Goal: Task Accomplishment & Management: Manage account settings

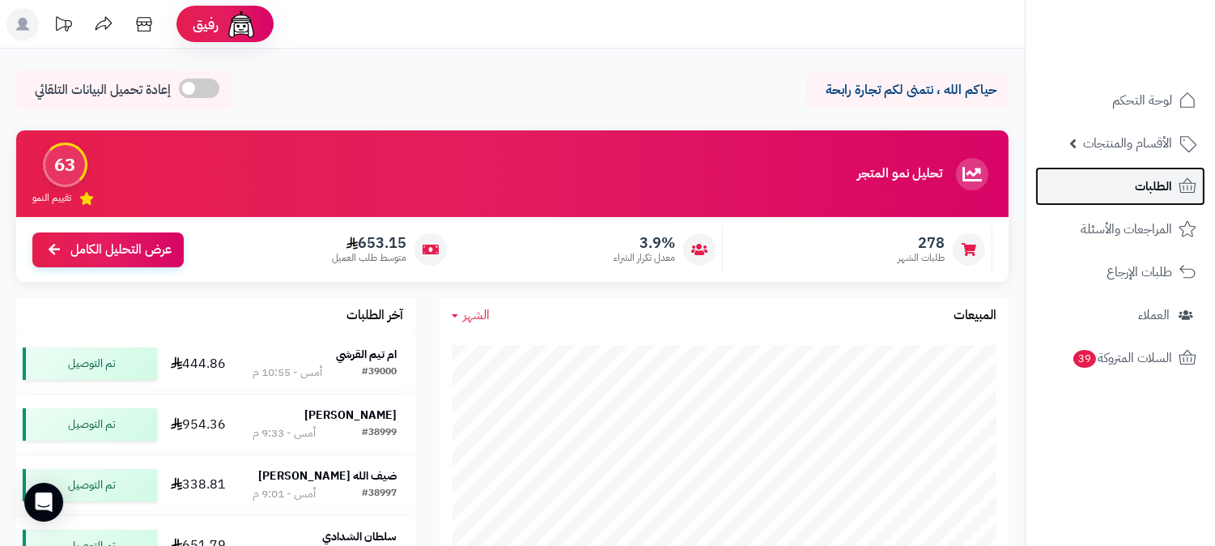
click at [1131, 181] on link "الطلبات" at bounding box center [1121, 186] width 170 height 39
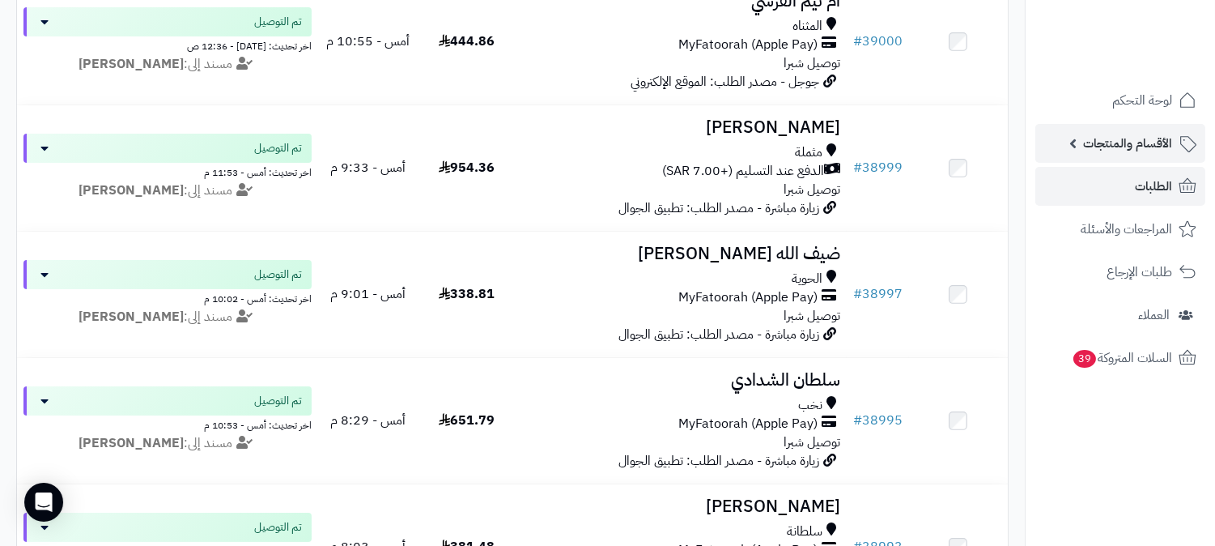
scroll to position [28, 0]
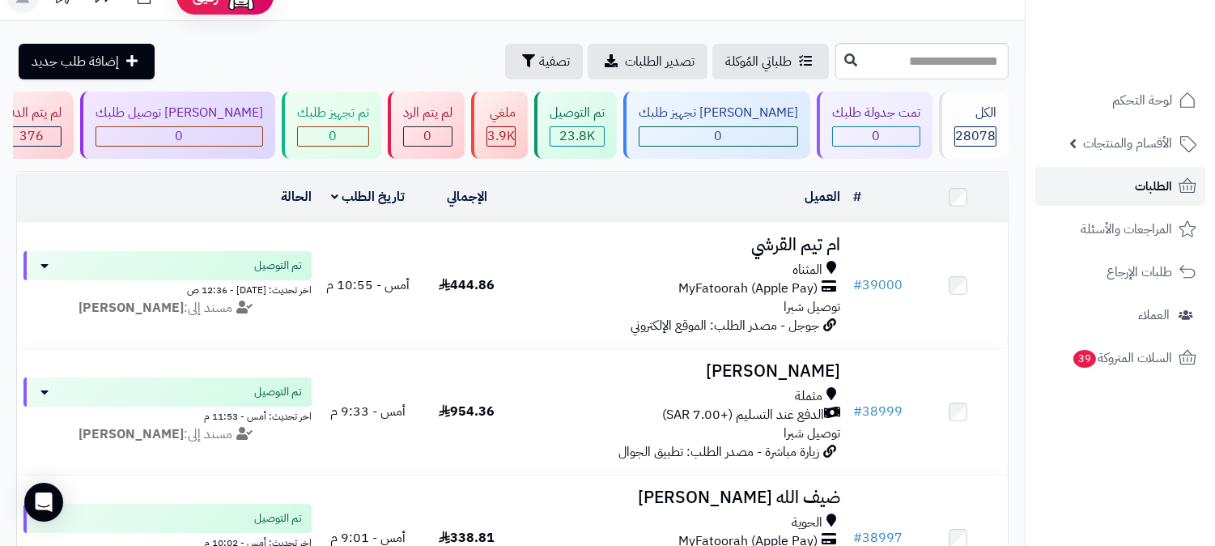
click at [1126, 175] on link "الطلبات" at bounding box center [1121, 186] width 170 height 39
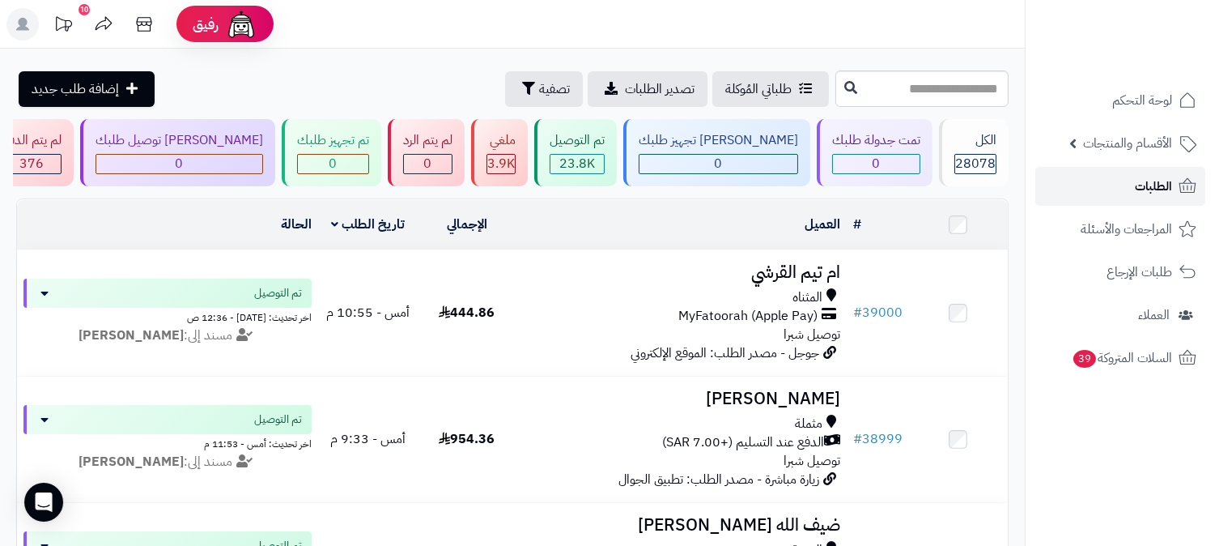
click at [1140, 187] on span "الطلبات" at bounding box center [1153, 186] width 37 height 23
click at [1153, 181] on span "الطلبات" at bounding box center [1153, 186] width 37 height 23
click at [1124, 188] on link "الطلبات" at bounding box center [1121, 186] width 170 height 39
click at [1164, 184] on span "الطلبات" at bounding box center [1153, 186] width 37 height 23
click at [1192, 188] on icon at bounding box center [1188, 185] width 17 height 15
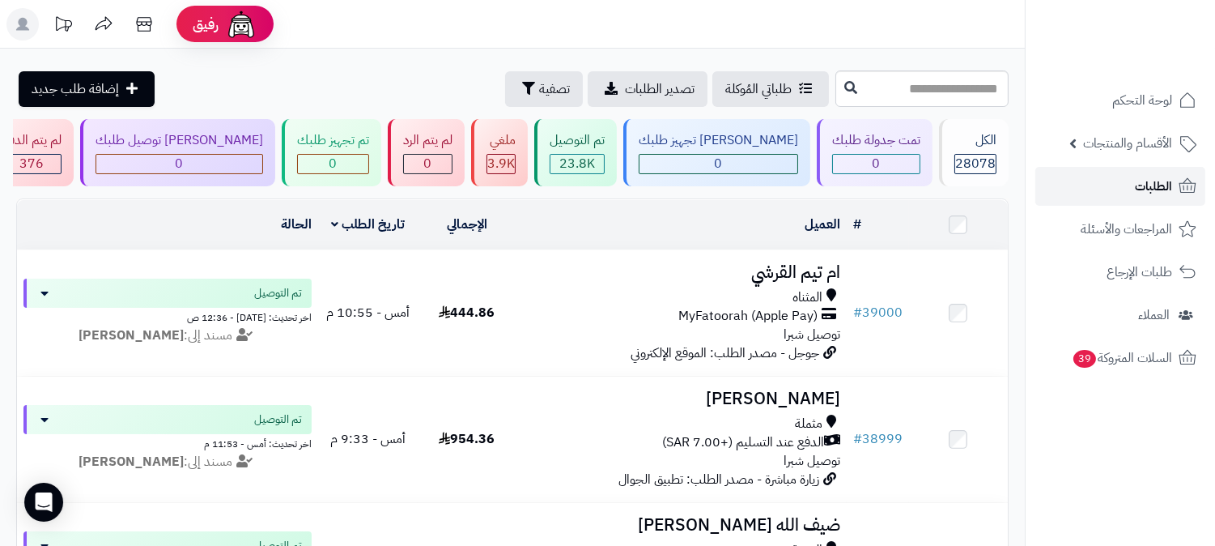
click at [1200, 190] on link "الطلبات" at bounding box center [1121, 186] width 170 height 39
click at [1143, 188] on span "الطلبات" at bounding box center [1153, 186] width 37 height 23
click at [1138, 189] on span "الطلبات" at bounding box center [1153, 186] width 37 height 23
click at [1170, 109] on span "لوحة التحكم" at bounding box center [1142, 100] width 59 height 23
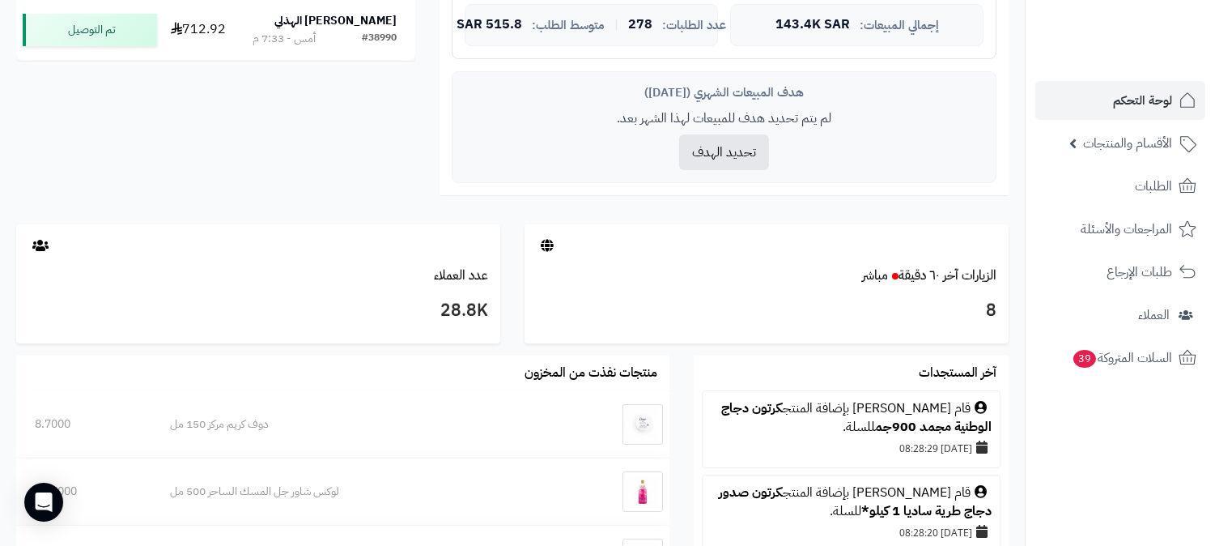
scroll to position [629, 0]
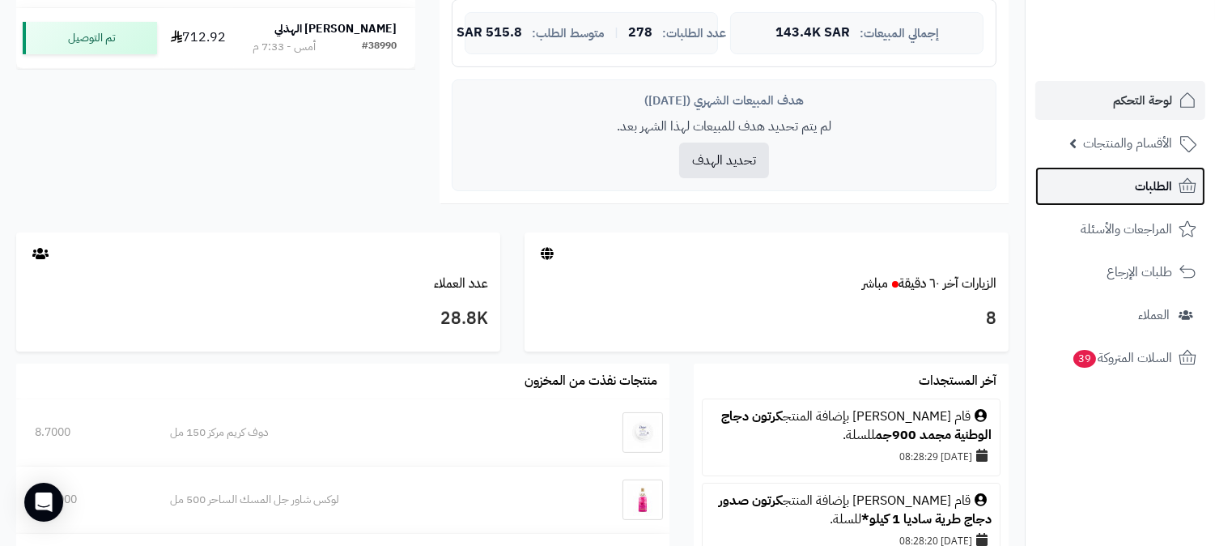
click span "الطلبات"
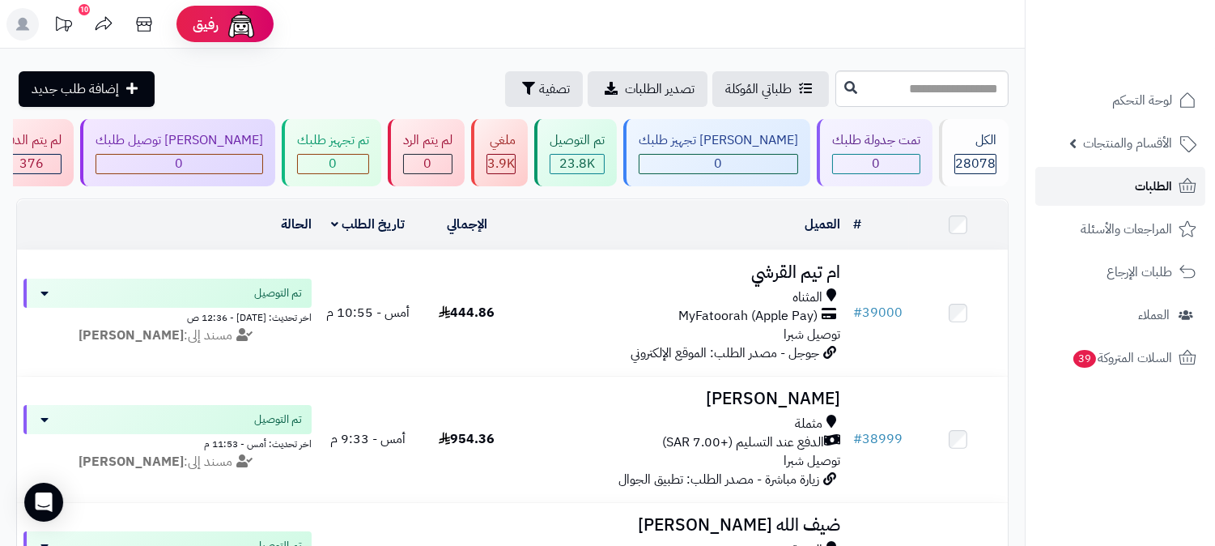
click at [1131, 188] on link "الطلبات" at bounding box center [1121, 186] width 170 height 39
click at [1136, 195] on span "الطلبات" at bounding box center [1153, 186] width 37 height 23
click at [1155, 190] on span "الطلبات" at bounding box center [1153, 186] width 37 height 23
click at [1156, 183] on span "الطلبات" at bounding box center [1153, 186] width 37 height 23
click at [1136, 176] on span "الطلبات" at bounding box center [1153, 186] width 37 height 23
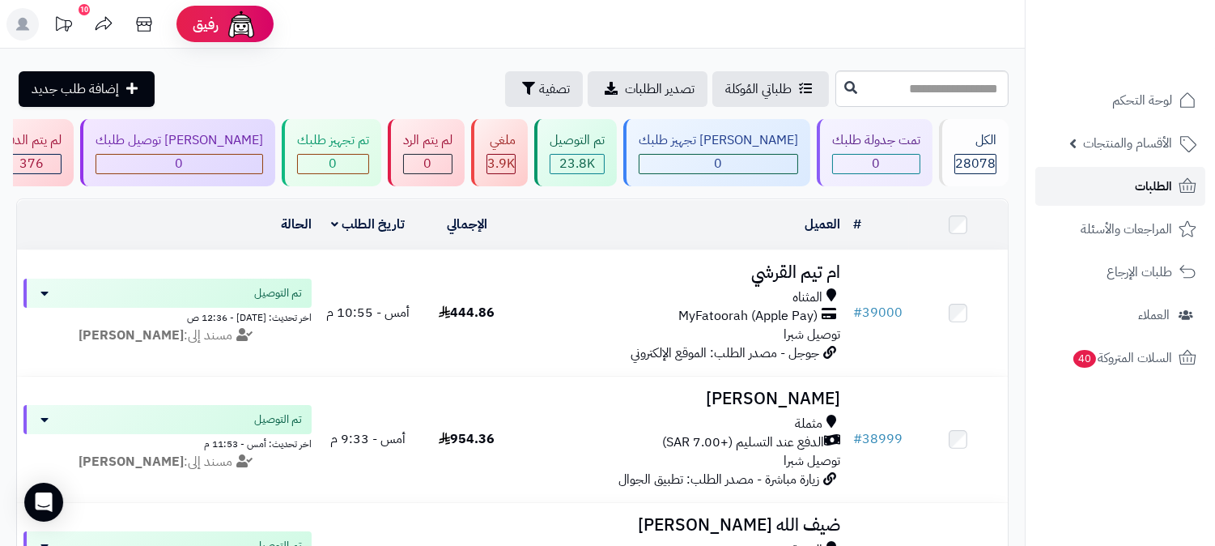
click at [1106, 180] on link "الطلبات" at bounding box center [1121, 186] width 170 height 39
click at [1139, 189] on span "الطلبات" at bounding box center [1153, 186] width 37 height 23
click at [1151, 186] on span "الطلبات" at bounding box center [1153, 186] width 37 height 23
click at [1150, 189] on span "الطلبات" at bounding box center [1153, 186] width 37 height 23
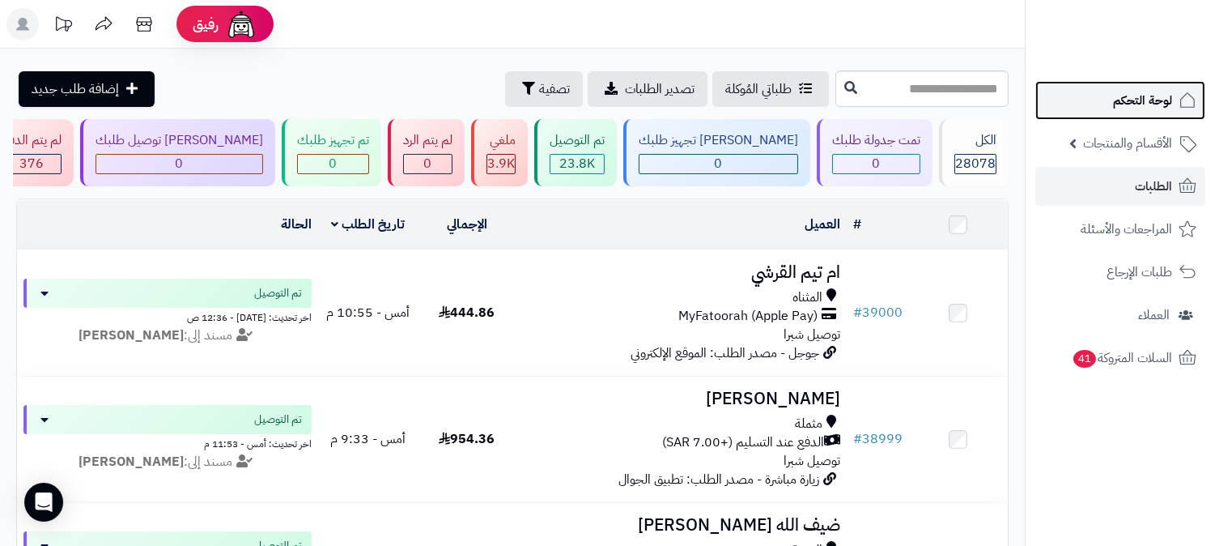
click at [1136, 100] on span "لوحة التحكم" at bounding box center [1142, 100] width 59 height 23
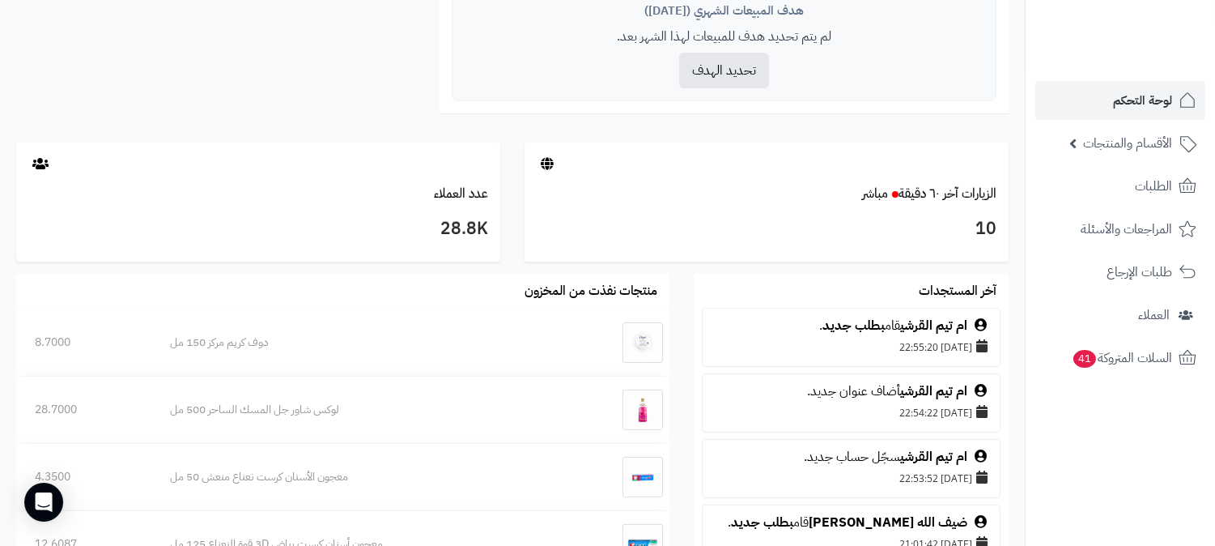
scroll to position [1259, 0]
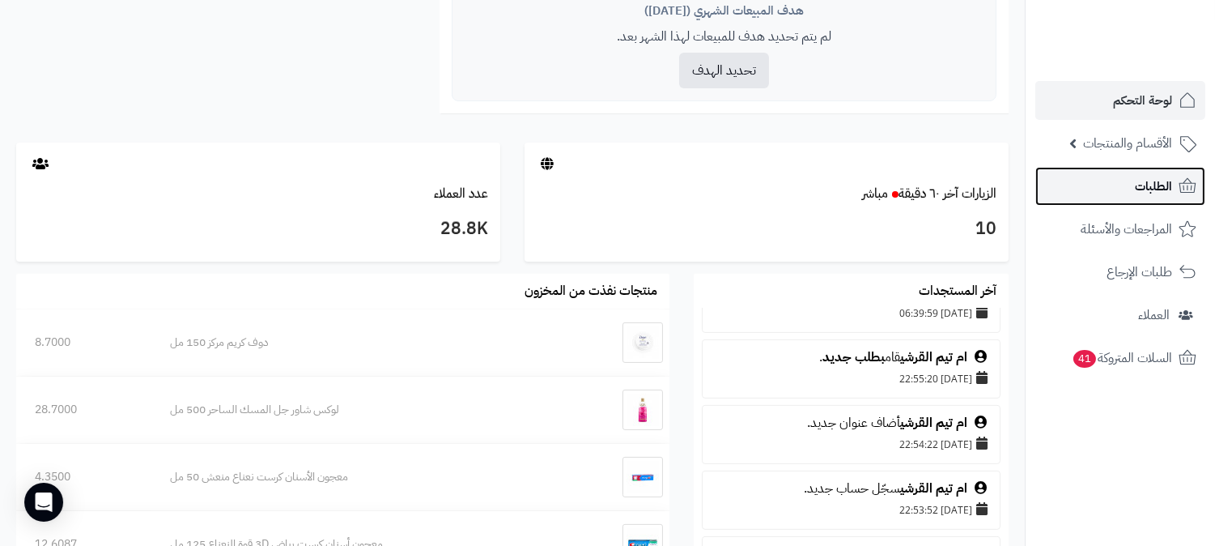
click at [1145, 195] on span "الطلبات" at bounding box center [1153, 186] width 37 height 23
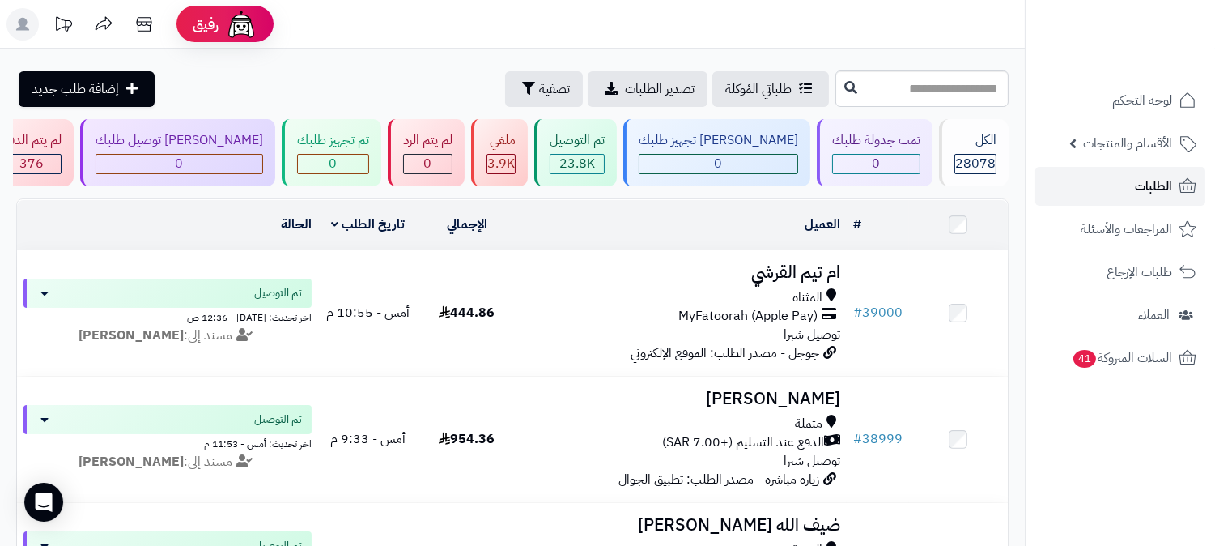
click at [1126, 182] on link "الطلبات" at bounding box center [1121, 186] width 170 height 39
click at [1123, 160] on link "الأقسام والمنتجات" at bounding box center [1121, 143] width 170 height 39
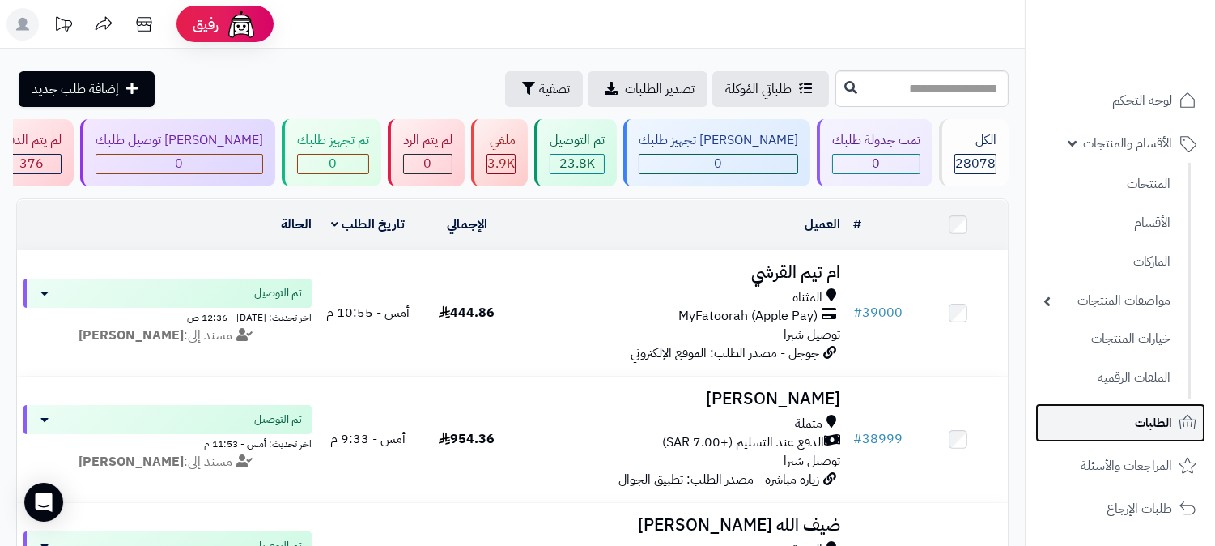
click at [1164, 419] on span "الطلبات" at bounding box center [1153, 422] width 37 height 23
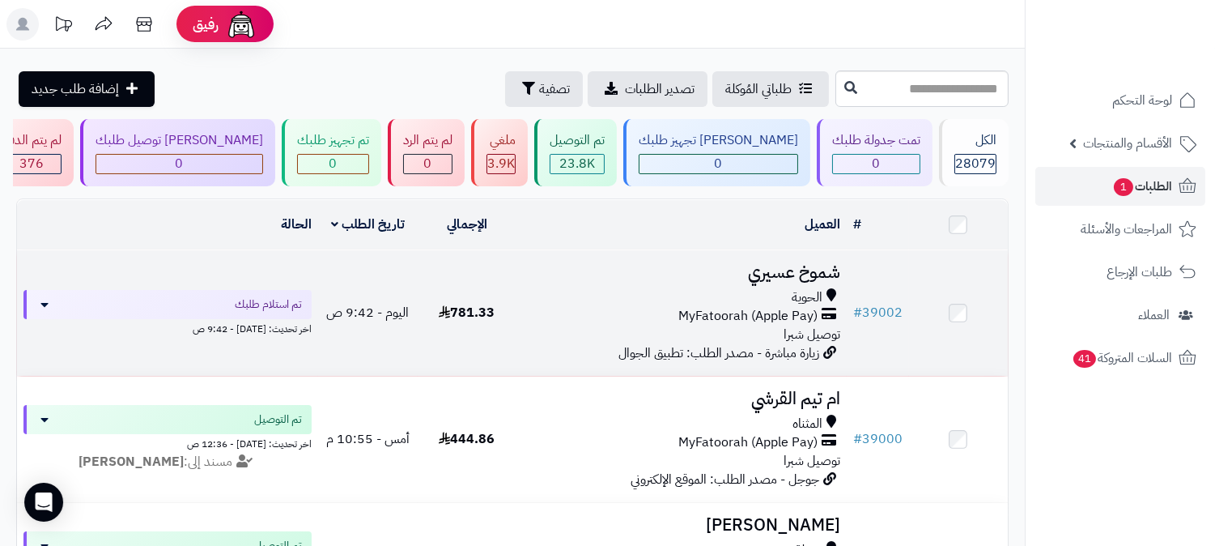
click at [774, 263] on h3 "شموخ عسيري" at bounding box center [681, 272] width 317 height 19
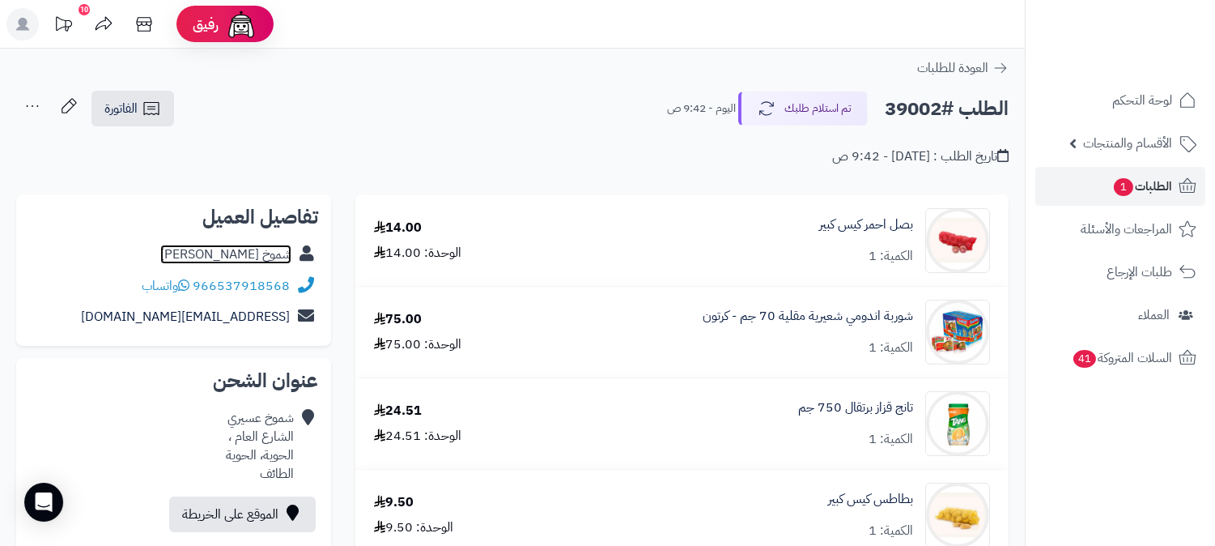
click at [271, 246] on link "شموخ عسيري" at bounding box center [225, 254] width 131 height 19
click at [920, 100] on h2 "الطلب #39002" at bounding box center [947, 108] width 124 height 33
copy h2 "39002"
click at [1124, 187] on span "1" at bounding box center [1123, 187] width 19 height 18
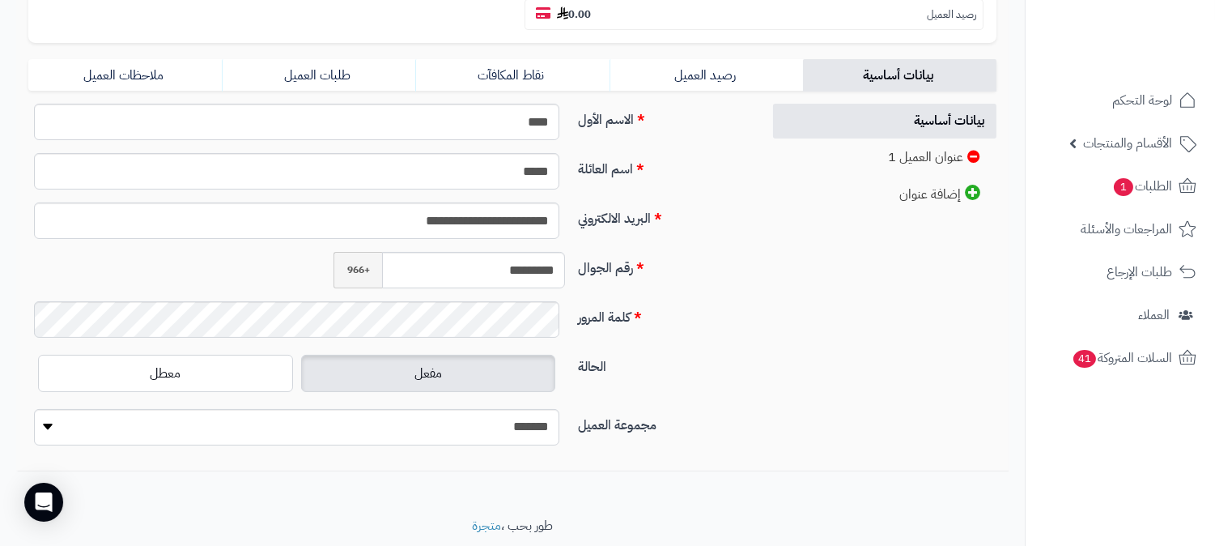
scroll to position [360, 0]
click at [520, 249] on input "*********" at bounding box center [473, 267] width 183 height 36
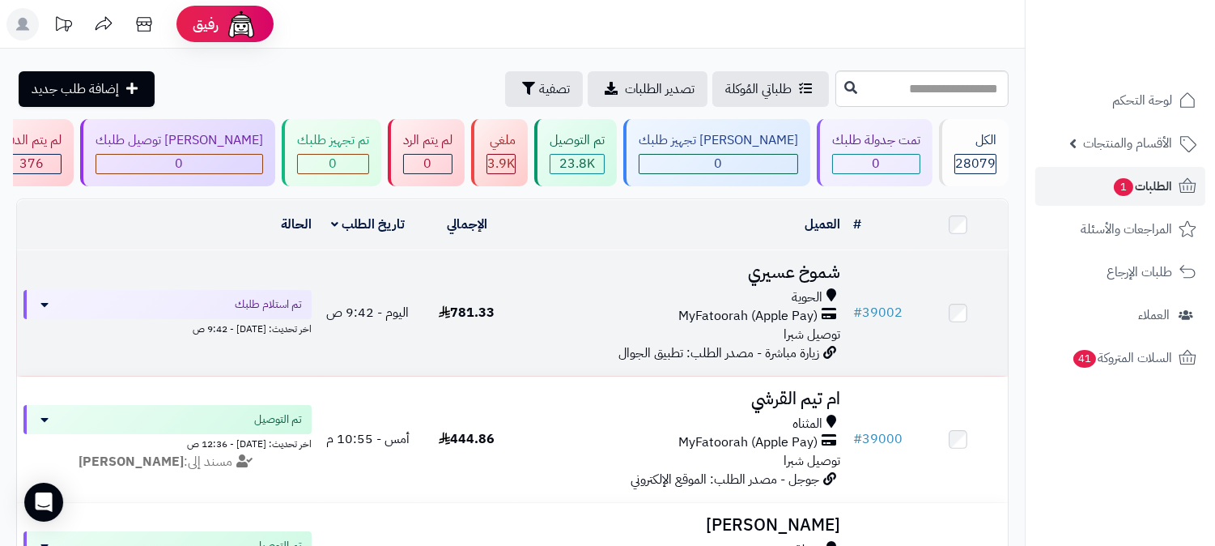
click at [785, 270] on h3 "شموخ عسيري" at bounding box center [681, 272] width 317 height 19
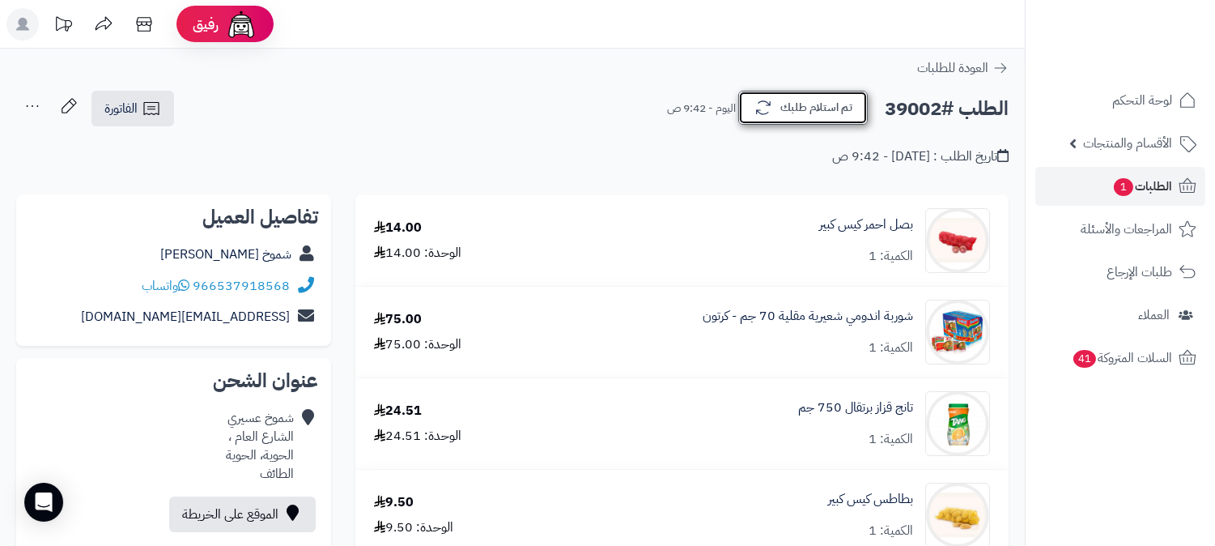
click at [812, 108] on button "تم استلام طلبك" at bounding box center [803, 108] width 130 height 34
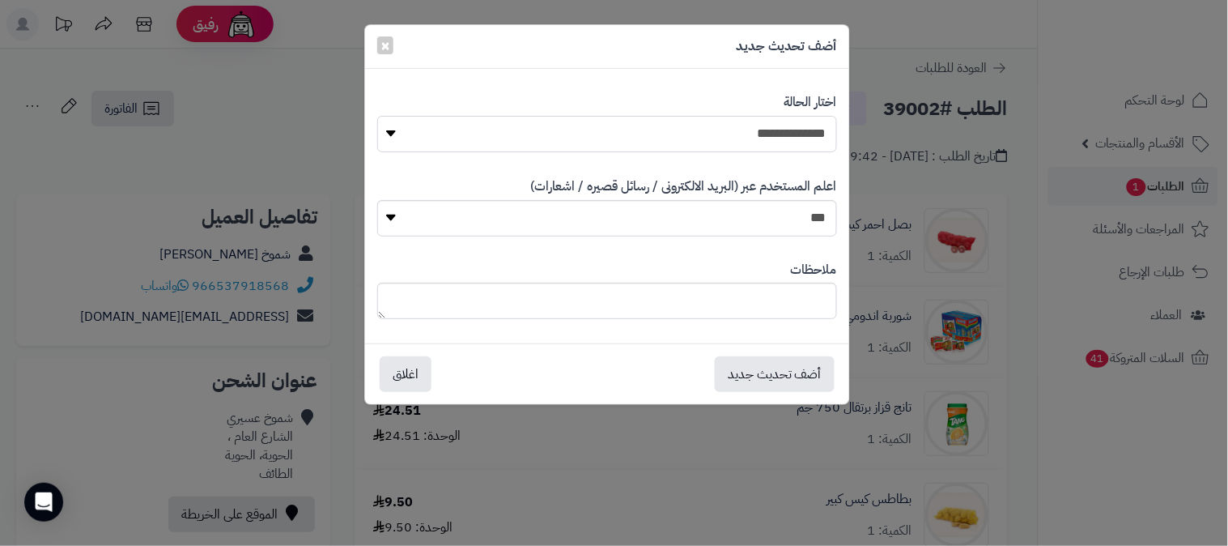
click at [780, 126] on select "**********" at bounding box center [607, 134] width 460 height 36
select select "*"
click at [377, 116] on select "**********" at bounding box center [607, 134] width 460 height 36
click at [771, 377] on button "أضف تحديث جديد" at bounding box center [775, 373] width 120 height 36
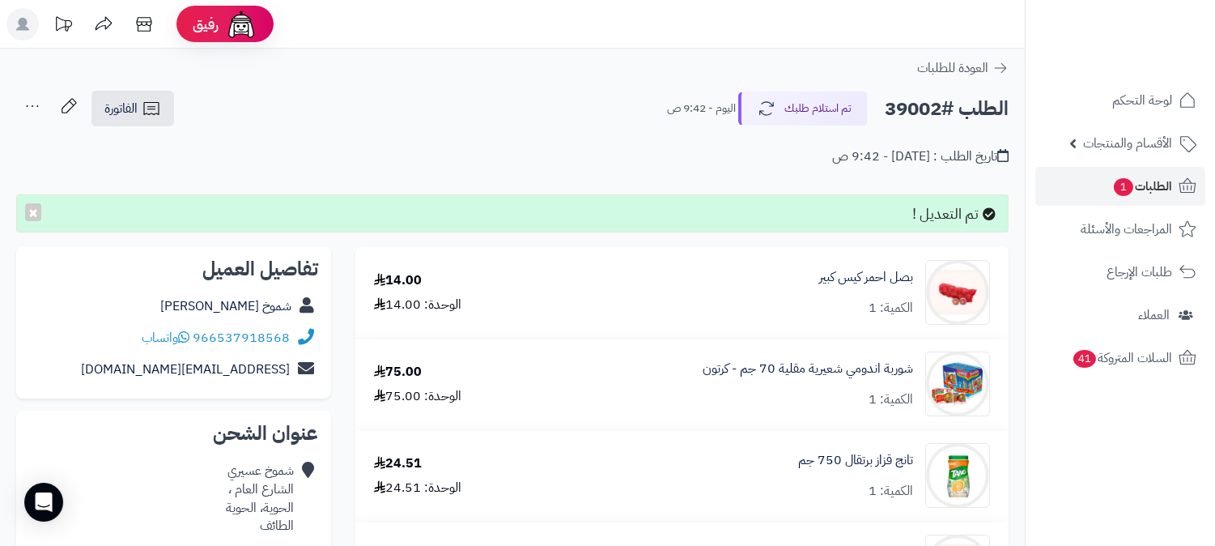
click at [24, 107] on icon at bounding box center [32, 106] width 32 height 32
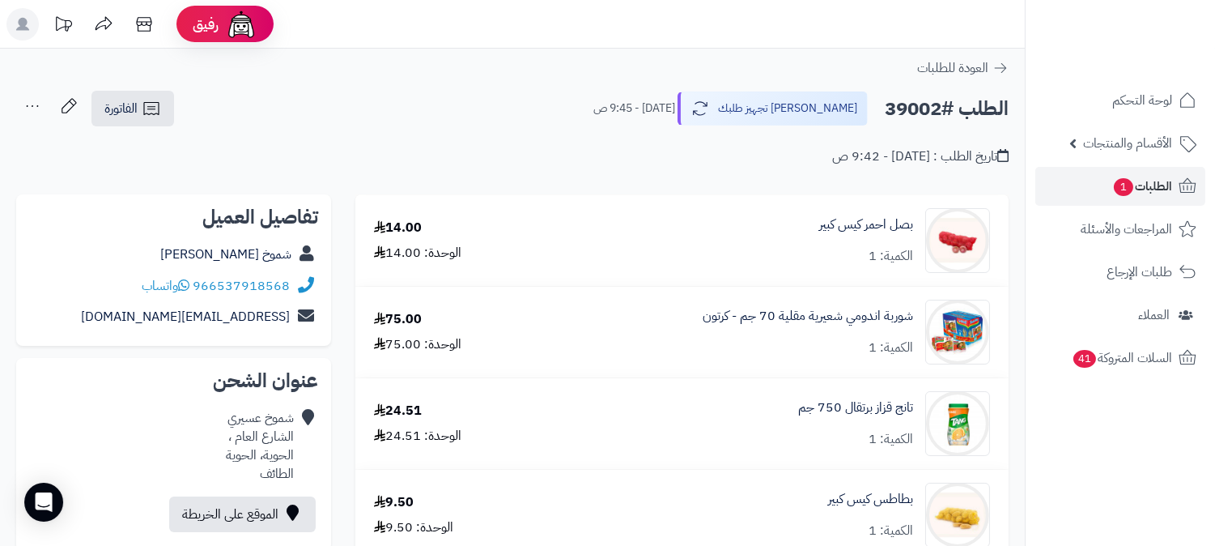
click at [33, 109] on icon at bounding box center [32, 106] width 32 height 32
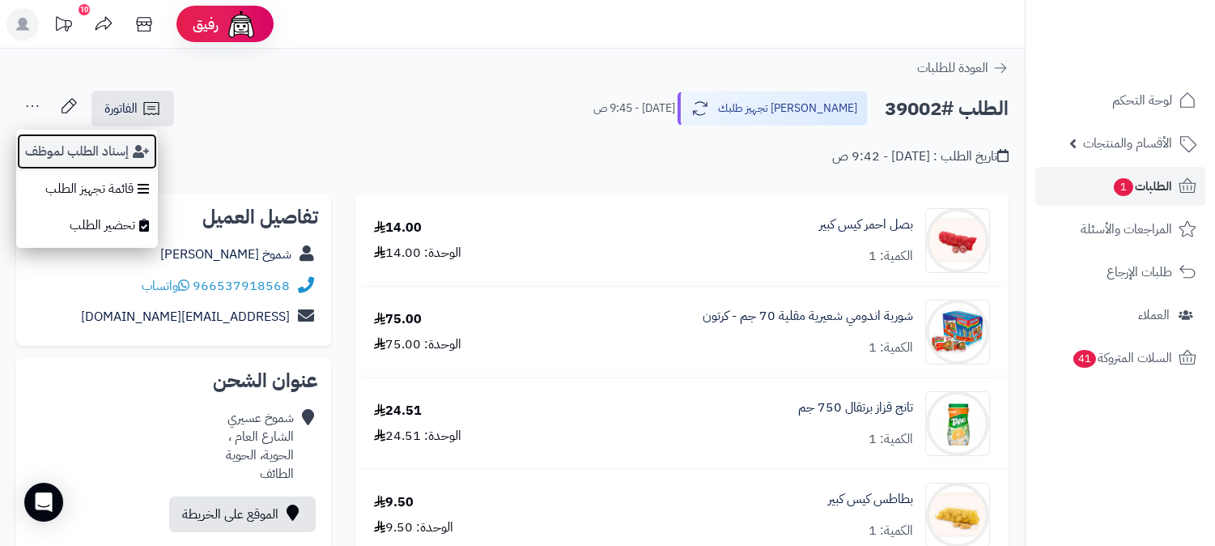
click at [47, 143] on button "إسناد الطلب لموظف" at bounding box center [87, 151] width 142 height 37
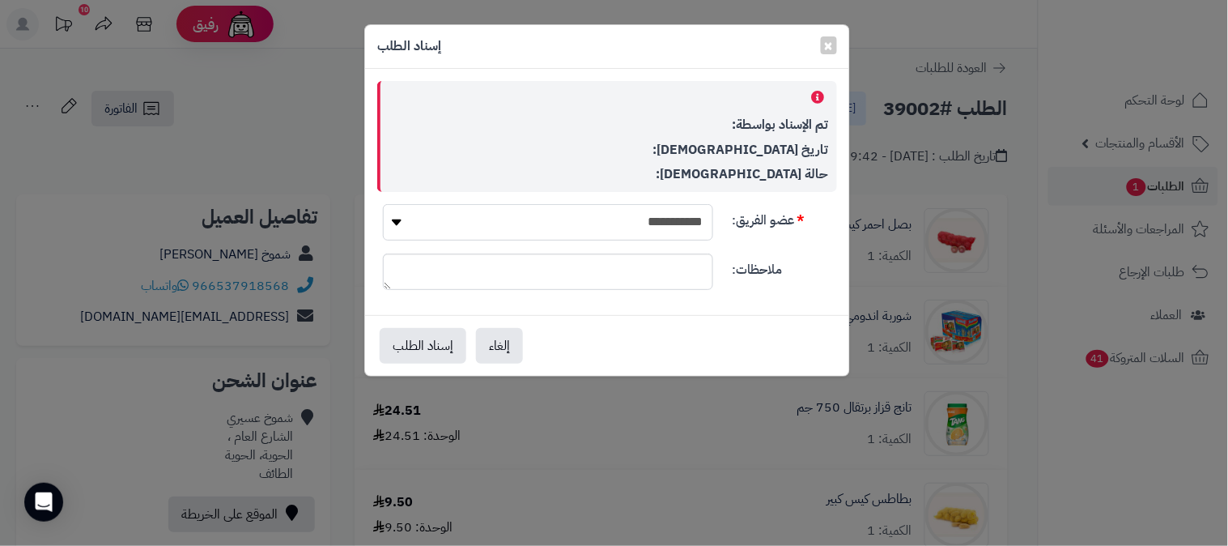
click at [520, 216] on select "**********" at bounding box center [548, 222] width 330 height 36
select select "**"
click at [383, 204] on select "**********" at bounding box center [548, 222] width 330 height 36
click at [415, 346] on button "إسناد الطلب" at bounding box center [423, 345] width 87 height 36
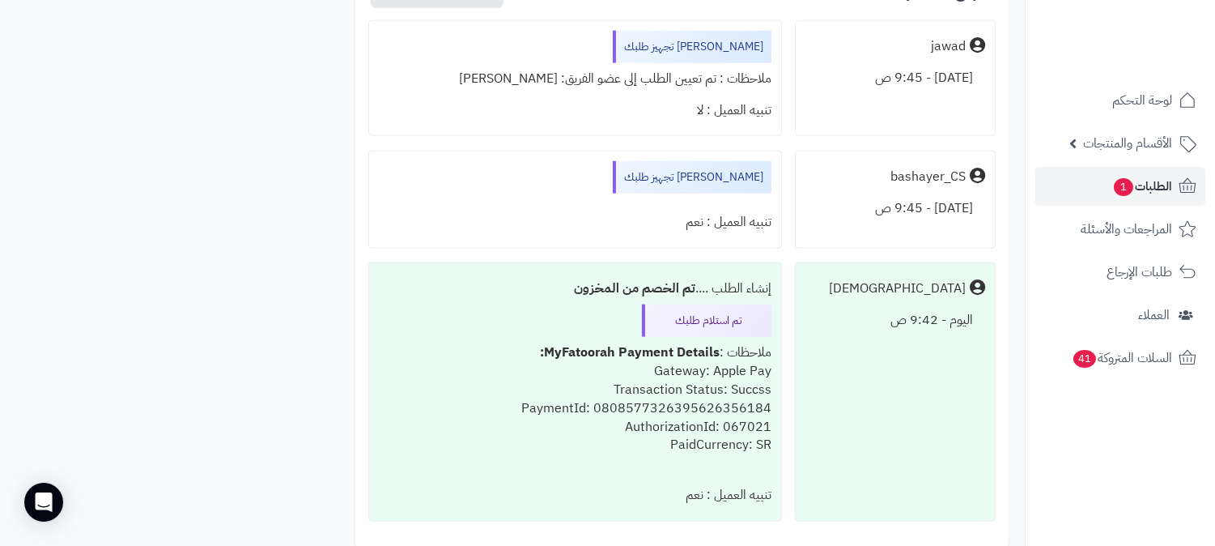
scroll to position [3868, 0]
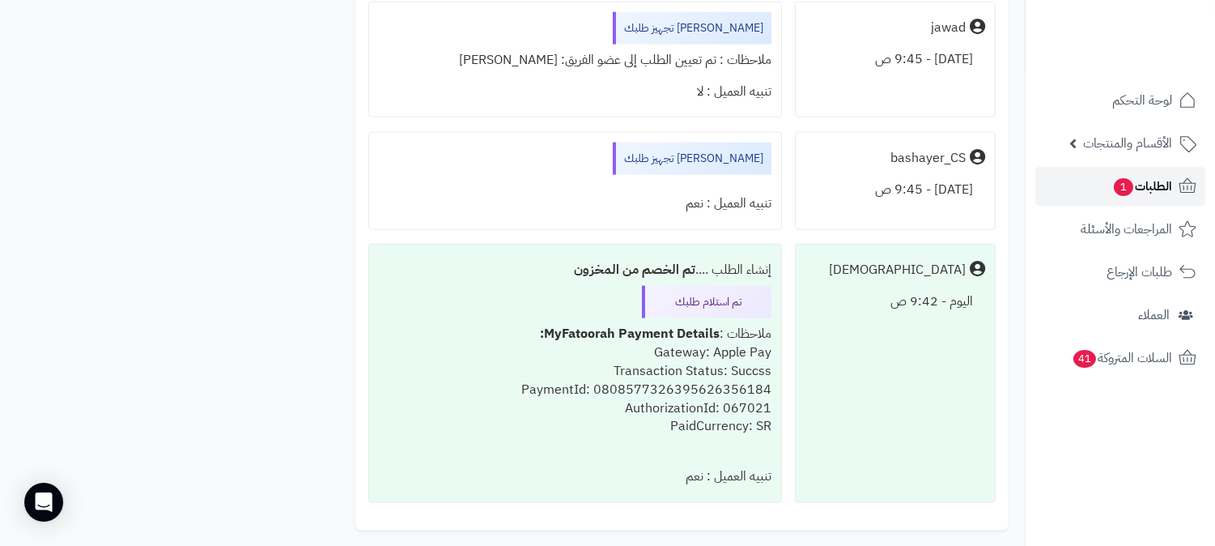
click at [1167, 192] on span "الطلبات 1" at bounding box center [1143, 186] width 60 height 23
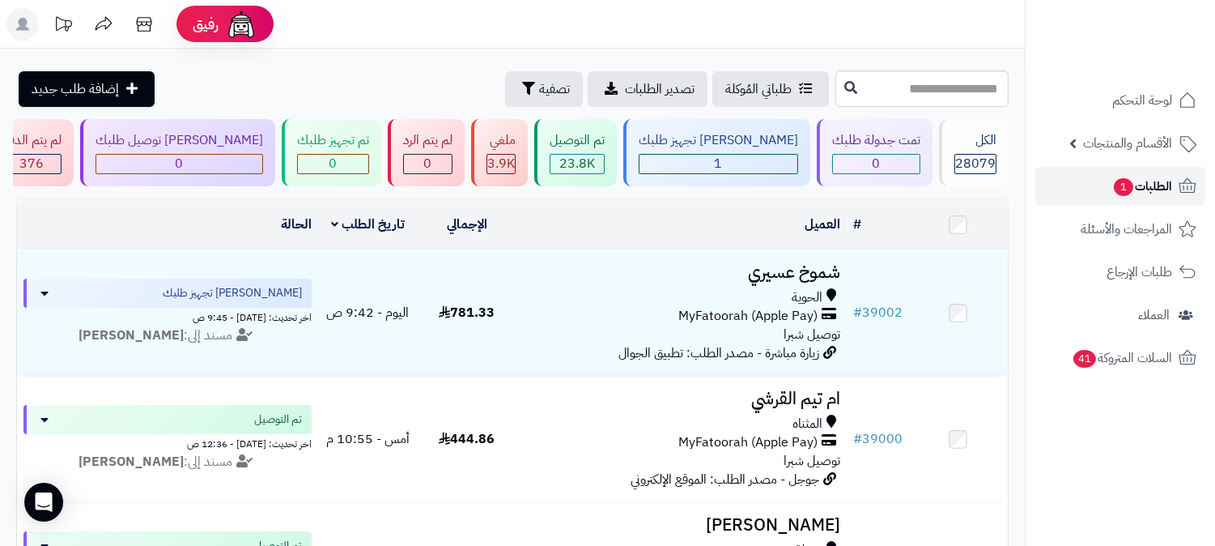
click at [1155, 181] on span "الطلبات 1" at bounding box center [1143, 186] width 60 height 23
click at [1144, 186] on span "الطلبات 1" at bounding box center [1143, 186] width 60 height 23
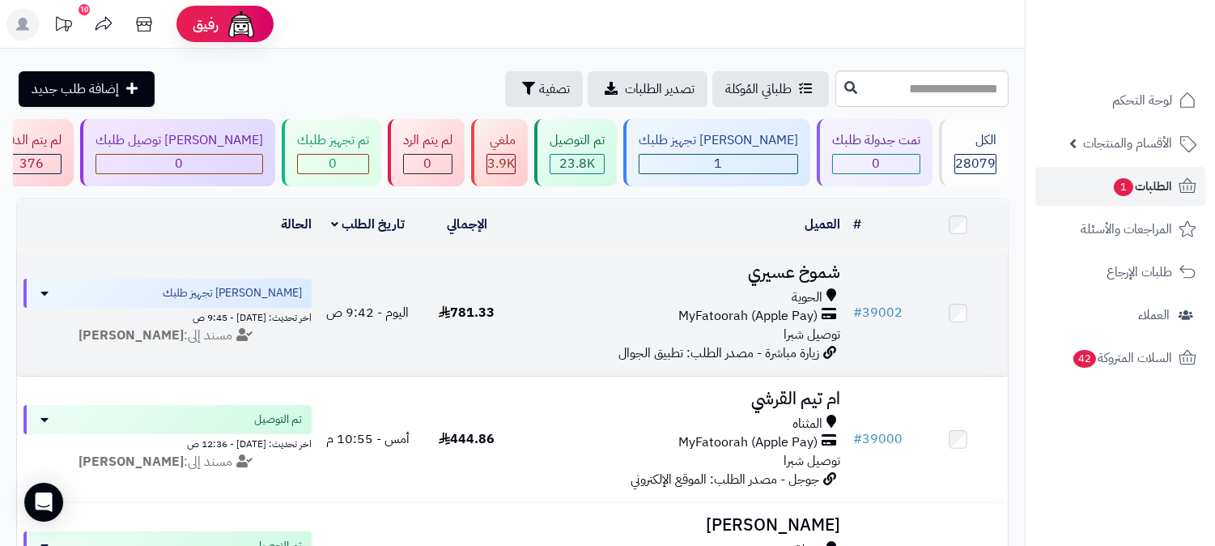
click at [816, 275] on h3 "شموخ عسيري" at bounding box center [681, 272] width 317 height 19
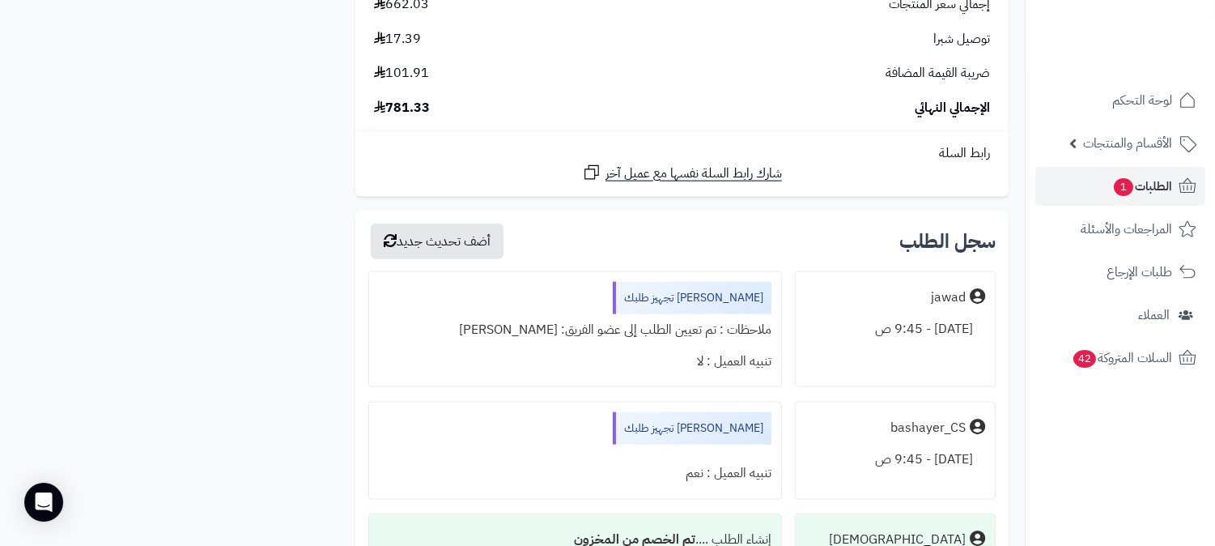
scroll to position [3868, 0]
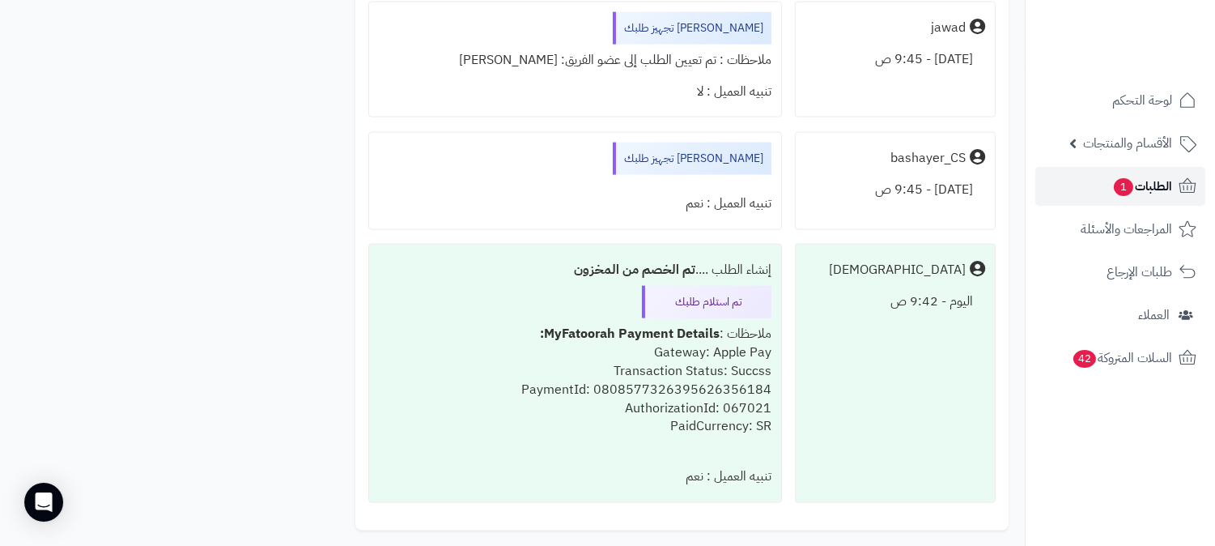
click at [1162, 184] on span "الطلبات 1" at bounding box center [1143, 186] width 60 height 23
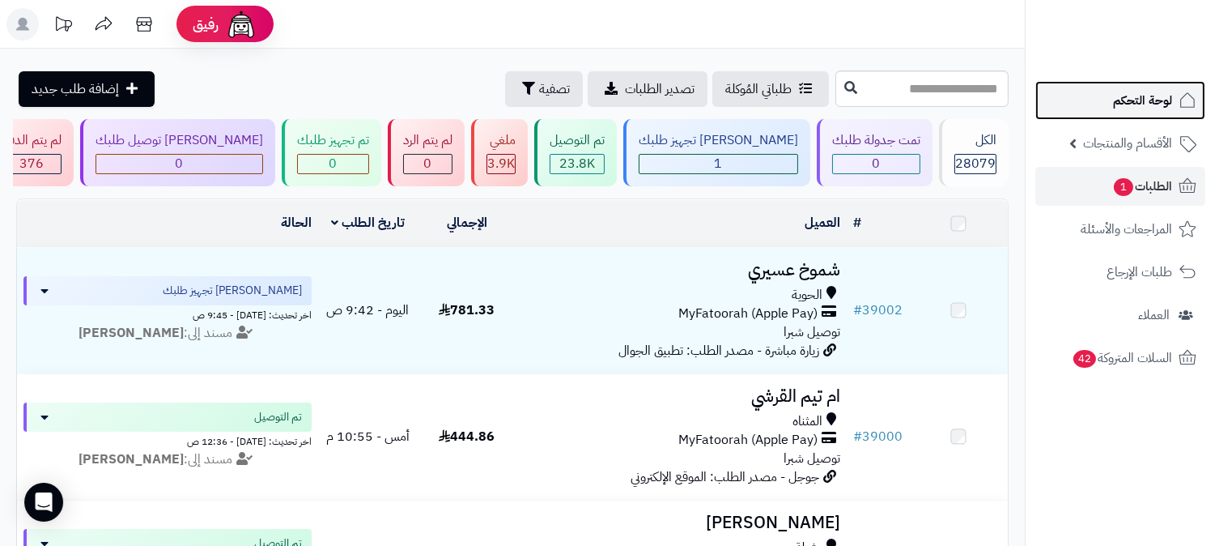
click at [1148, 101] on span "لوحة التحكم" at bounding box center [1142, 100] width 59 height 23
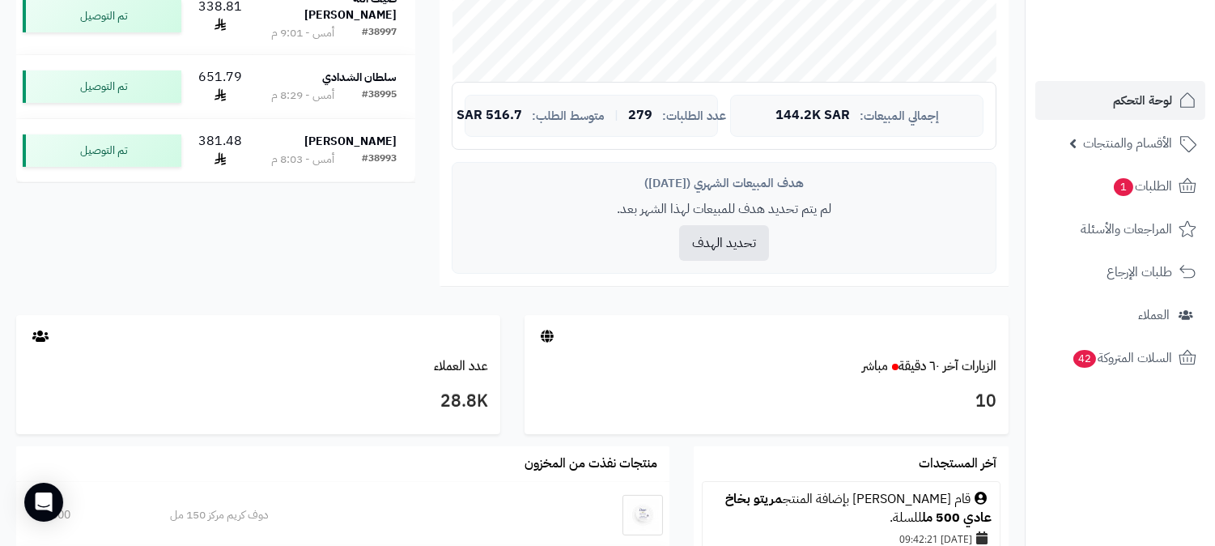
scroll to position [719, 0]
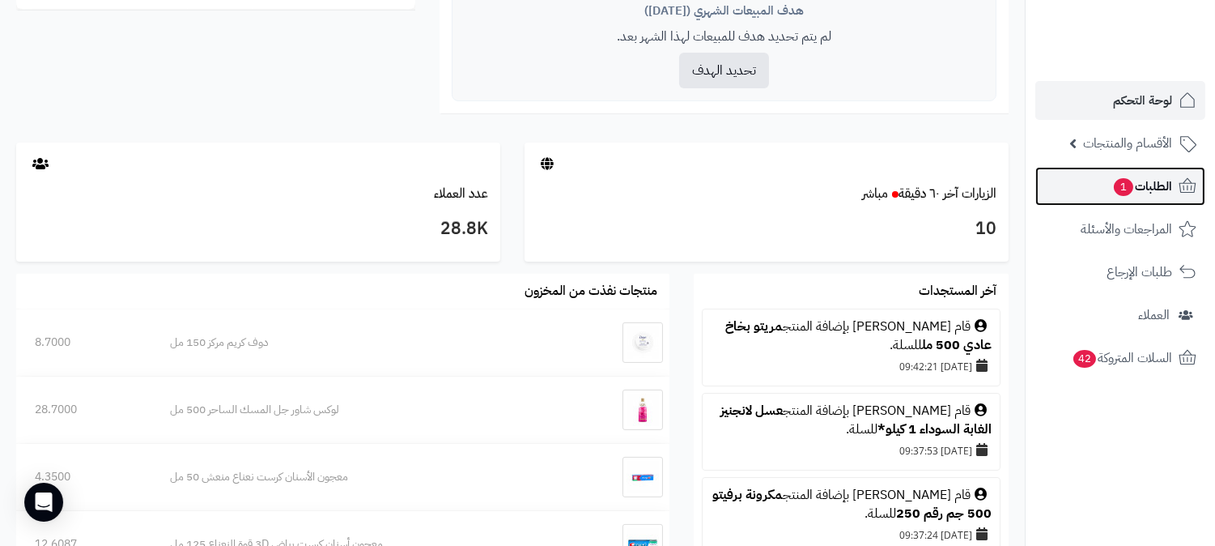
click at [1166, 187] on span "الطلبات 1" at bounding box center [1143, 186] width 60 height 23
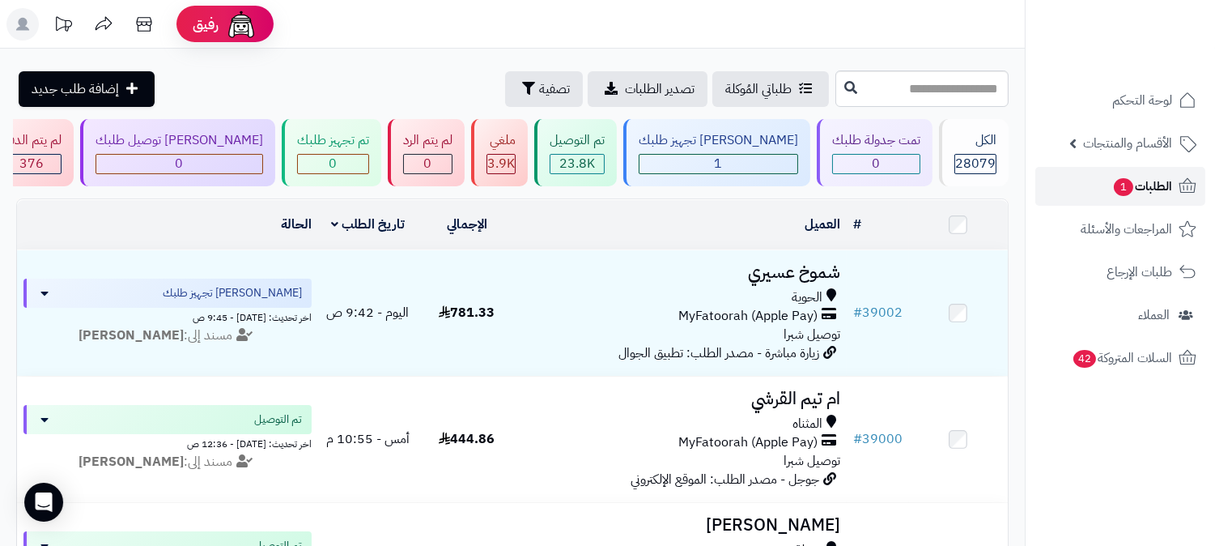
click at [1168, 184] on span "الطلبات 1" at bounding box center [1143, 186] width 60 height 23
click at [1147, 176] on link "الطلبات 1" at bounding box center [1121, 186] width 170 height 39
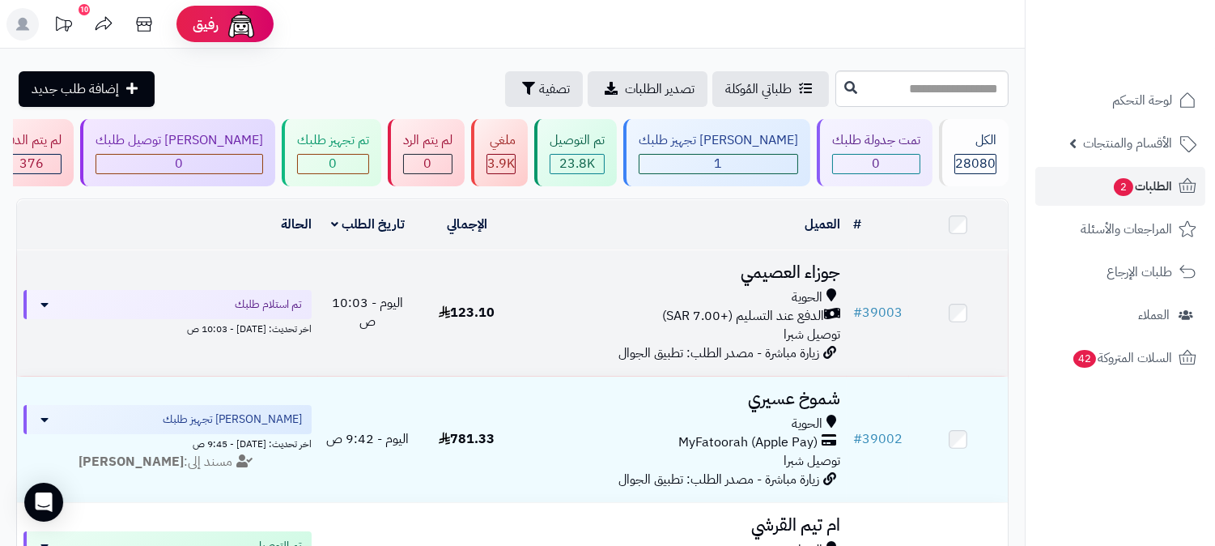
click at [829, 268] on h3 "جوزاء العصيمي" at bounding box center [681, 272] width 317 height 19
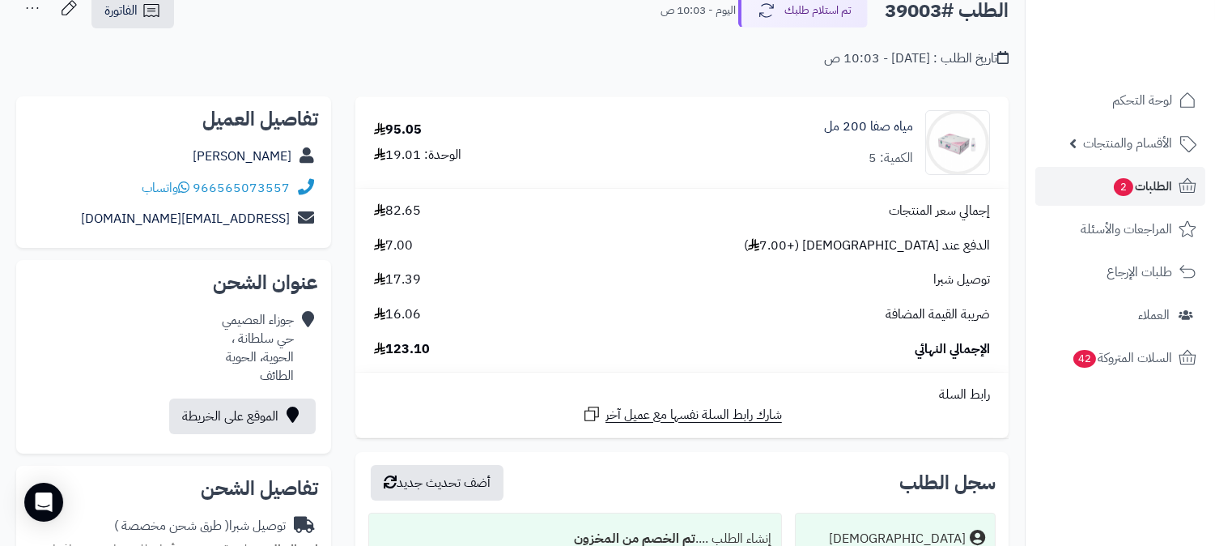
scroll to position [90, 0]
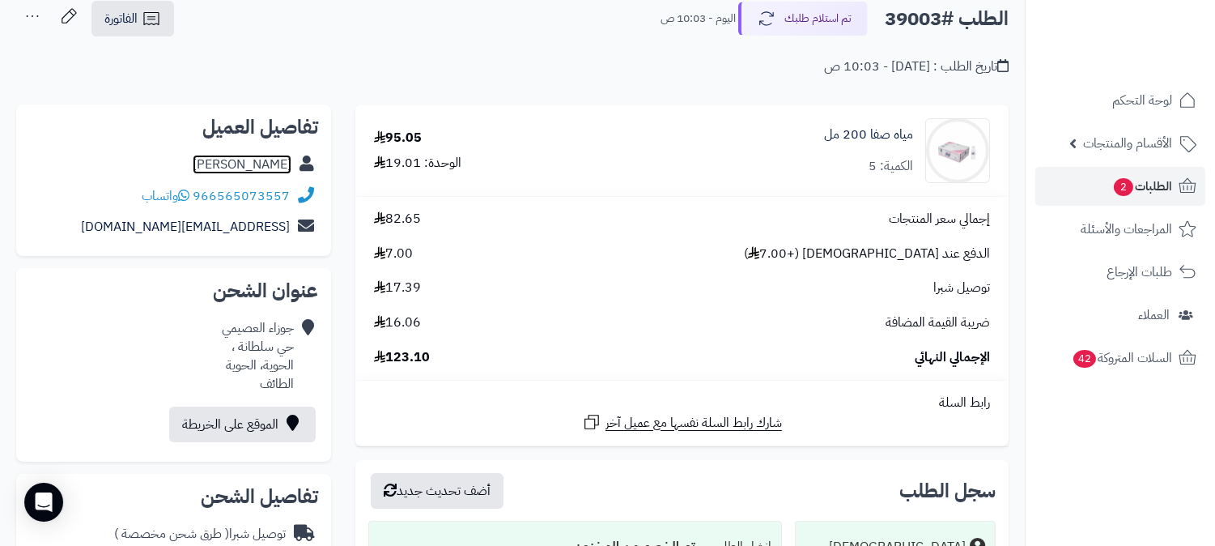
click at [268, 160] on link "[PERSON_NAME]" at bounding box center [242, 164] width 99 height 19
click at [912, 19] on h2 "الطلب #39003" at bounding box center [947, 18] width 124 height 33
click at [910, 18] on h2 "الطلب #39003" at bounding box center [947, 18] width 124 height 33
copy h2 "39003"
click at [1159, 183] on span "الطلبات 2" at bounding box center [1143, 186] width 60 height 23
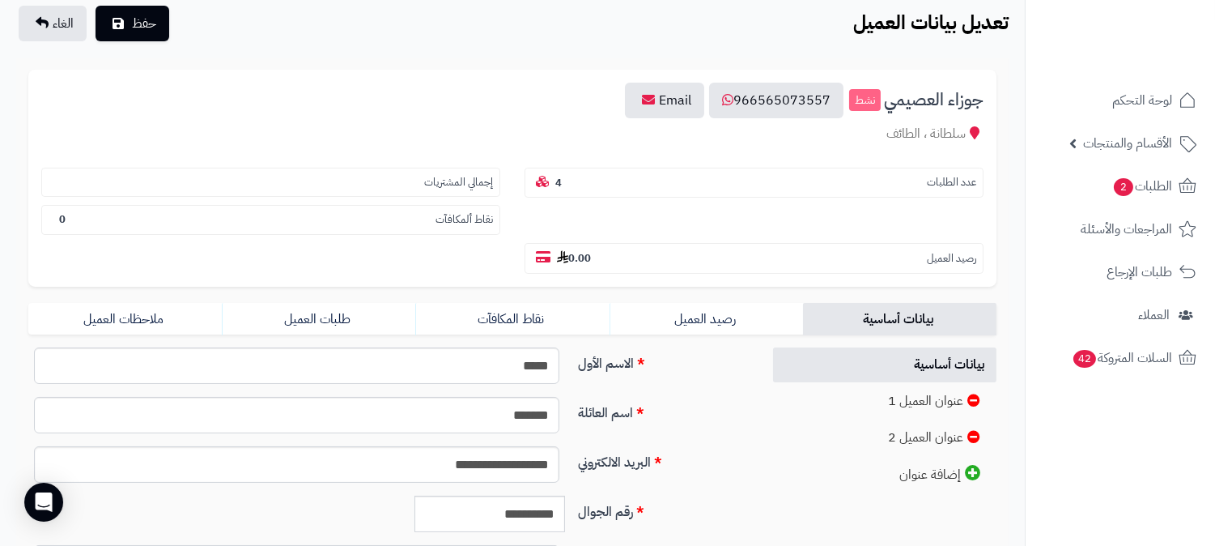
scroll to position [360, 0]
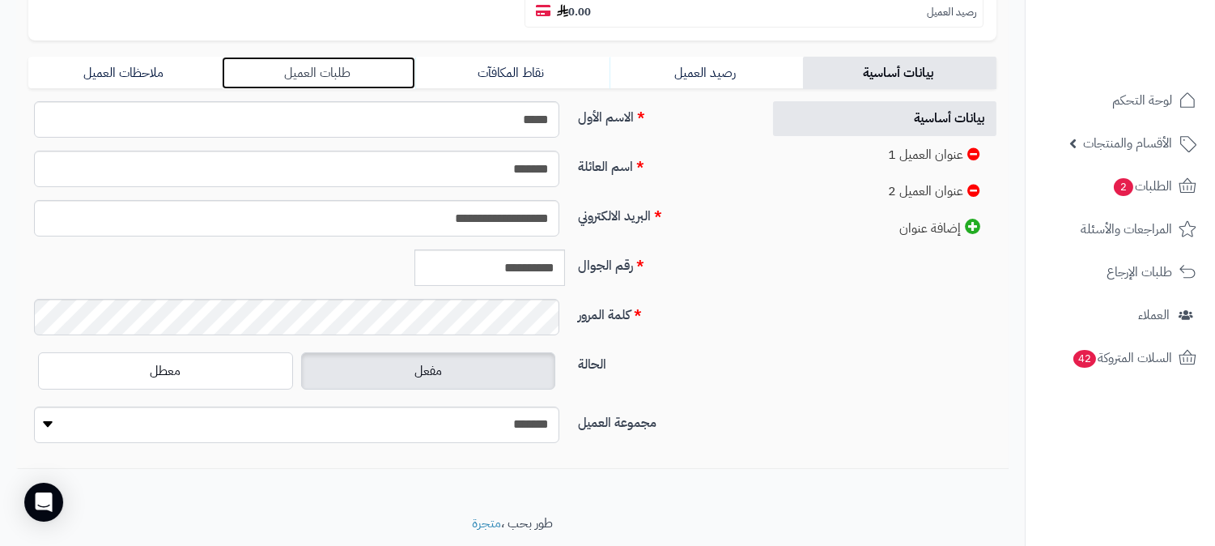
click at [310, 57] on link "طلبات العميل" at bounding box center [319, 73] width 194 height 32
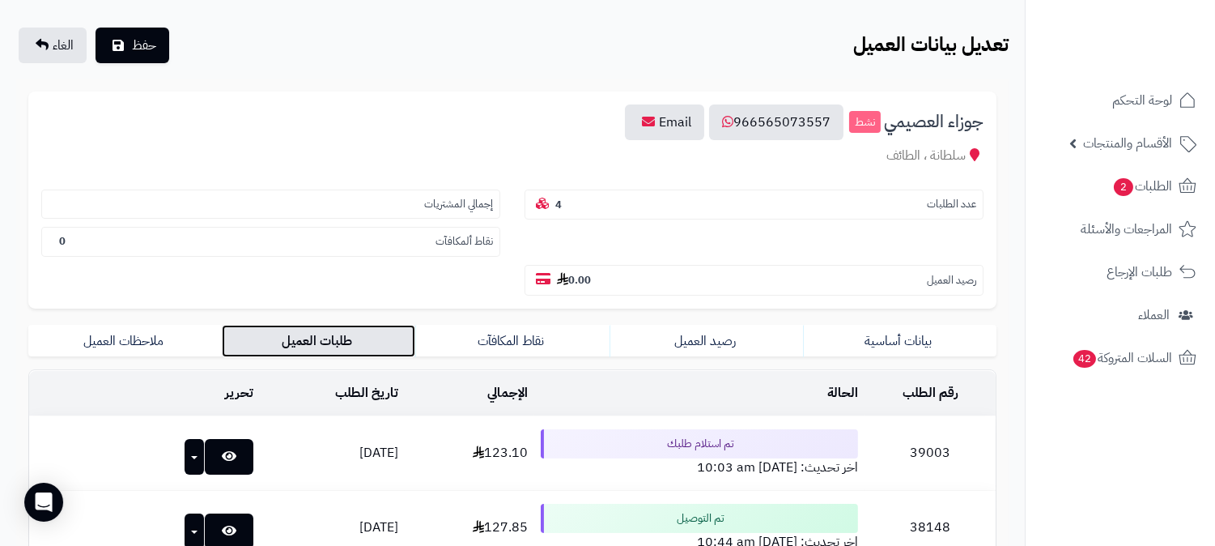
scroll to position [90, 0]
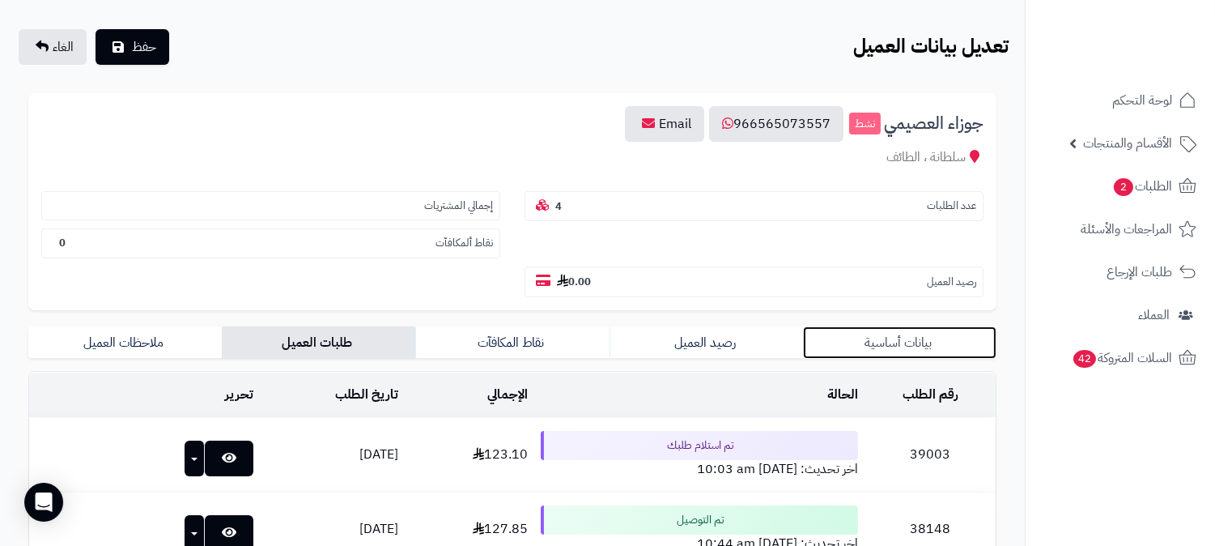
click at [900, 326] on link "بيانات أساسية" at bounding box center [900, 342] width 194 height 32
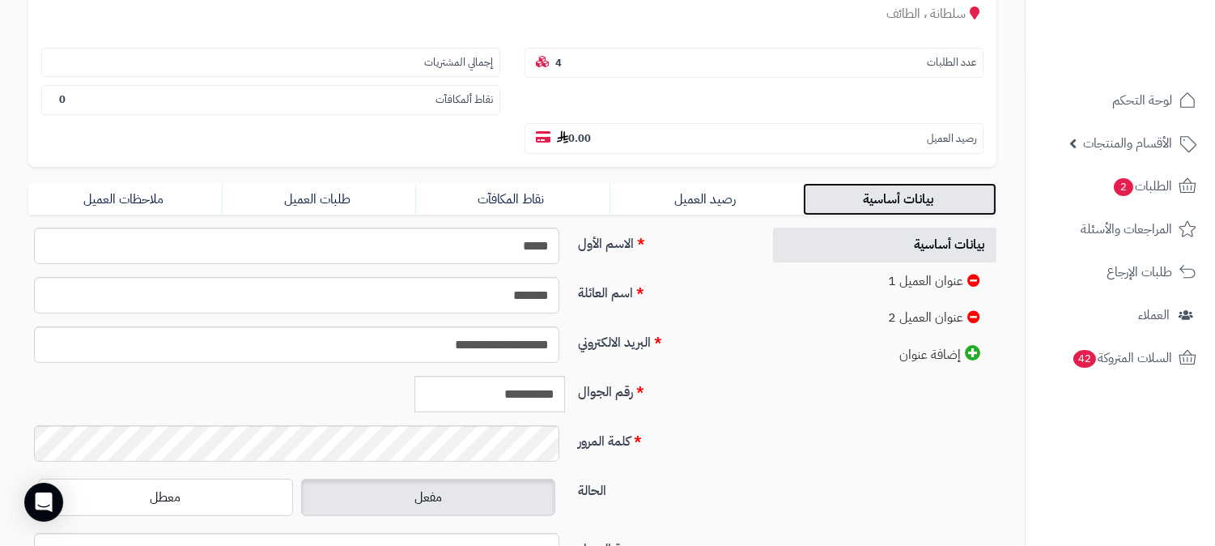
scroll to position [370, 0]
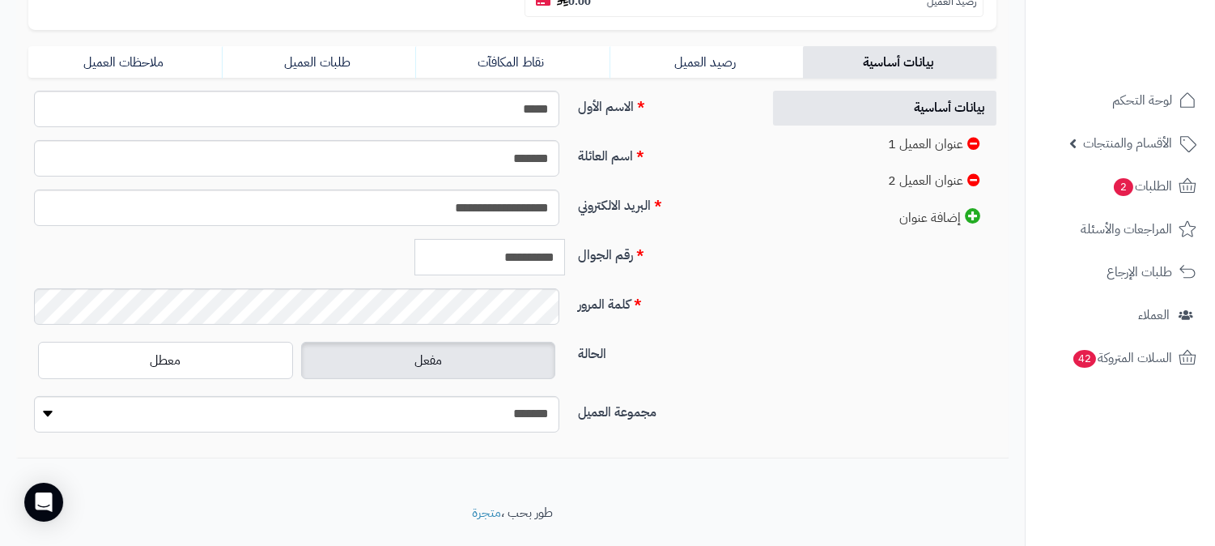
drag, startPoint x: 483, startPoint y: 219, endPoint x: 643, endPoint y: 222, distance: 159.6
click at [643, 239] on div "**********" at bounding box center [389, 263] width 734 height 49
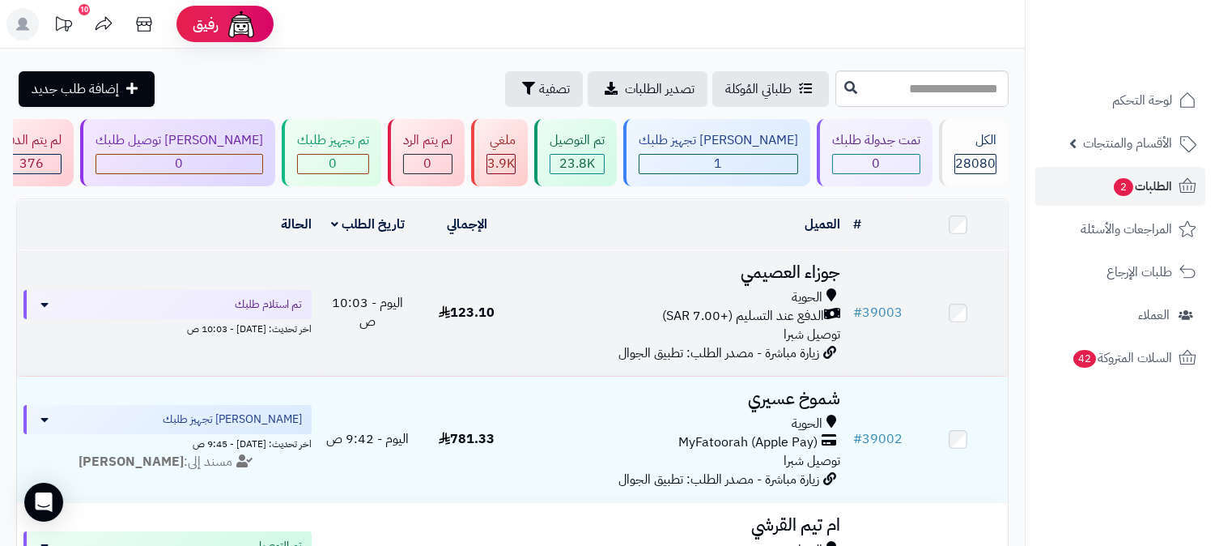
click at [782, 263] on h3 "جوزاء العصيمي" at bounding box center [681, 272] width 317 height 19
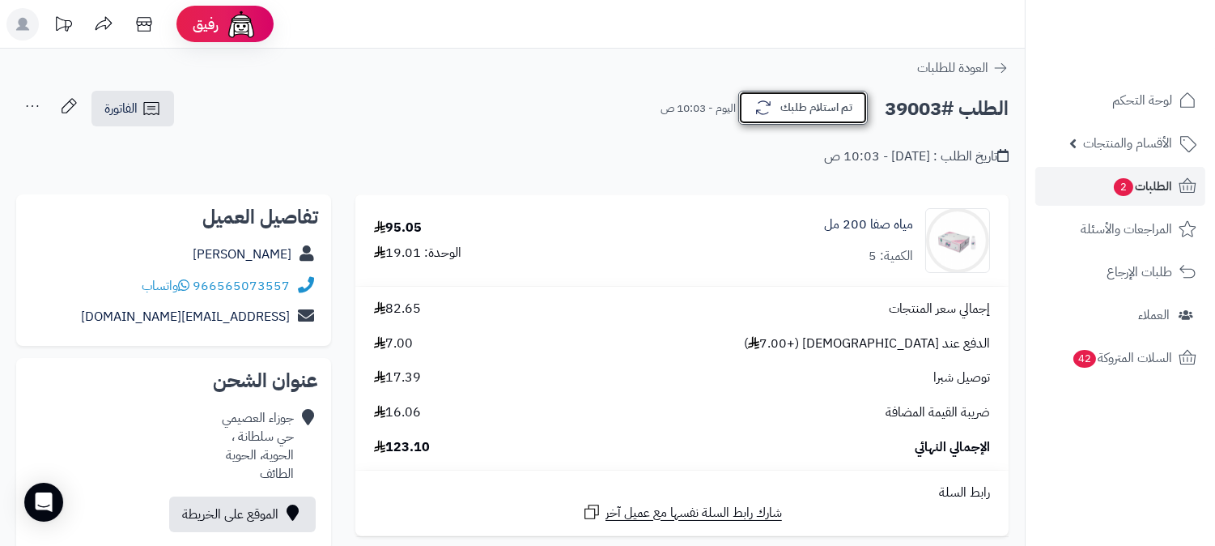
click at [844, 108] on button "تم استلام طلبك" at bounding box center [803, 108] width 130 height 34
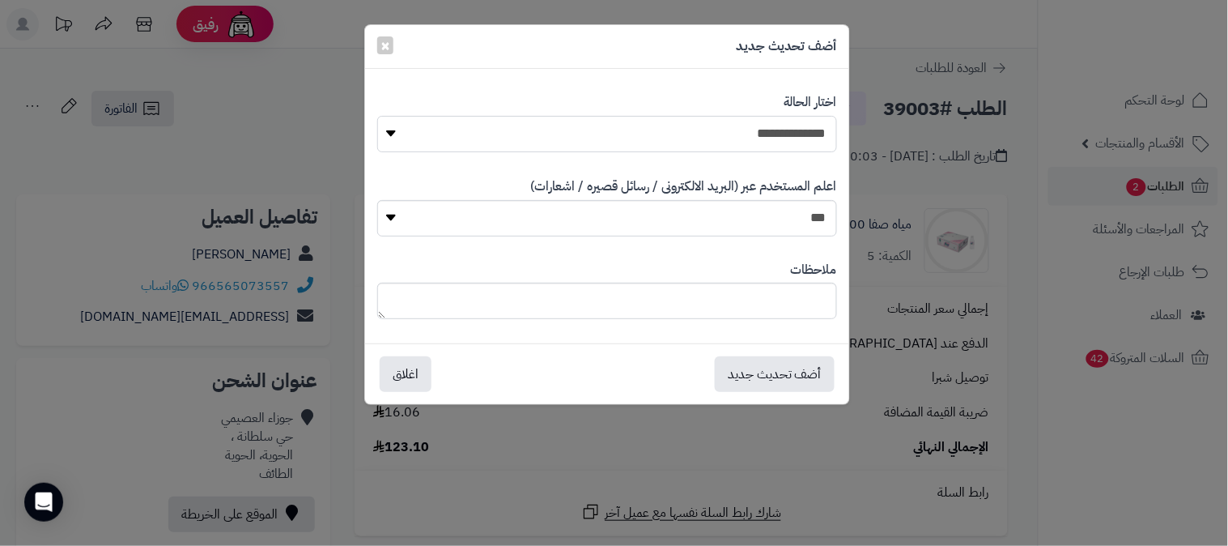
drag, startPoint x: 818, startPoint y: 132, endPoint x: 802, endPoint y: 143, distance: 19.8
click at [818, 132] on select "**********" at bounding box center [607, 134] width 460 height 36
select select "*"
click at [377, 116] on select "**********" at bounding box center [607, 134] width 460 height 36
click at [784, 381] on button "أضف تحديث جديد" at bounding box center [775, 373] width 120 height 36
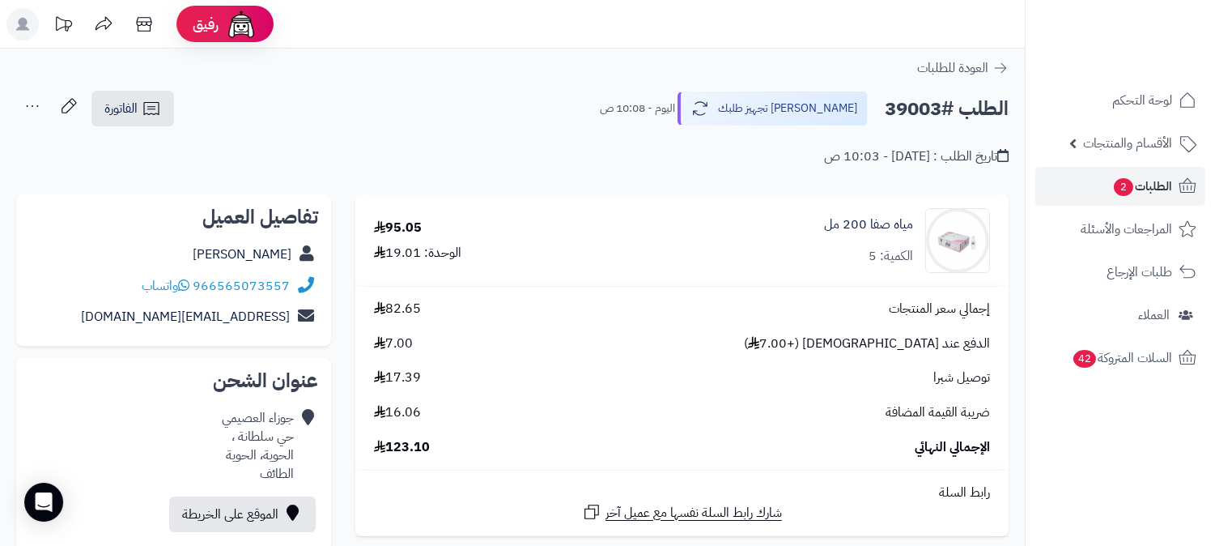
click at [32, 112] on icon at bounding box center [32, 106] width 32 height 32
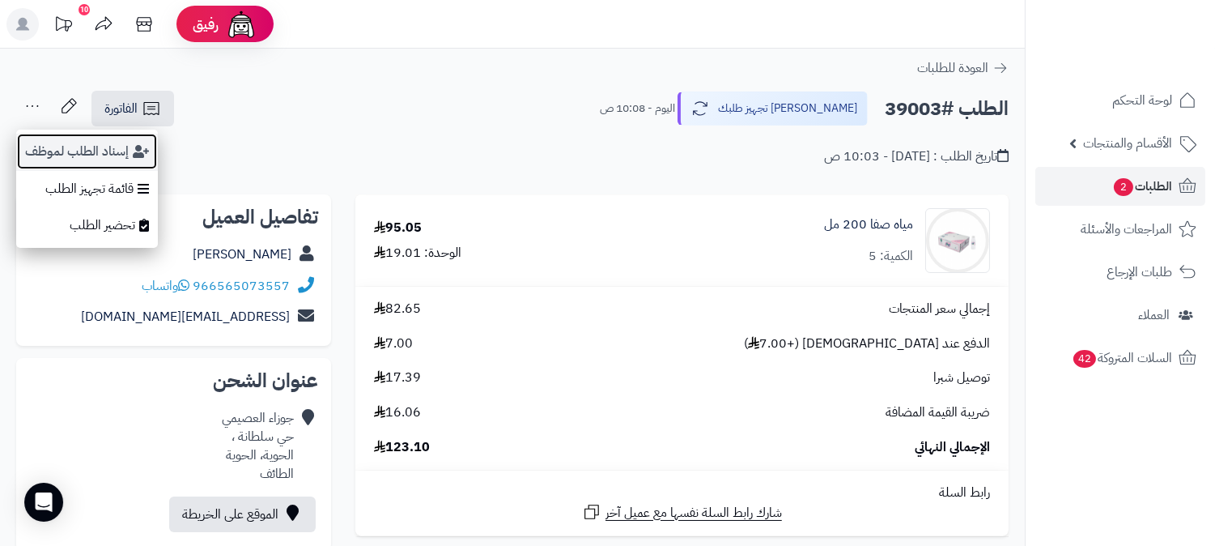
click at [60, 147] on button "إسناد الطلب لموظف" at bounding box center [87, 151] width 142 height 37
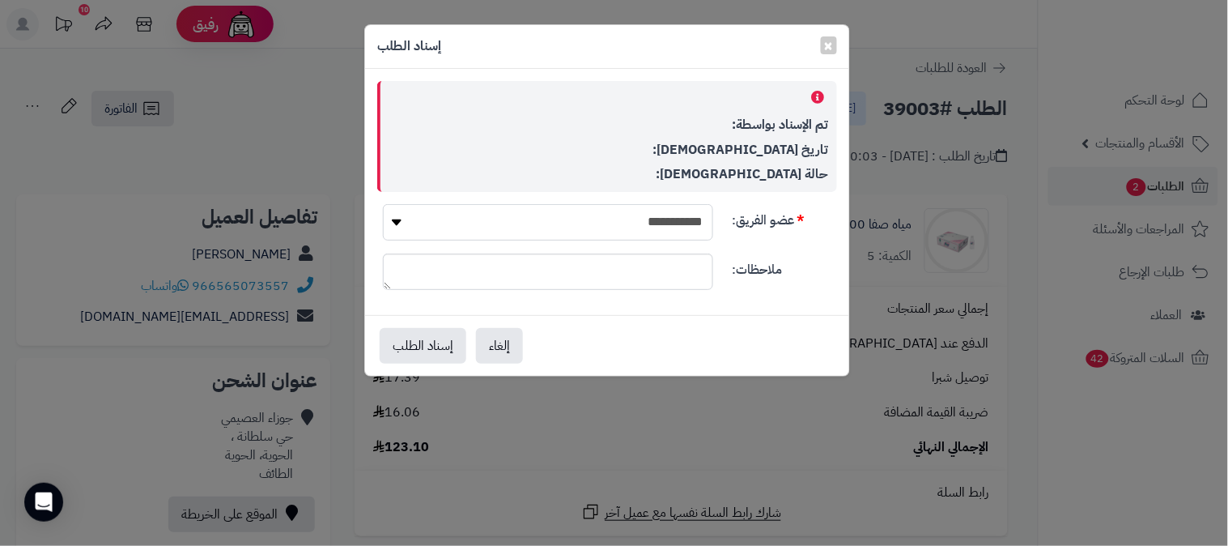
click at [564, 225] on select "**********" at bounding box center [548, 222] width 330 height 36
select select "**"
click at [383, 204] on select "**********" at bounding box center [548, 222] width 330 height 36
click at [414, 341] on button "إسناد الطلب" at bounding box center [423, 345] width 87 height 36
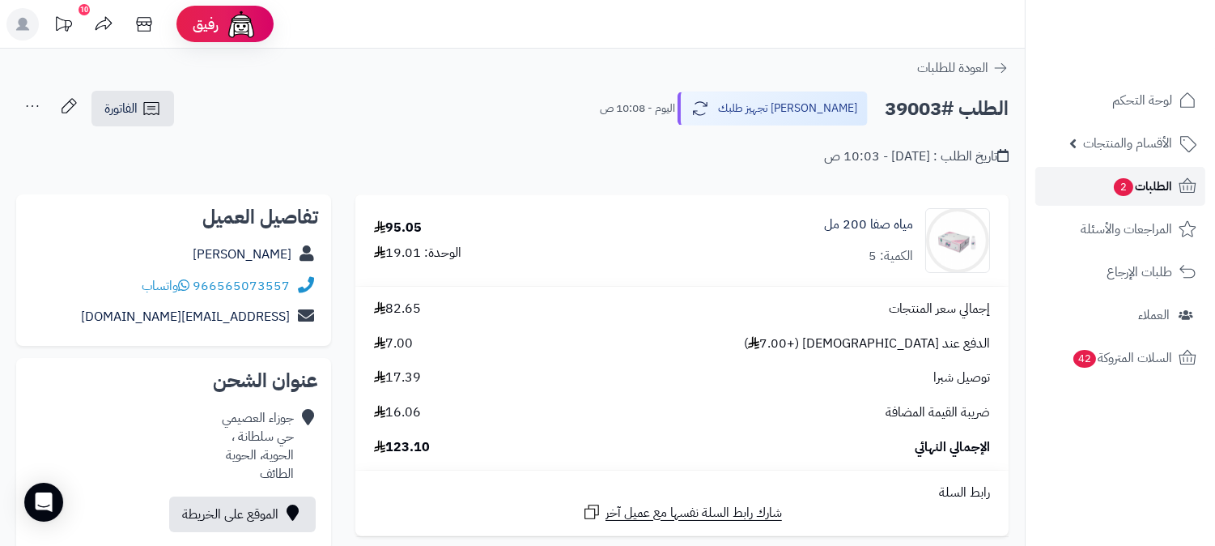
click at [1144, 194] on span "الطلبات 2" at bounding box center [1143, 186] width 60 height 23
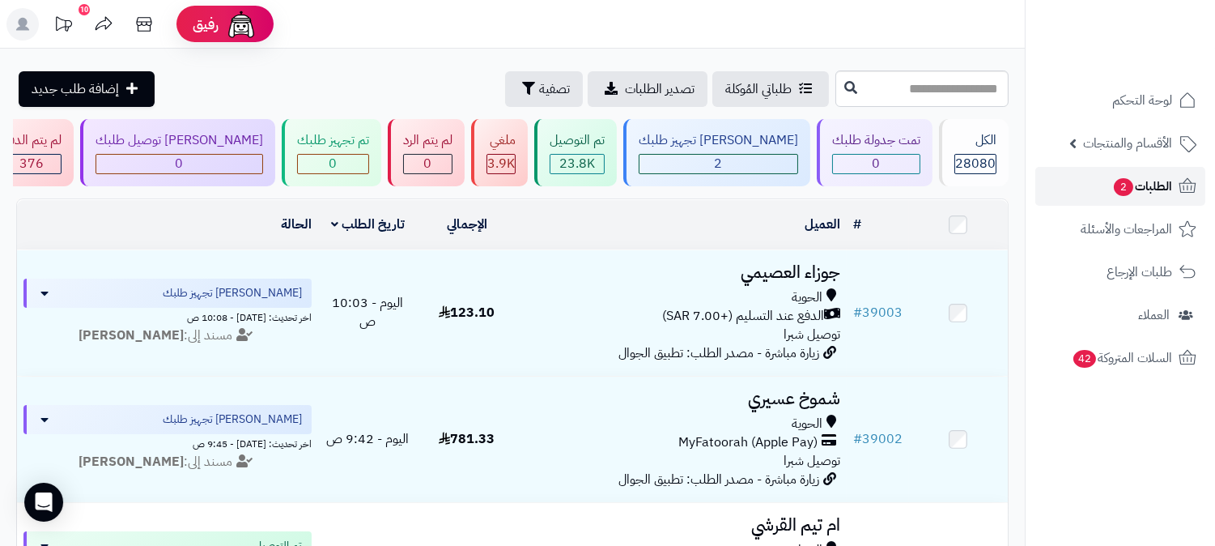
click at [1139, 185] on span "الطلبات 2" at bounding box center [1143, 186] width 60 height 23
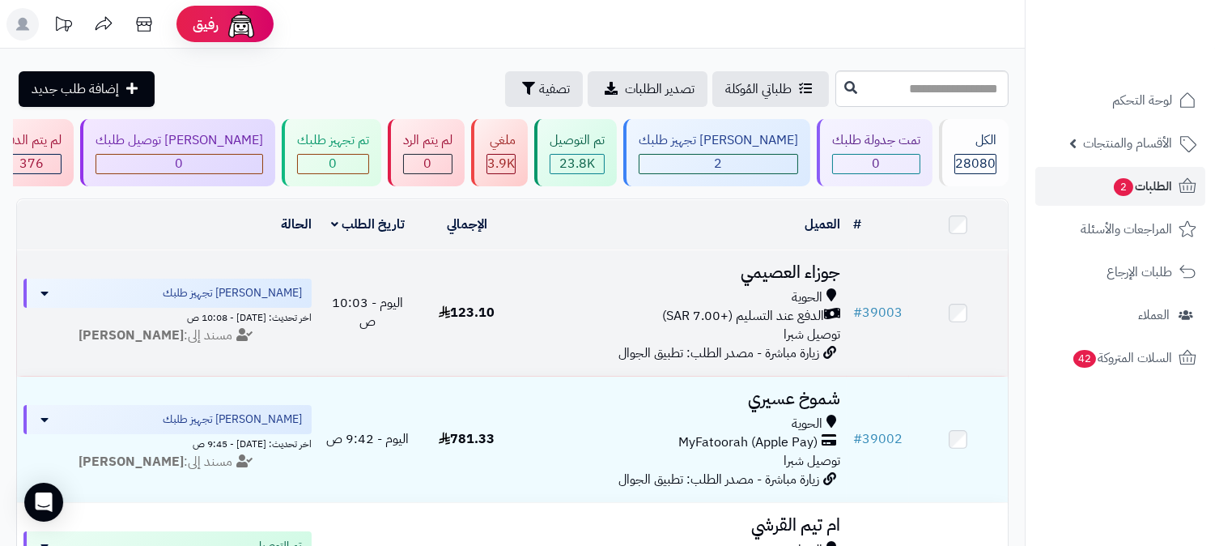
click at [775, 263] on h3 "جوزاء العصيمي" at bounding box center [681, 272] width 317 height 19
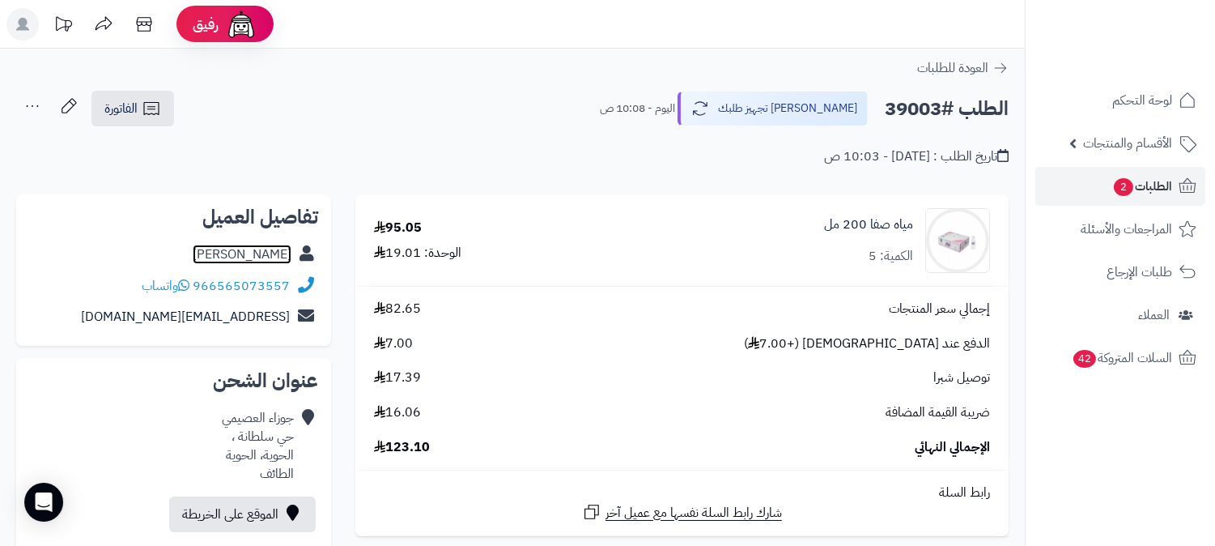
click at [261, 246] on link "[PERSON_NAME]" at bounding box center [242, 254] width 99 height 19
click at [1147, 193] on span "الطلبات 2" at bounding box center [1143, 186] width 60 height 23
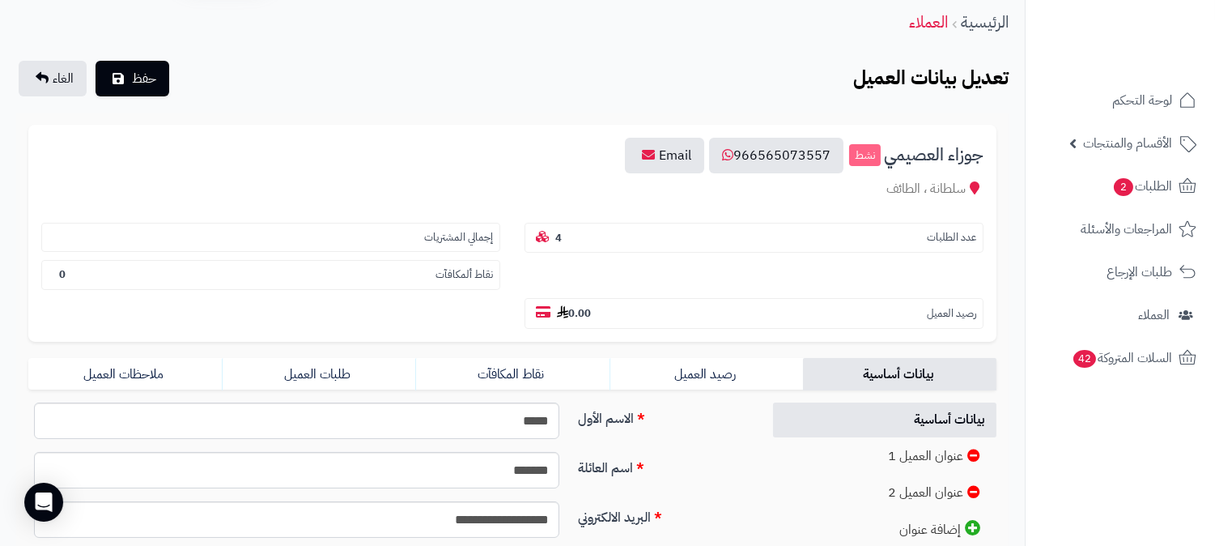
scroll to position [270, 0]
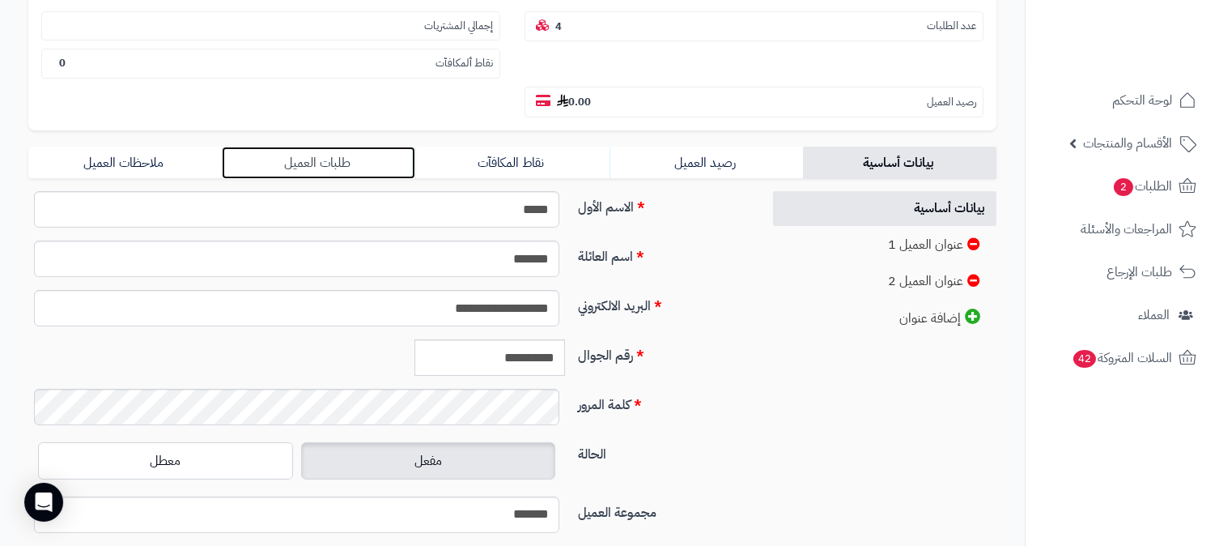
click at [316, 147] on link "طلبات العميل" at bounding box center [319, 163] width 194 height 32
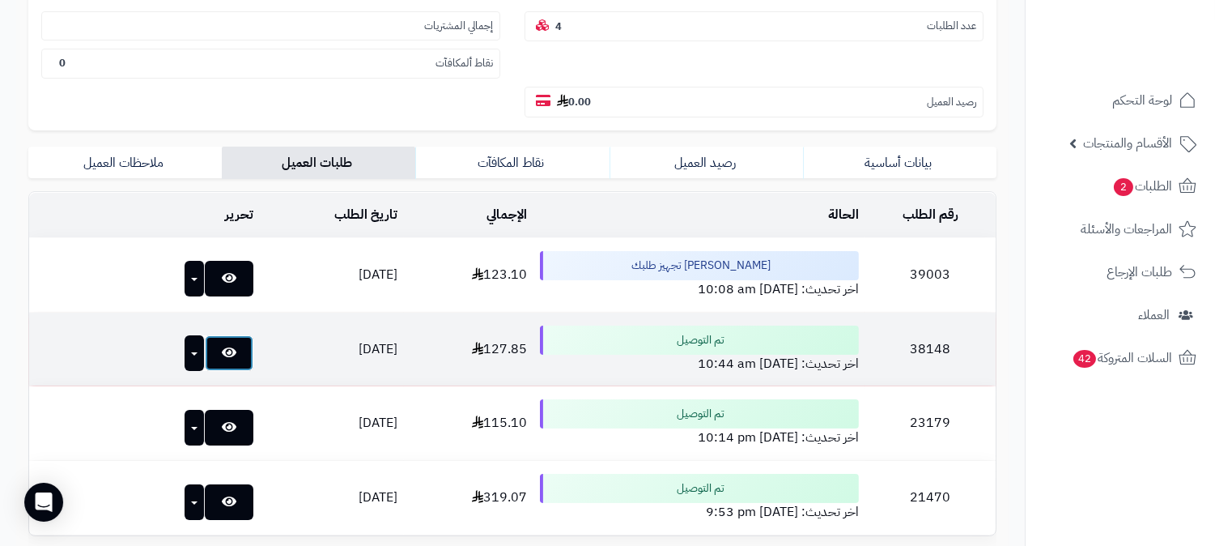
click at [222, 346] on icon at bounding box center [229, 352] width 15 height 13
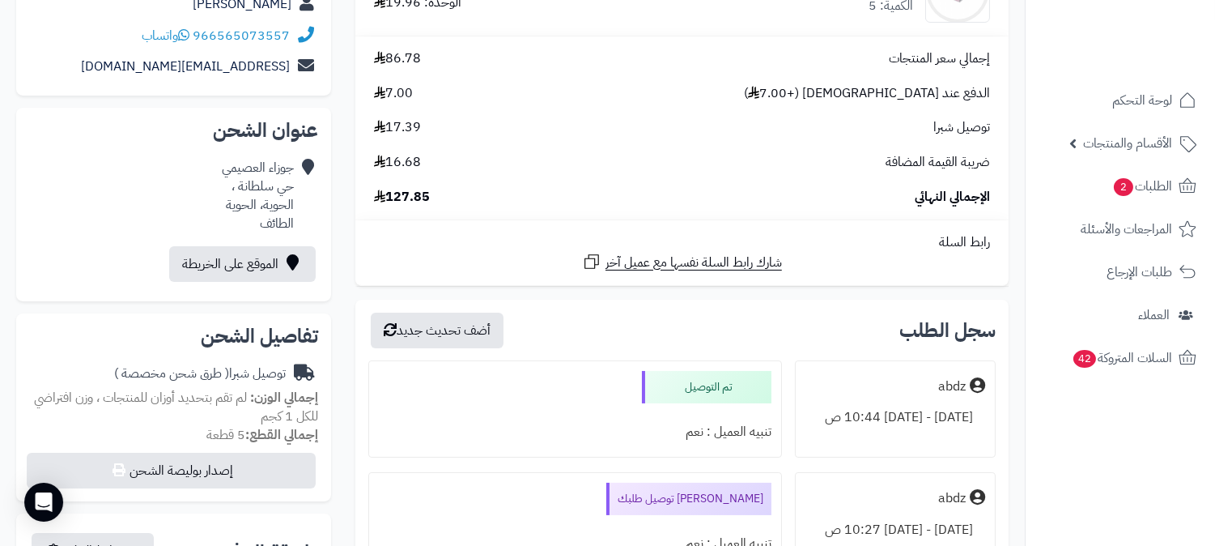
scroll to position [180, 0]
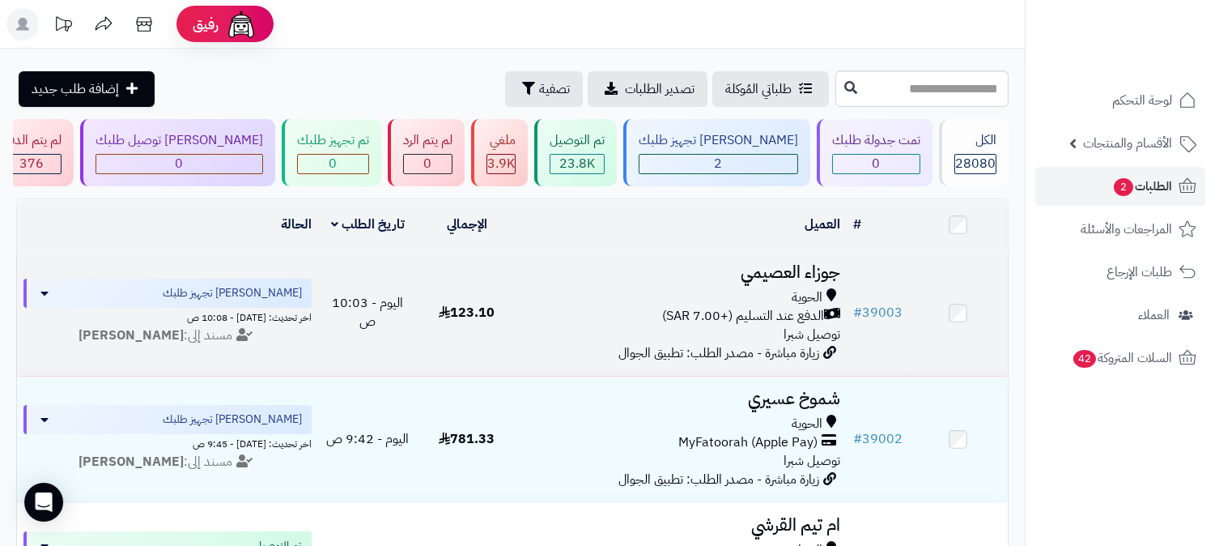
click at [774, 267] on h3 "جوزاء العصيمي" at bounding box center [681, 272] width 317 height 19
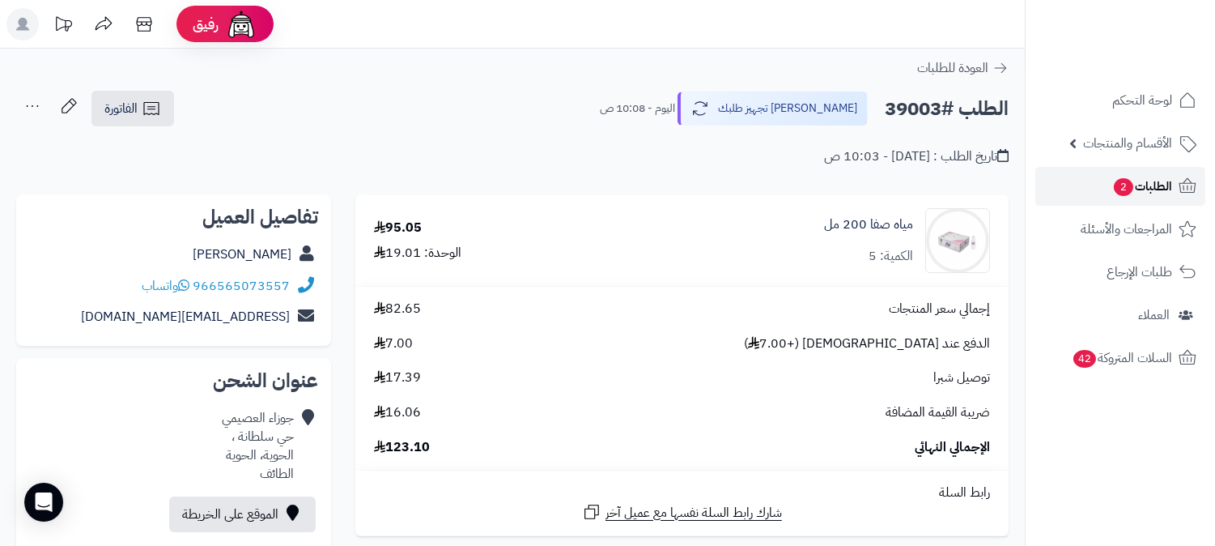
click at [1146, 172] on link "الطلبات 2" at bounding box center [1121, 186] width 170 height 39
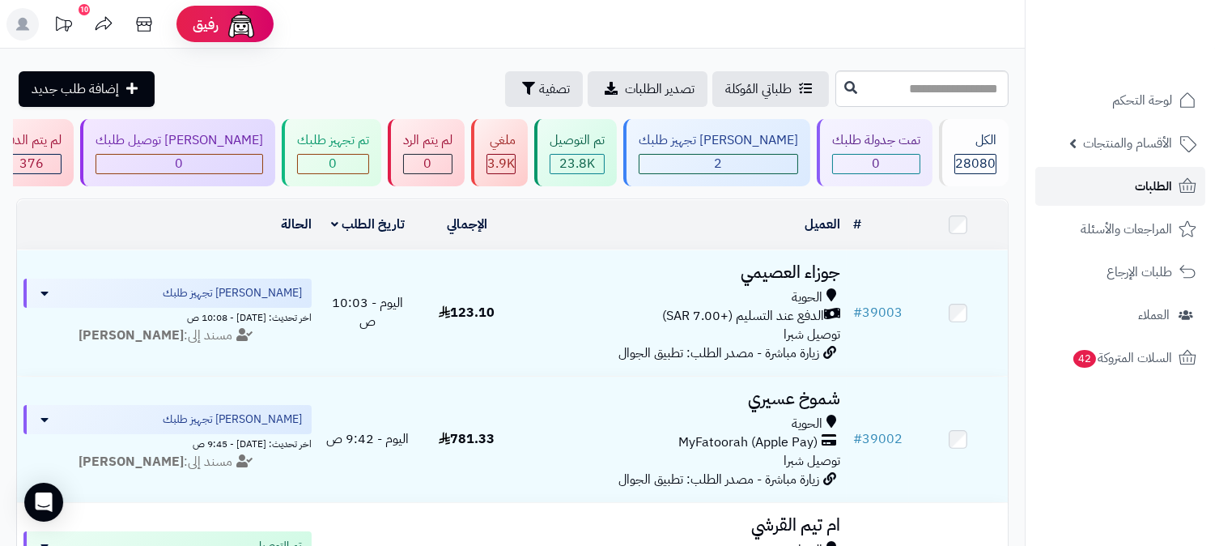
click at [1146, 179] on span "الطلبات" at bounding box center [1153, 186] width 37 height 23
click at [1172, 191] on span "الطلبات" at bounding box center [1153, 186] width 37 height 23
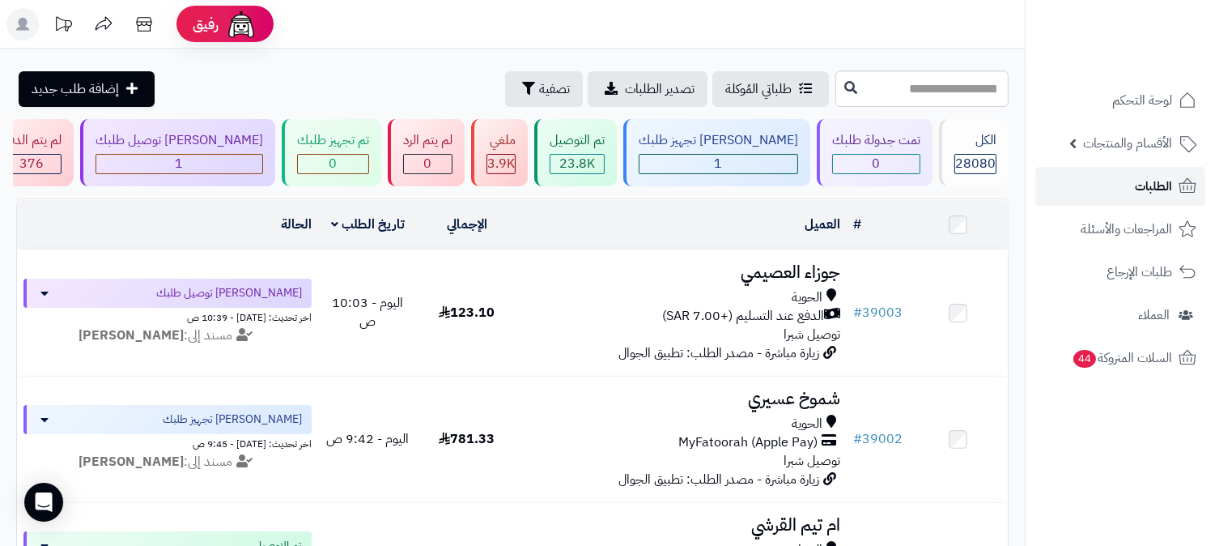
click at [1154, 189] on span "الطلبات" at bounding box center [1153, 186] width 37 height 23
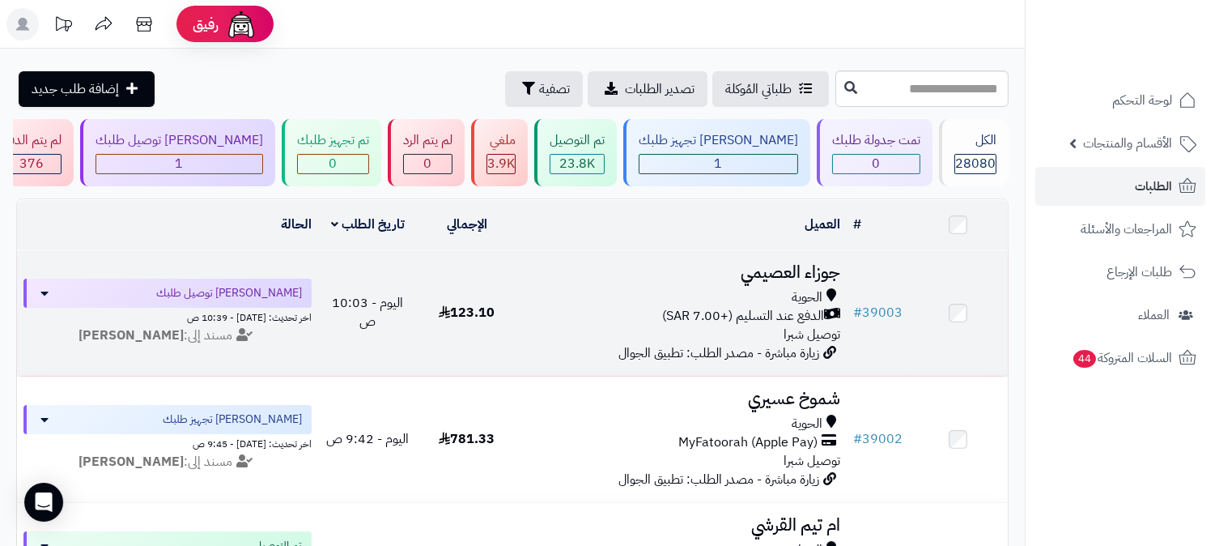
click at [784, 275] on h3 "جوزاء العصيمي" at bounding box center [681, 272] width 317 height 19
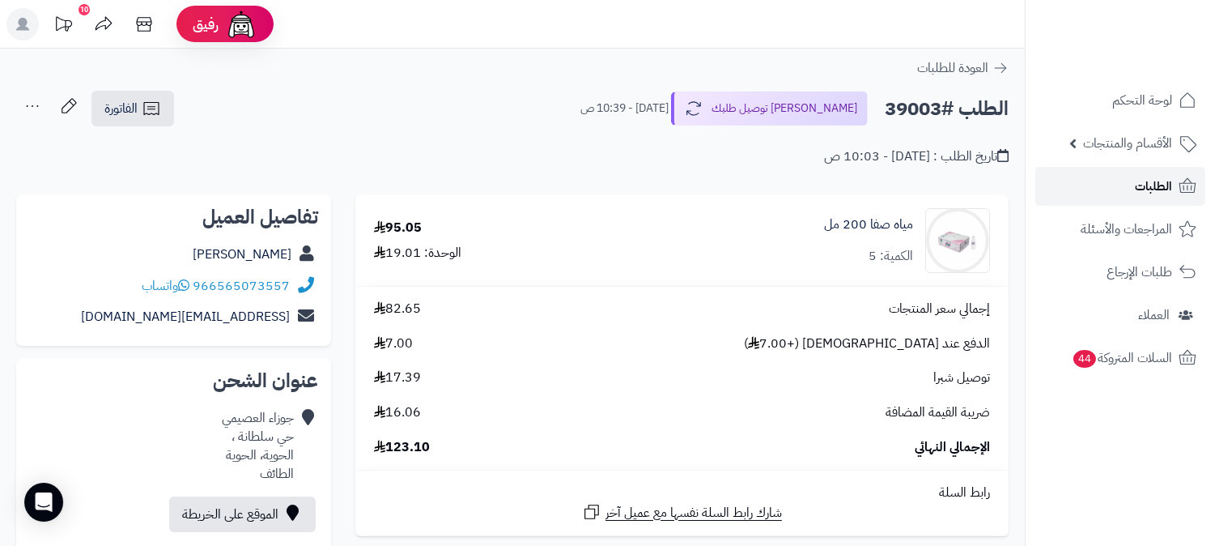
click at [1164, 186] on span "الطلبات" at bounding box center [1153, 186] width 37 height 23
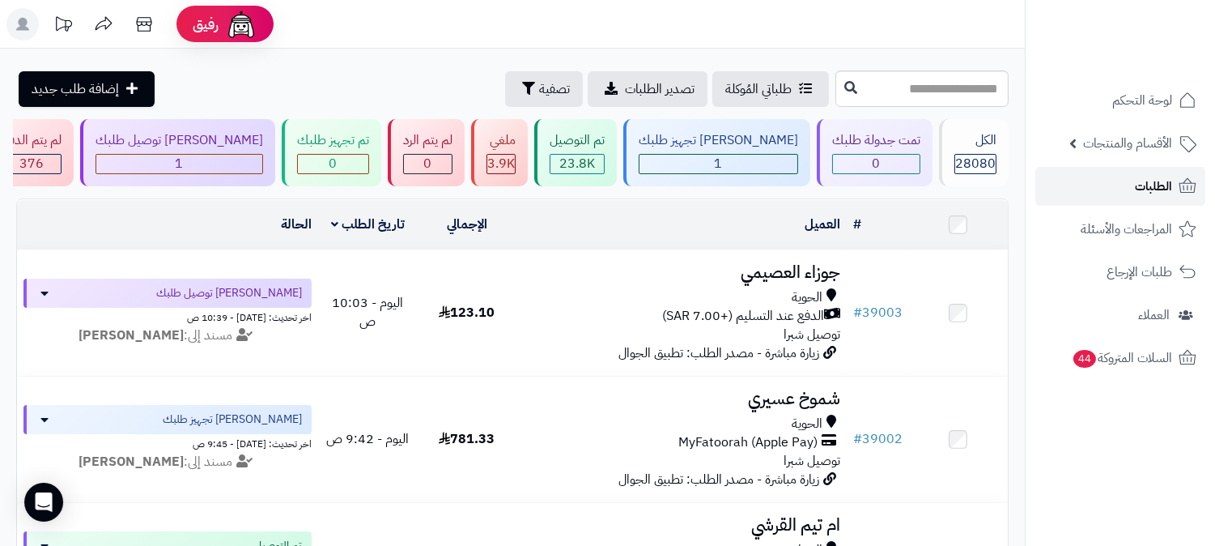
click at [1159, 182] on span "الطلبات" at bounding box center [1153, 186] width 37 height 23
click at [1155, 182] on span "الطلبات" at bounding box center [1153, 186] width 37 height 23
click at [1161, 185] on span "الطلبات" at bounding box center [1153, 186] width 37 height 23
click at [1113, 190] on link "الطلبات" at bounding box center [1121, 186] width 170 height 39
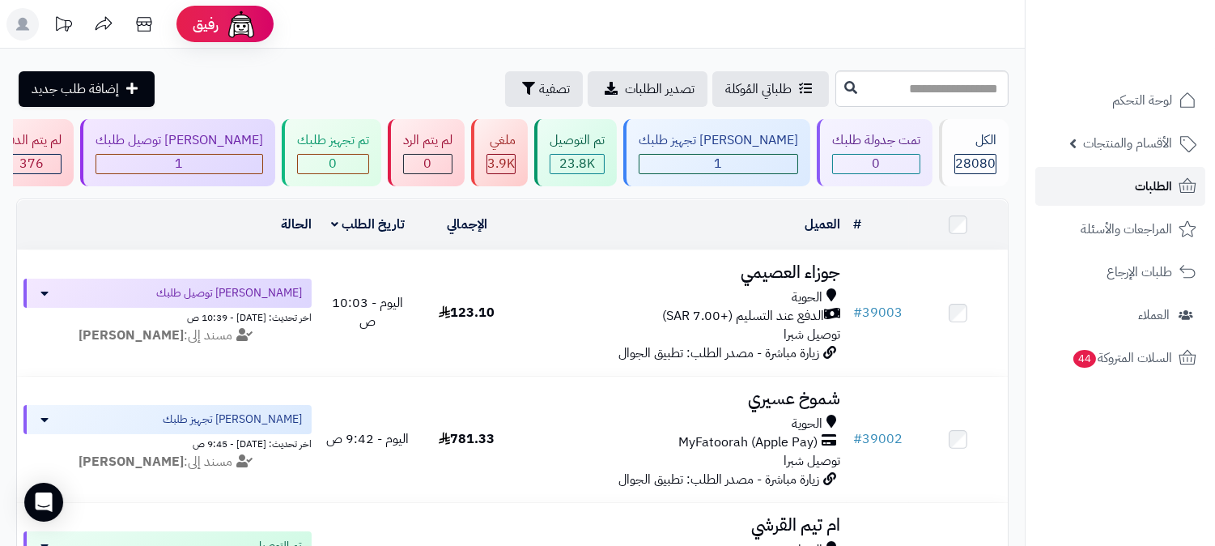
click at [1099, 189] on link "الطلبات" at bounding box center [1121, 186] width 170 height 39
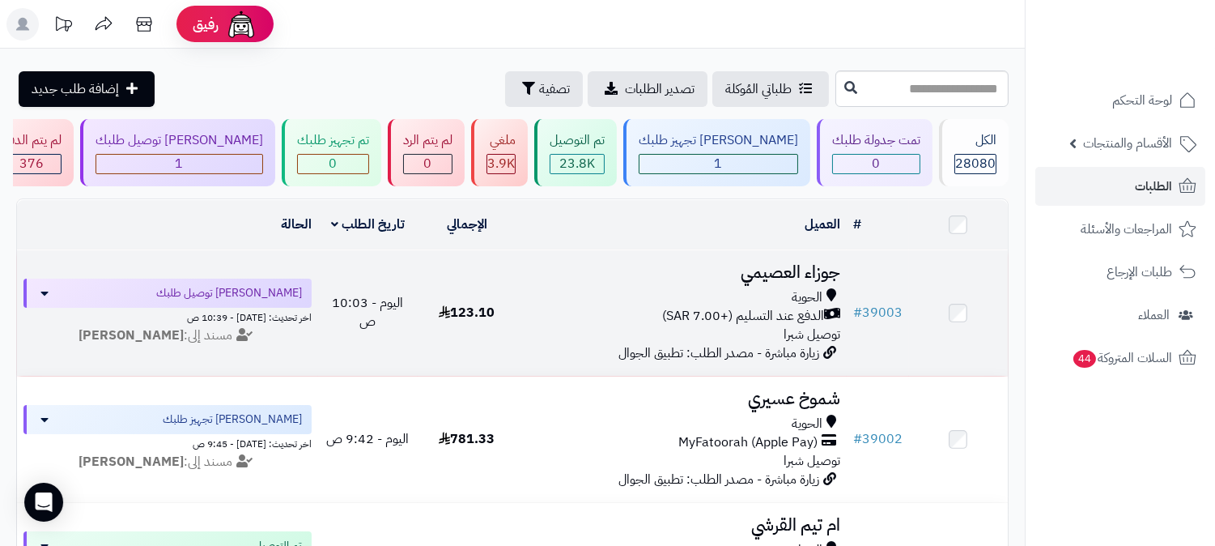
click at [810, 296] on span "الحوية" at bounding box center [807, 297] width 31 height 19
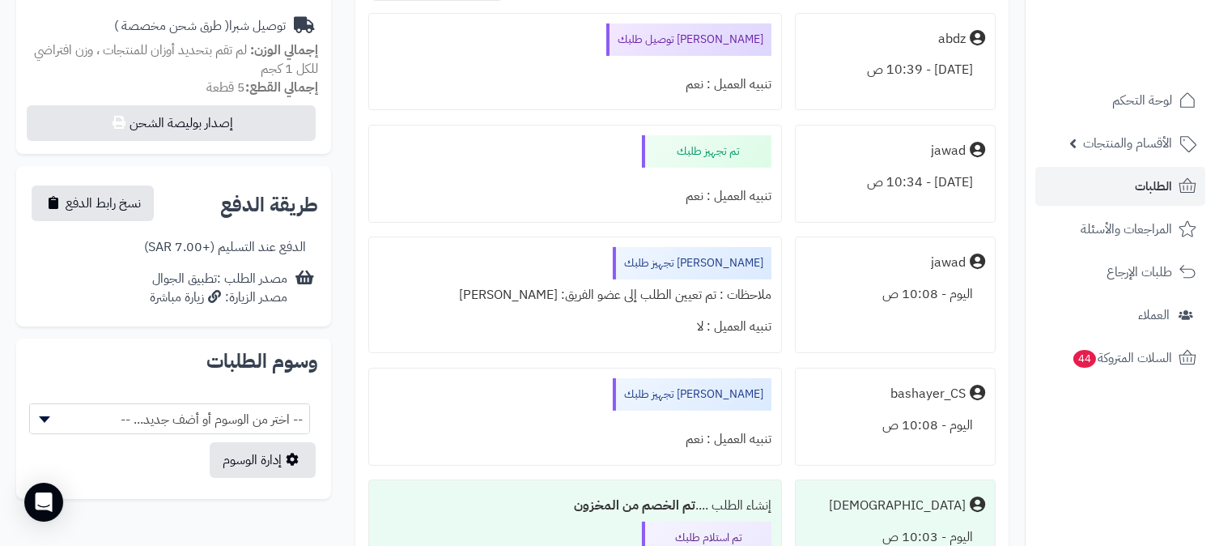
scroll to position [629, 0]
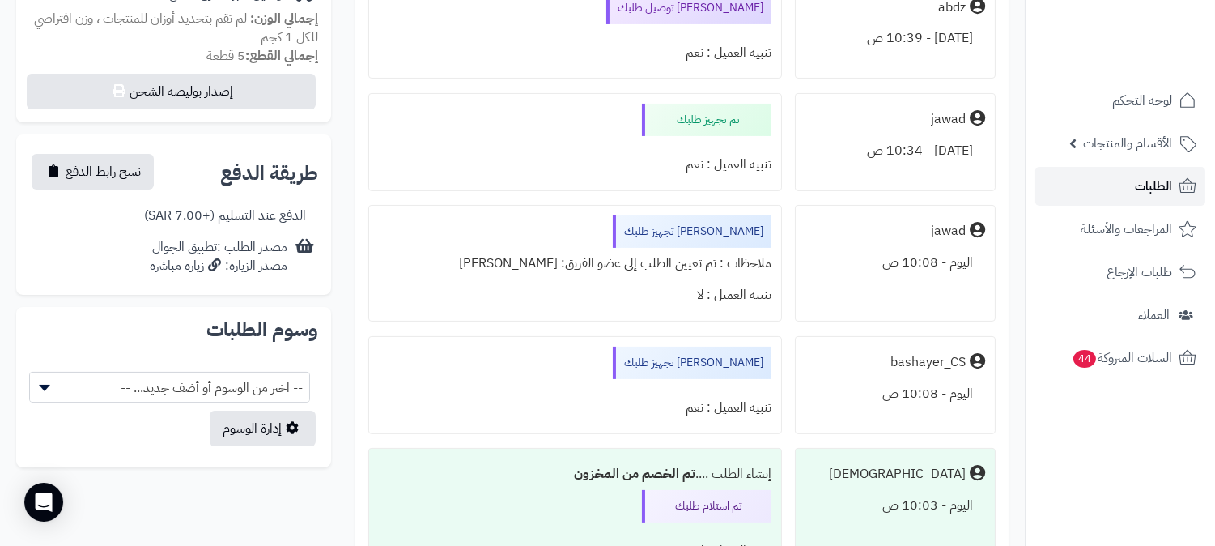
click at [1118, 186] on link "الطلبات" at bounding box center [1121, 186] width 170 height 39
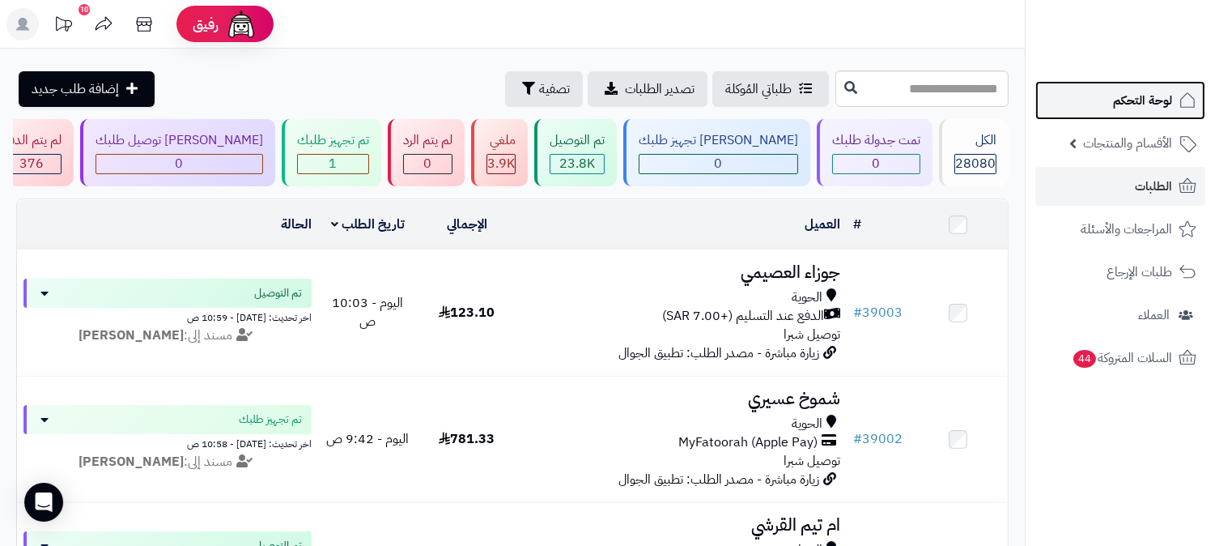
click at [1151, 106] on span "لوحة التحكم" at bounding box center [1142, 100] width 59 height 23
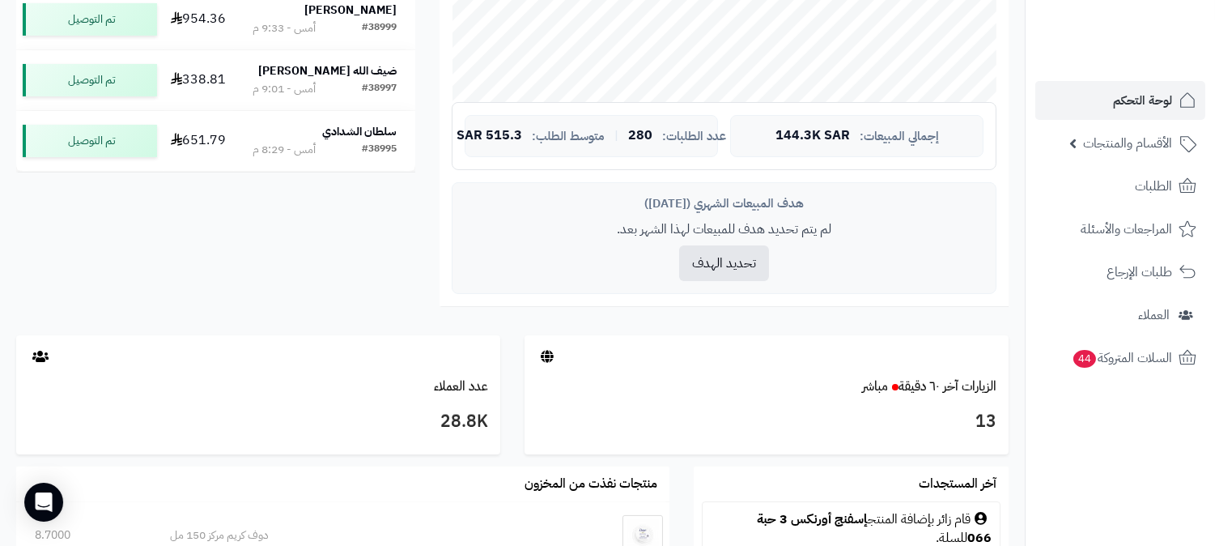
scroll to position [719, 0]
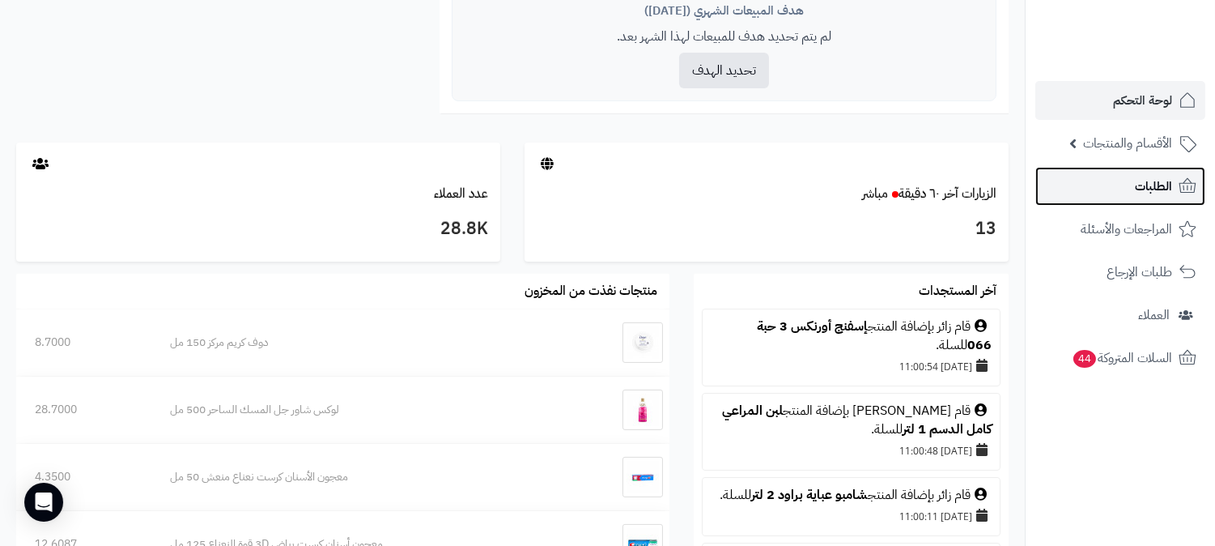
click at [1138, 192] on span "الطلبات" at bounding box center [1153, 186] width 37 height 23
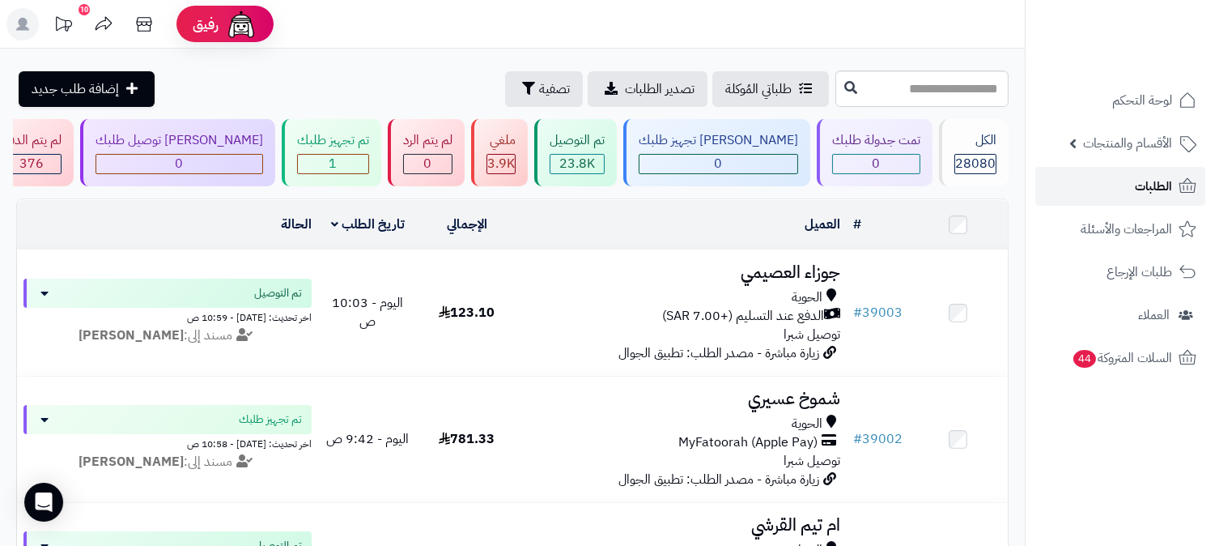
click at [1138, 192] on span "الطلبات" at bounding box center [1153, 186] width 37 height 23
click at [1137, 176] on span "الطلبات" at bounding box center [1153, 186] width 37 height 23
click at [1145, 186] on span "الطلبات" at bounding box center [1153, 186] width 37 height 23
click at [1113, 192] on link "الطلبات" at bounding box center [1121, 186] width 170 height 39
click at [1111, 193] on link "الطلبات" at bounding box center [1121, 186] width 170 height 39
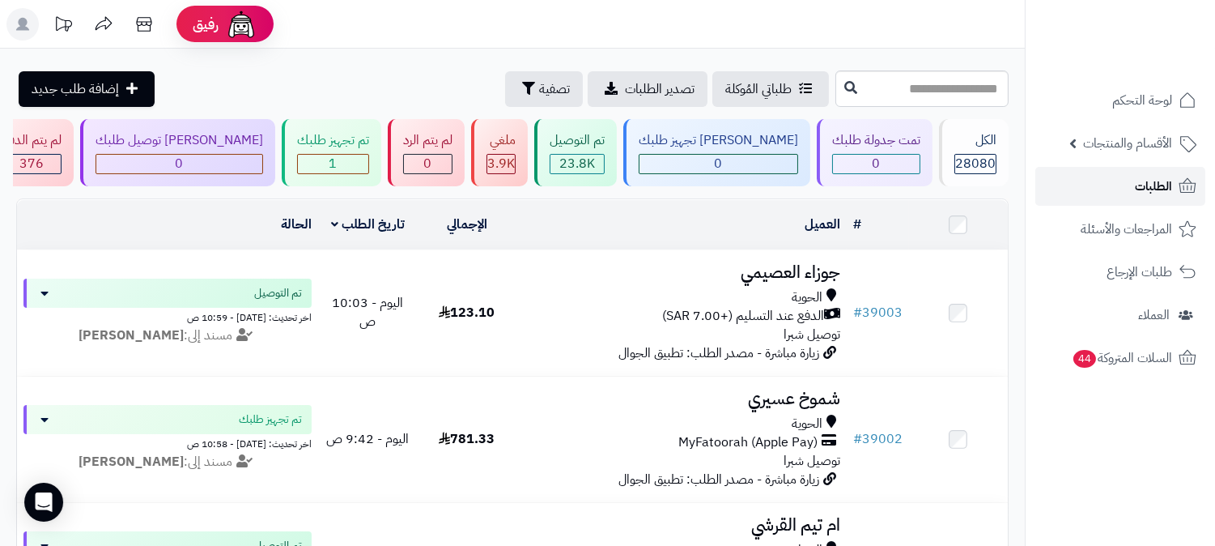
click at [1177, 192] on link "الطلبات" at bounding box center [1121, 186] width 170 height 39
click at [1164, 179] on span "الطلبات" at bounding box center [1153, 186] width 37 height 23
click at [1132, 181] on link "الطلبات" at bounding box center [1121, 186] width 170 height 39
click at [1140, 189] on span "الطلبات" at bounding box center [1153, 186] width 37 height 23
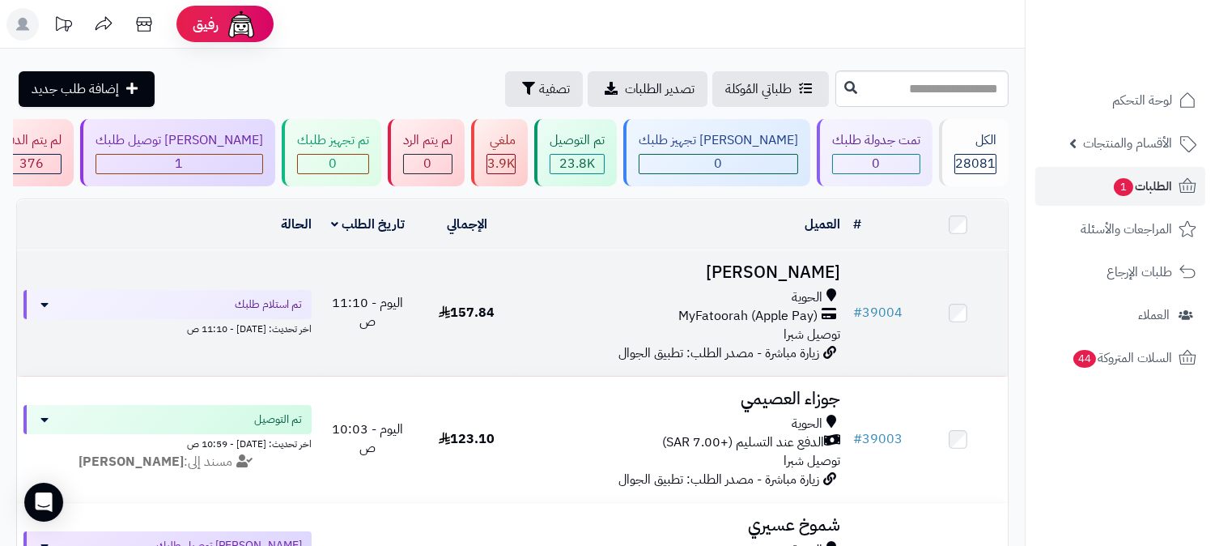
click at [753, 266] on h3 "[PERSON_NAME]" at bounding box center [681, 272] width 317 height 19
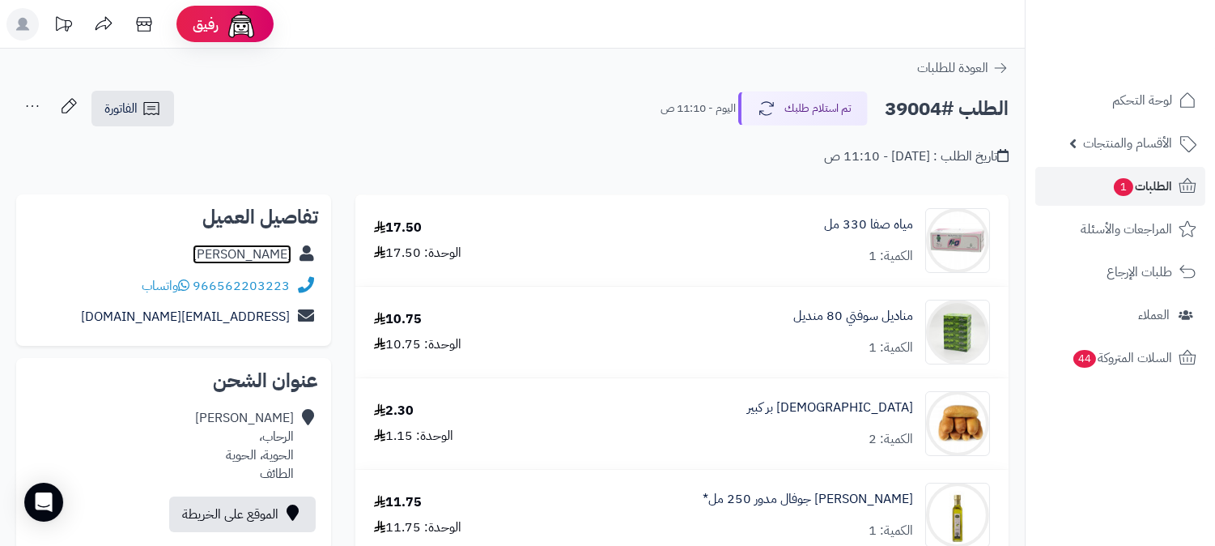
click at [271, 254] on link "[PERSON_NAME]" at bounding box center [242, 254] width 99 height 19
click at [920, 102] on h2 "الطلب #39004" at bounding box center [947, 108] width 124 height 33
copy h2 "39004"
click at [1135, 196] on span "الطلبات 1" at bounding box center [1143, 186] width 60 height 23
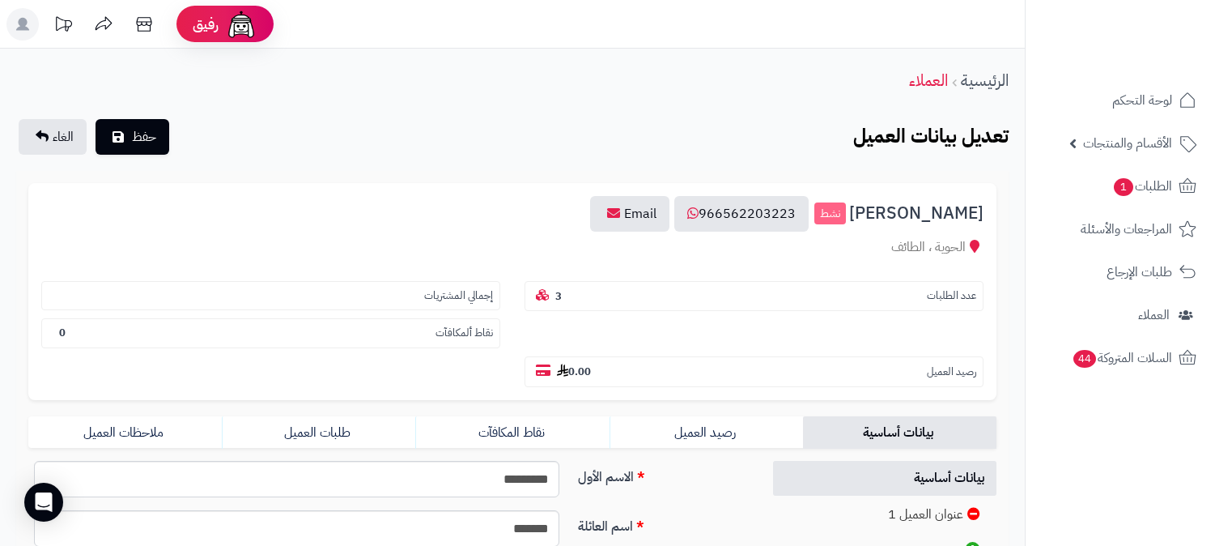
scroll to position [360, 0]
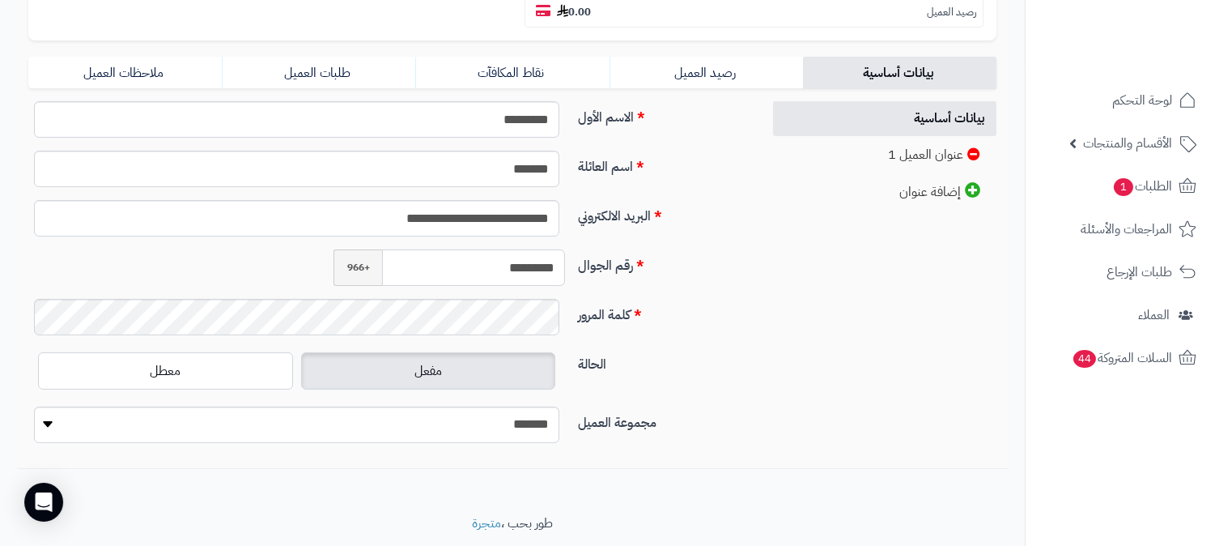
click at [543, 249] on input "*********" at bounding box center [473, 267] width 183 height 36
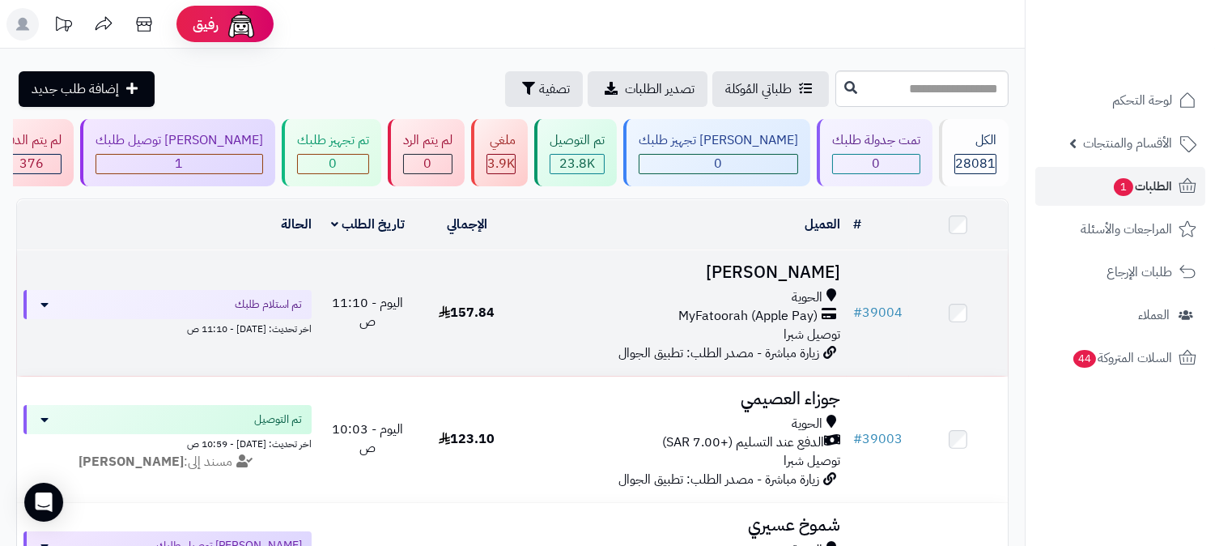
click at [795, 269] on h3 "[PERSON_NAME]" at bounding box center [681, 272] width 317 height 19
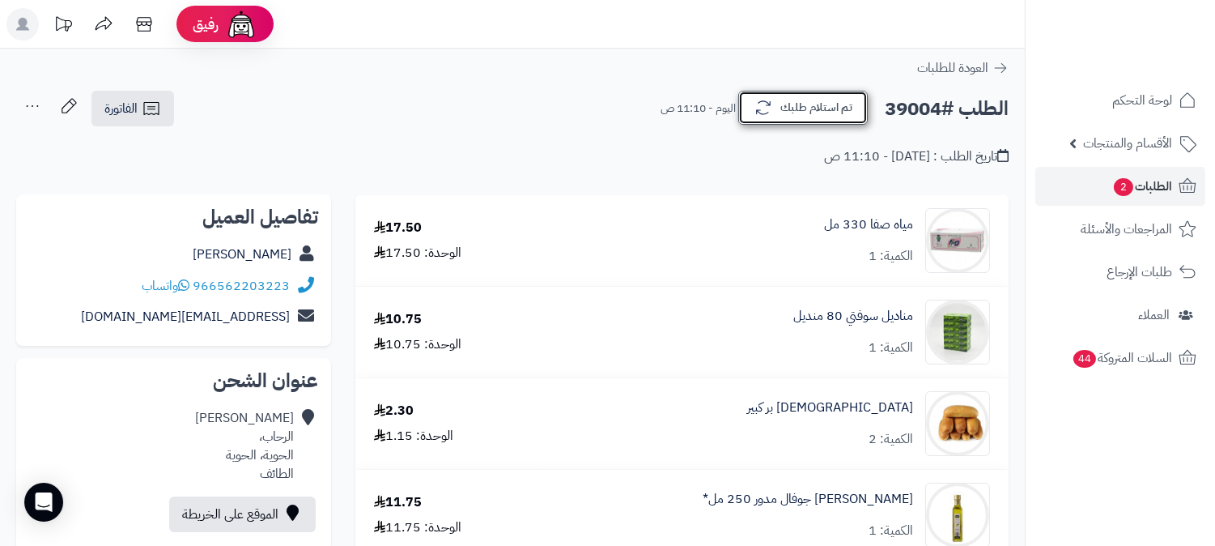
click at [853, 109] on button "تم استلام طلبك" at bounding box center [803, 108] width 130 height 34
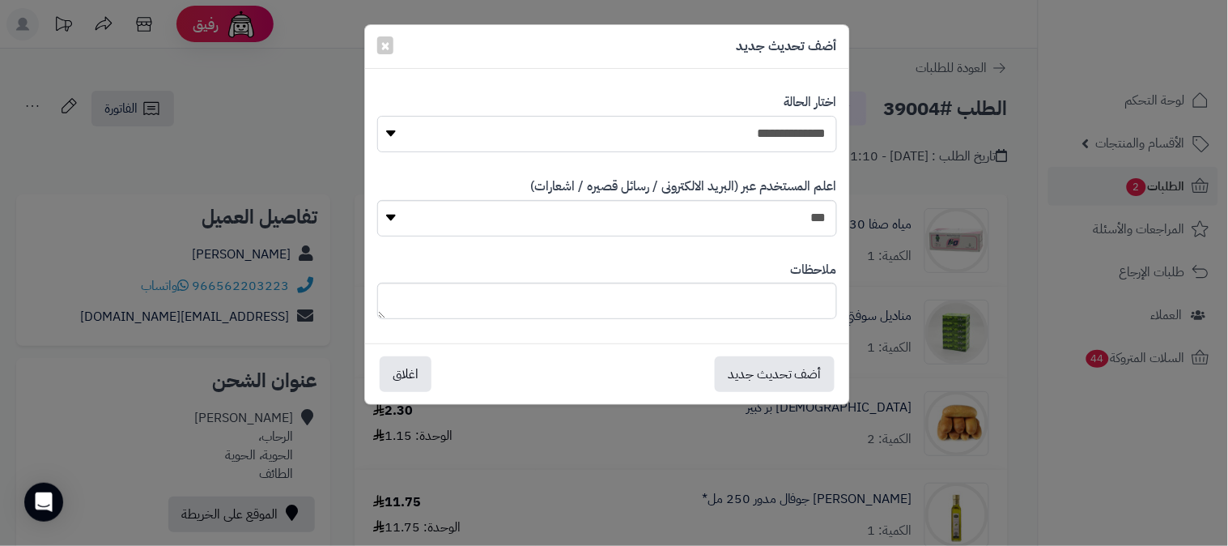
click at [815, 127] on select "**********" at bounding box center [607, 134] width 460 height 36
select select "*"
click at [377, 116] on select "**********" at bounding box center [607, 134] width 460 height 36
click at [784, 385] on button "أضف تحديث جديد" at bounding box center [775, 373] width 120 height 36
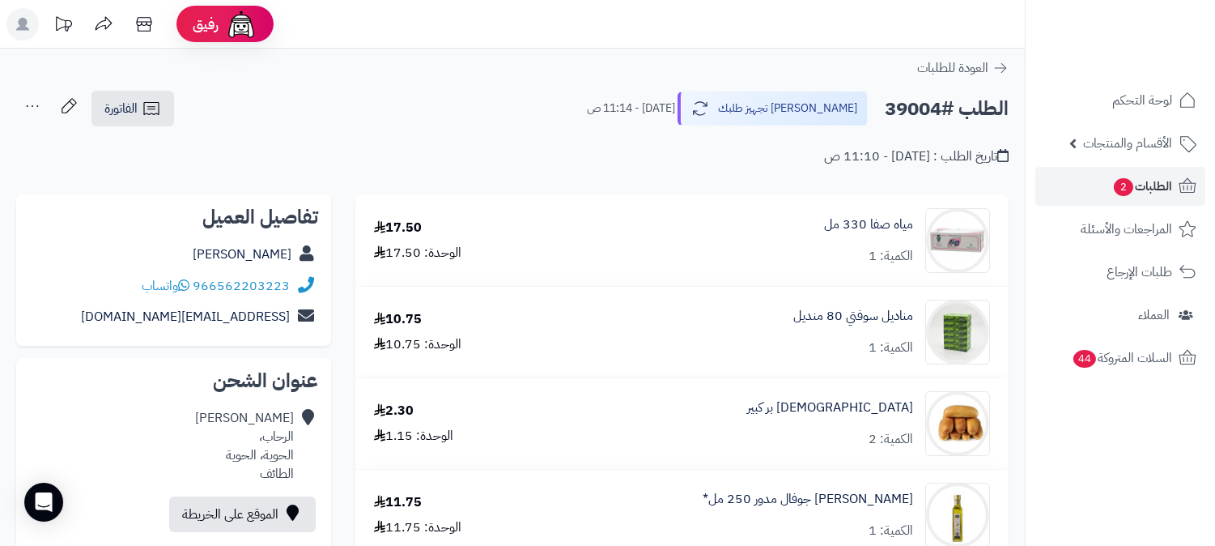
click at [22, 110] on icon at bounding box center [32, 106] width 32 height 32
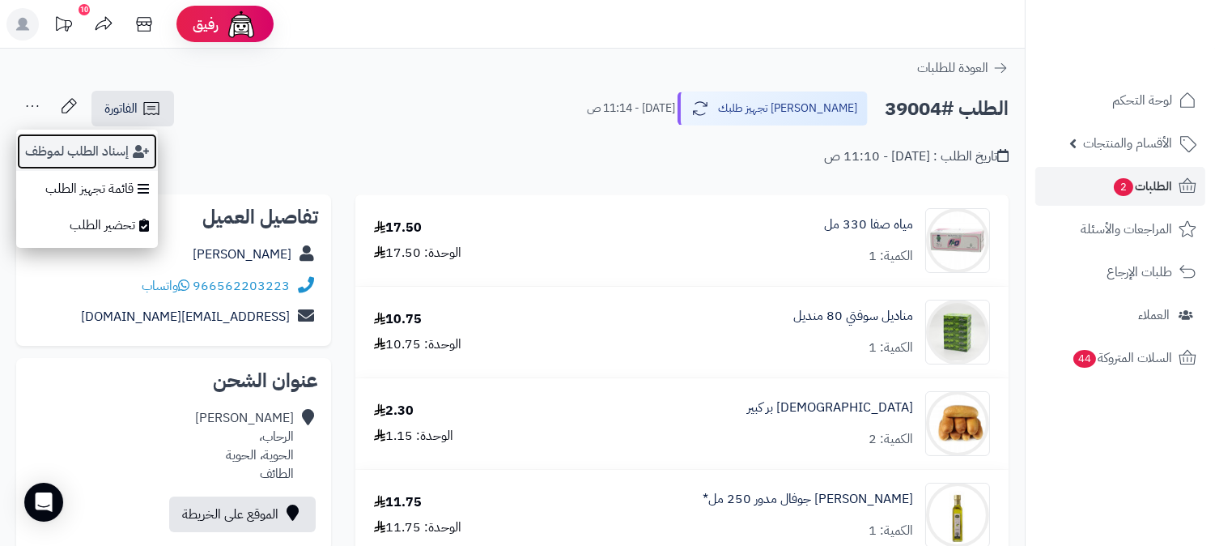
click at [38, 134] on button "إسناد الطلب لموظف" at bounding box center [87, 151] width 142 height 37
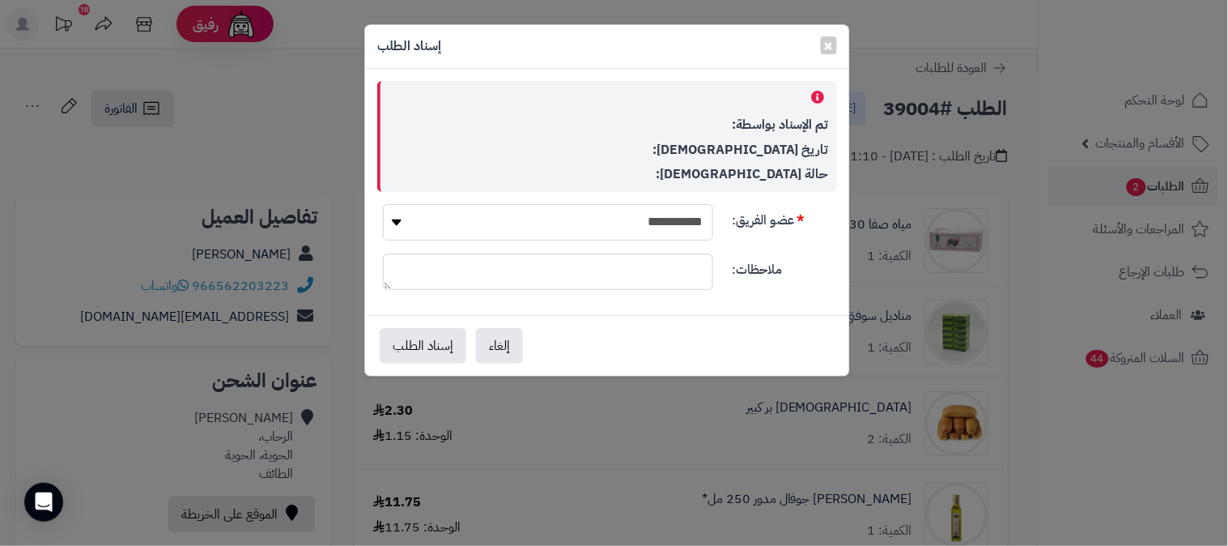
click at [689, 228] on select "**********" at bounding box center [548, 222] width 330 height 36
select select "**"
click at [383, 204] on select "**********" at bounding box center [548, 222] width 330 height 36
click at [419, 338] on button "إسناد الطلب" at bounding box center [423, 345] width 87 height 36
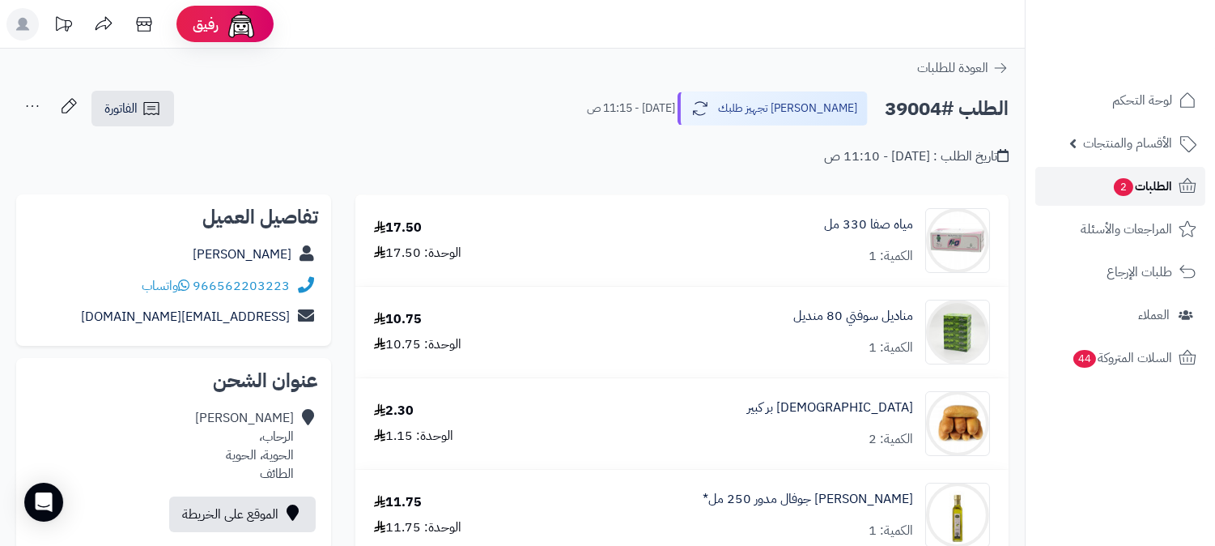
click at [1148, 172] on link "الطلبات 2" at bounding box center [1121, 186] width 170 height 39
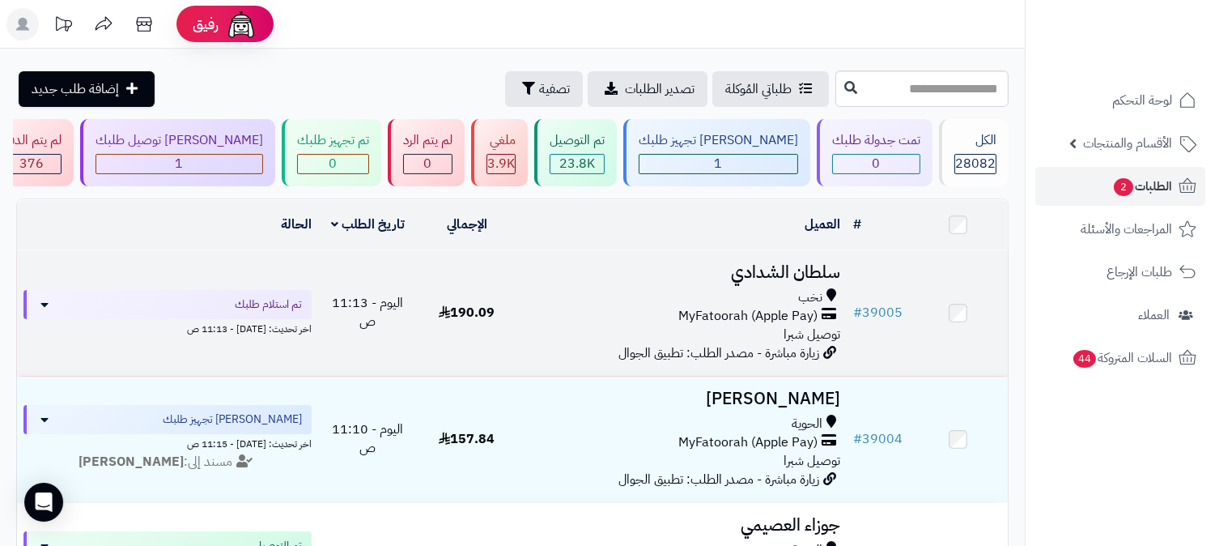
click at [807, 263] on h3 "سلطان الشدادي" at bounding box center [681, 272] width 317 height 19
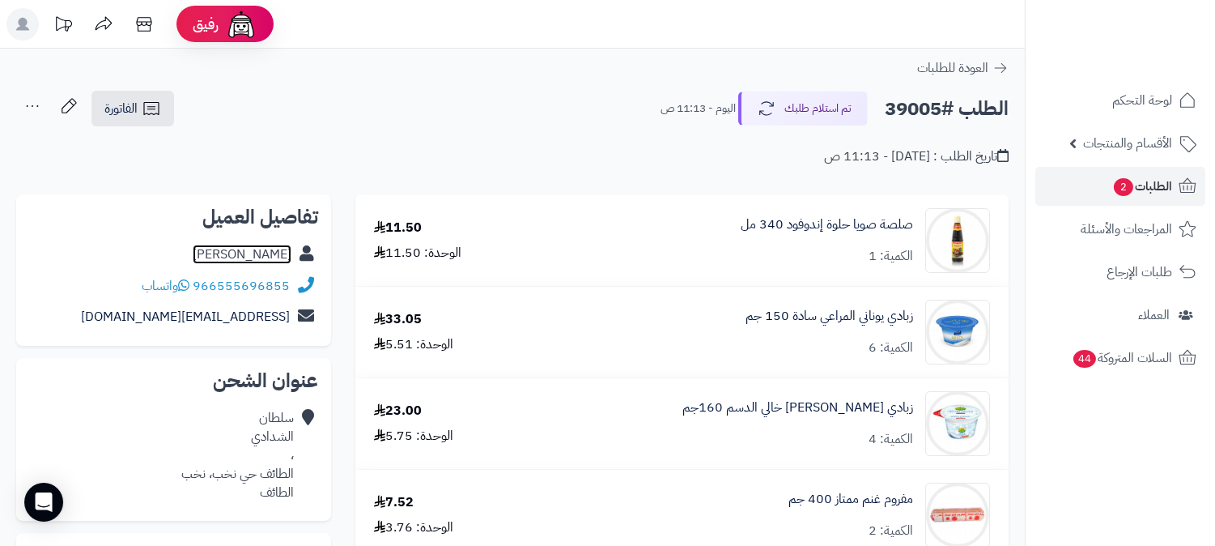
click at [241, 257] on link "[PERSON_NAME]" at bounding box center [242, 254] width 99 height 19
click at [901, 112] on h2 "الطلب #39005" at bounding box center [947, 108] width 124 height 33
copy h2 "39005"
click at [1138, 177] on span "الطلبات 2" at bounding box center [1143, 186] width 60 height 23
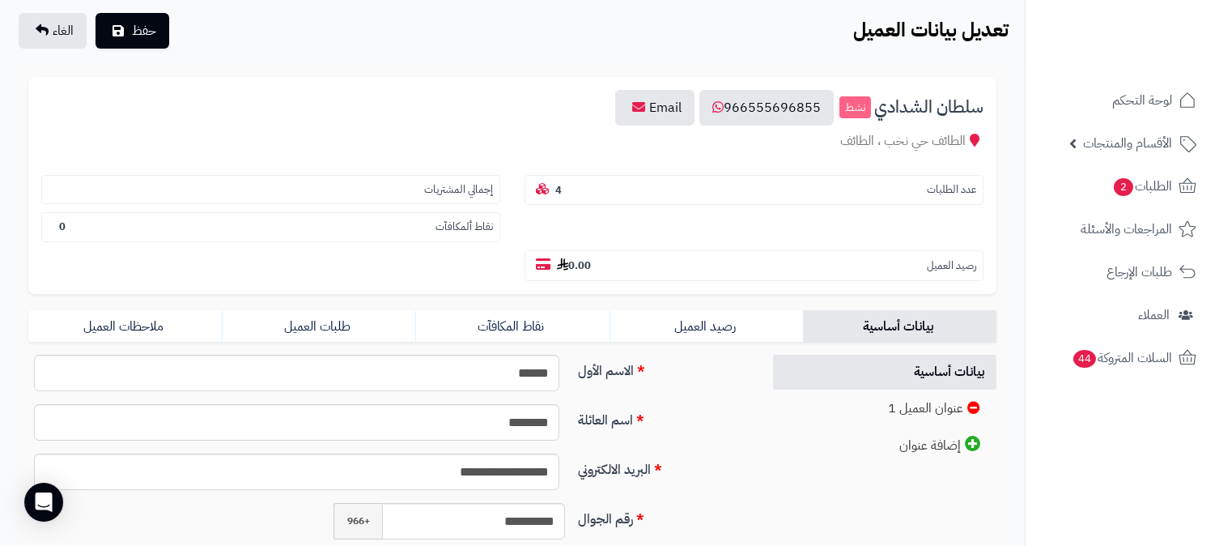
scroll to position [370, 0]
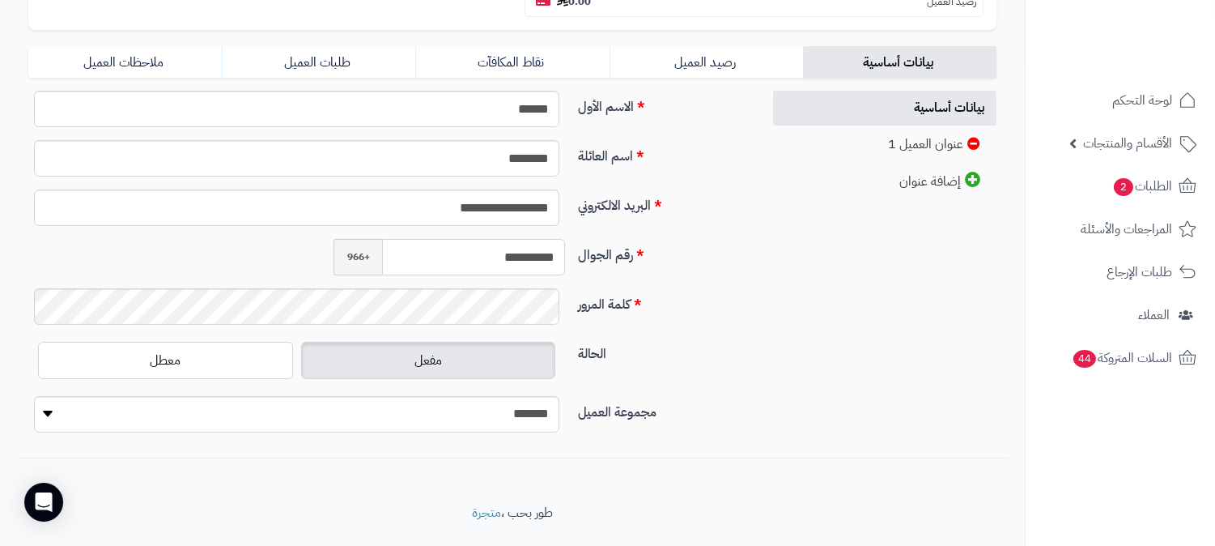
drag, startPoint x: 483, startPoint y: 223, endPoint x: 570, endPoint y: 224, distance: 87.5
click at [575, 239] on div "**********" at bounding box center [389, 263] width 734 height 49
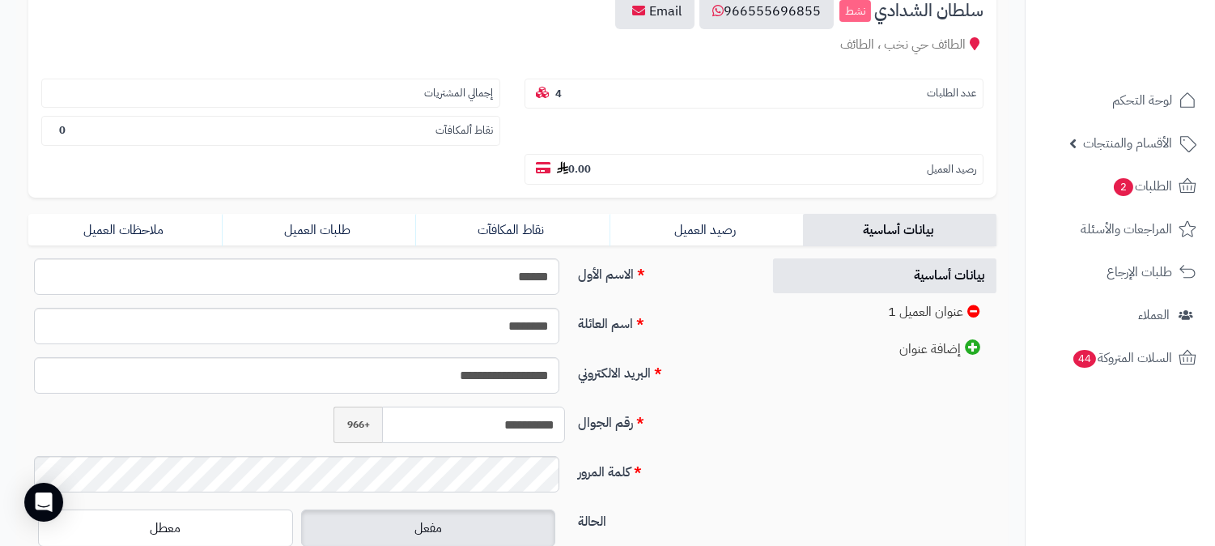
scroll to position [190, 0]
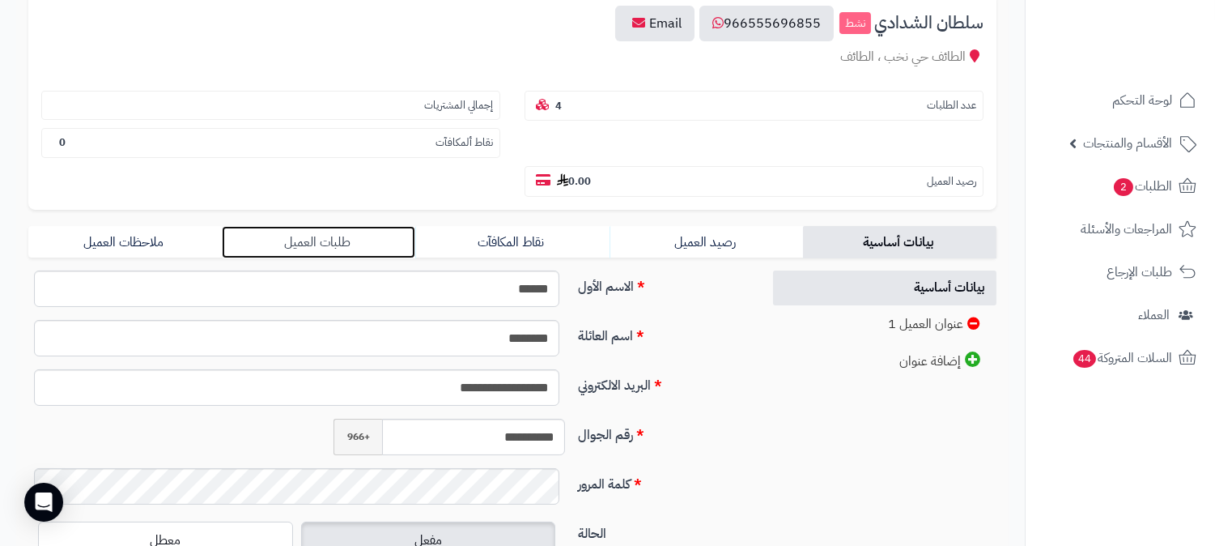
click at [313, 226] on link "طلبات العميل" at bounding box center [319, 242] width 194 height 32
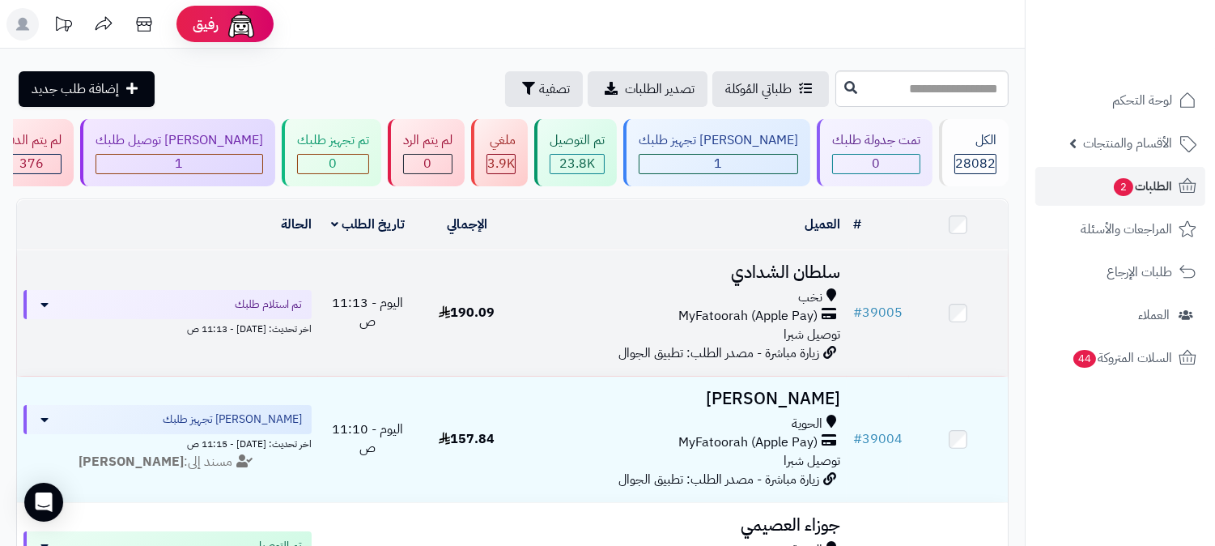
click at [791, 272] on h3 "سلطان الشدادي" at bounding box center [681, 272] width 317 height 19
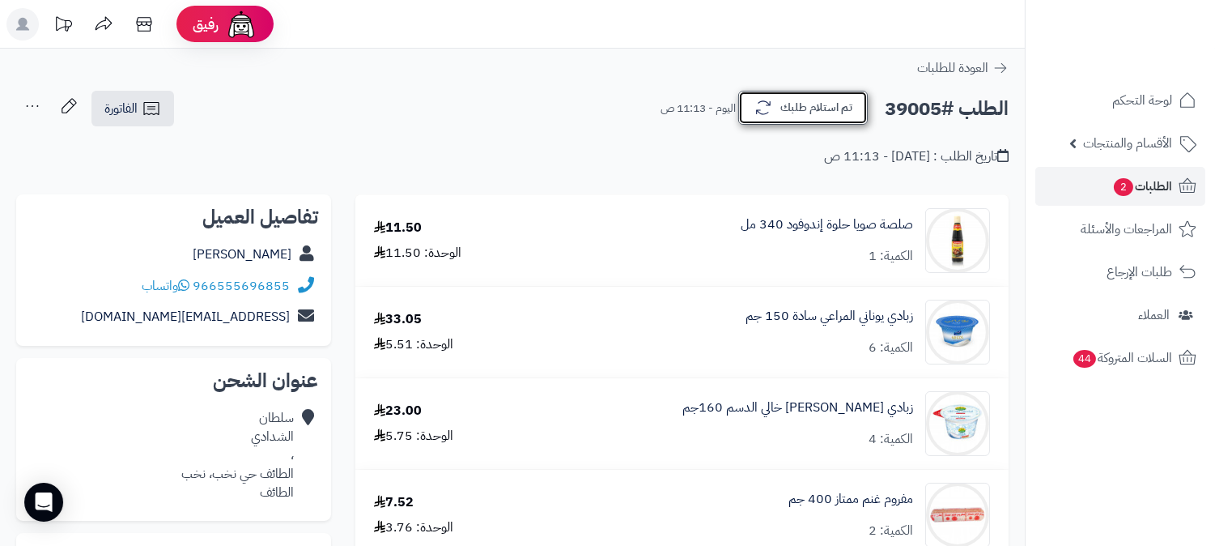
click at [828, 104] on button "تم استلام طلبك" at bounding box center [803, 108] width 130 height 34
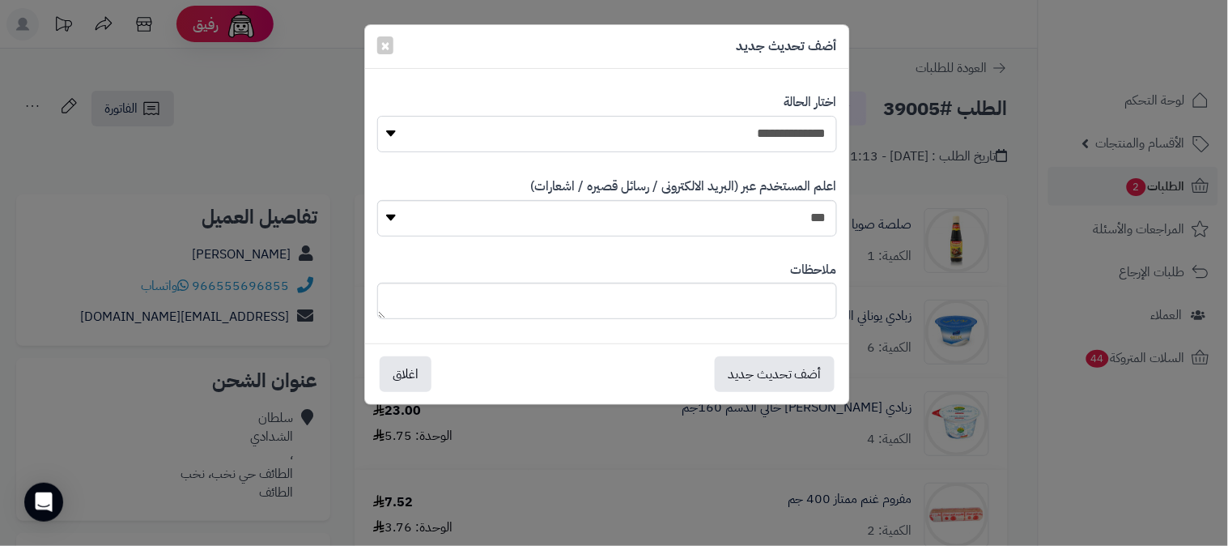
click at [792, 133] on select "**********" at bounding box center [607, 134] width 460 height 36
select select "*"
click at [377, 116] on select "**********" at bounding box center [607, 134] width 460 height 36
click at [778, 364] on button "أضف تحديث جديد" at bounding box center [775, 373] width 120 height 36
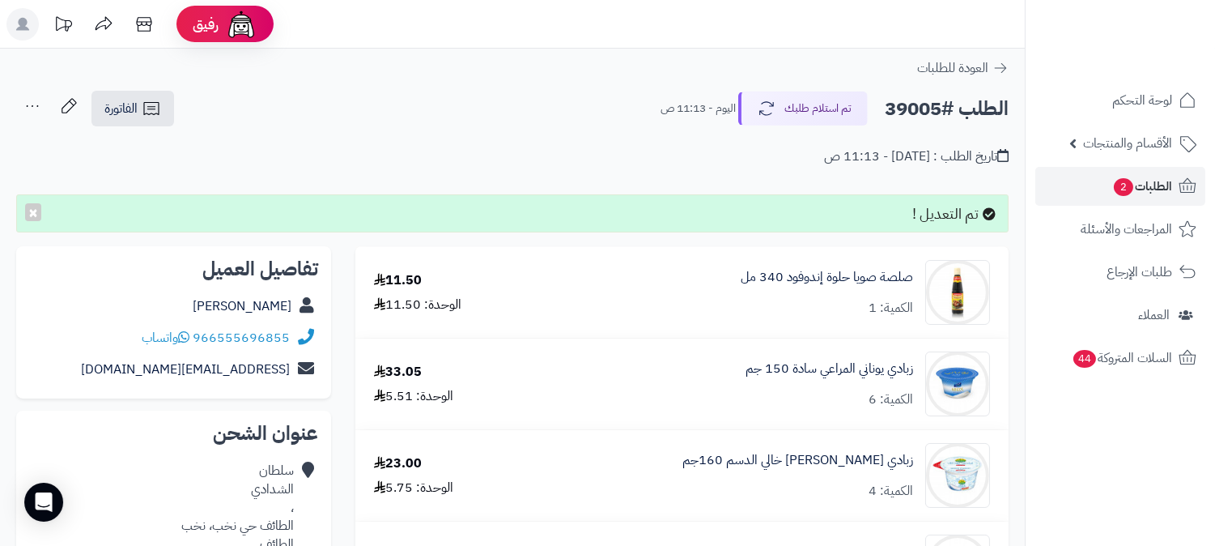
click at [28, 110] on icon at bounding box center [32, 106] width 32 height 32
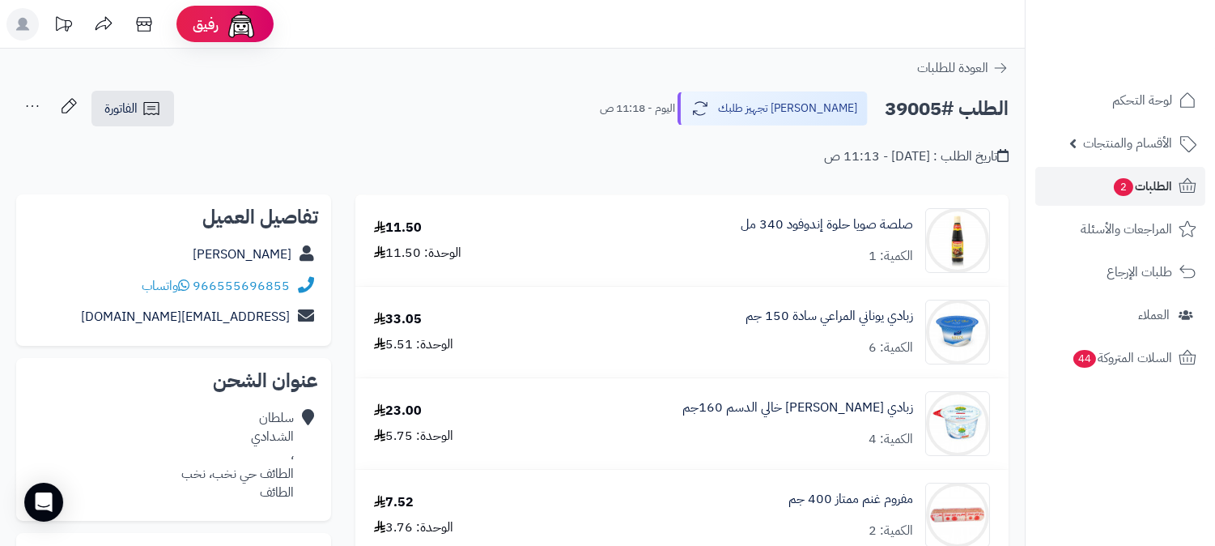
click at [28, 110] on icon at bounding box center [32, 106] width 32 height 32
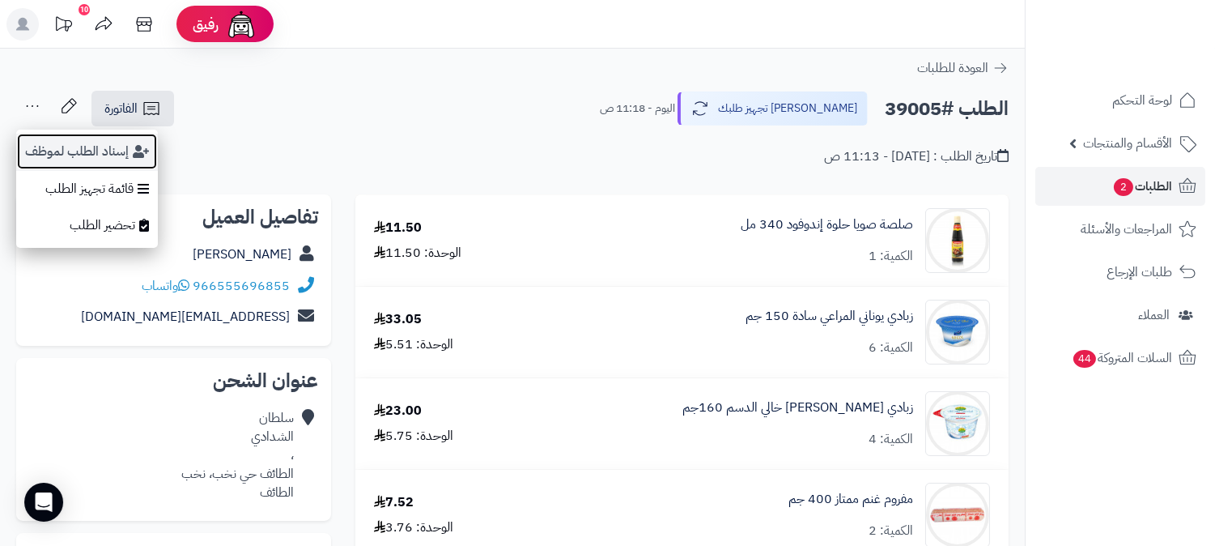
click at [49, 165] on button "إسناد الطلب لموظف" at bounding box center [87, 151] width 142 height 37
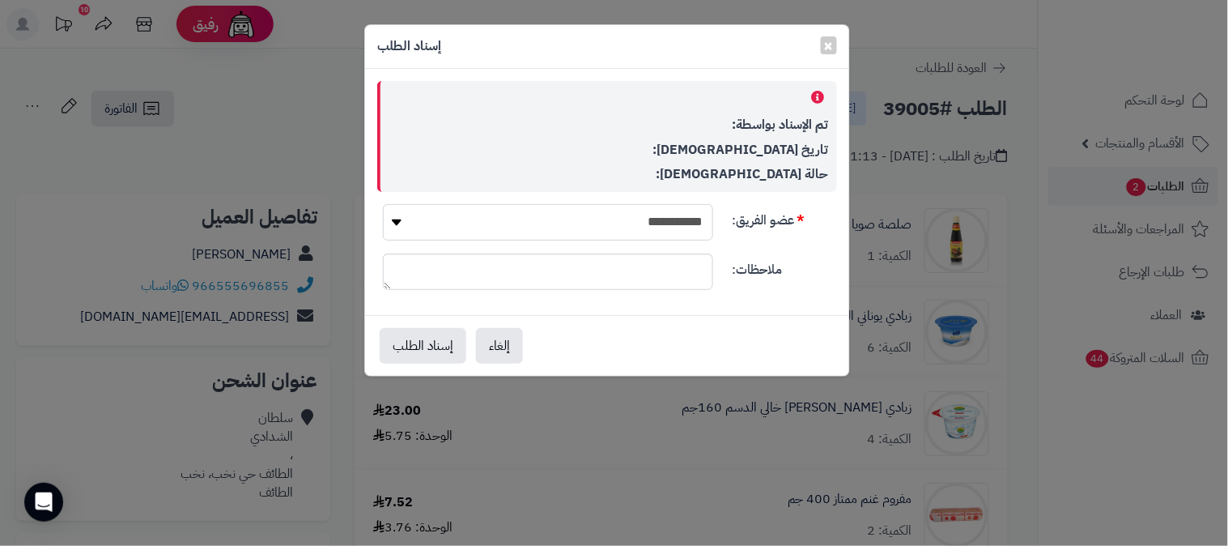
click at [669, 224] on select "**********" at bounding box center [548, 222] width 330 height 36
select select "**"
click at [383, 204] on select "**********" at bounding box center [548, 222] width 330 height 36
click at [408, 340] on button "إسناد الطلب" at bounding box center [423, 345] width 87 height 36
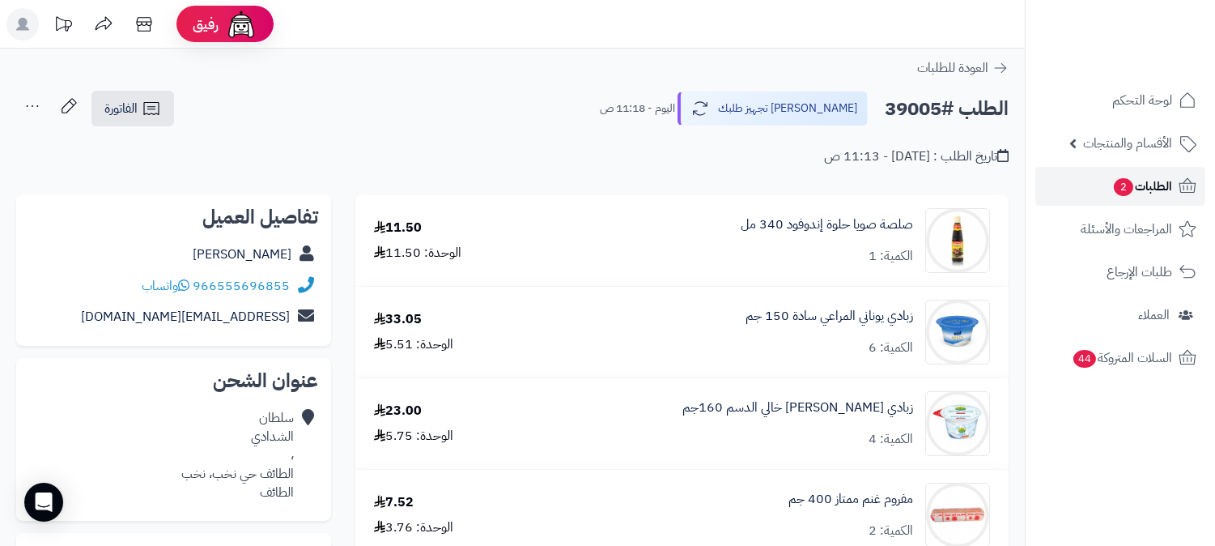
click at [1160, 182] on span "الطلبات 2" at bounding box center [1143, 186] width 60 height 23
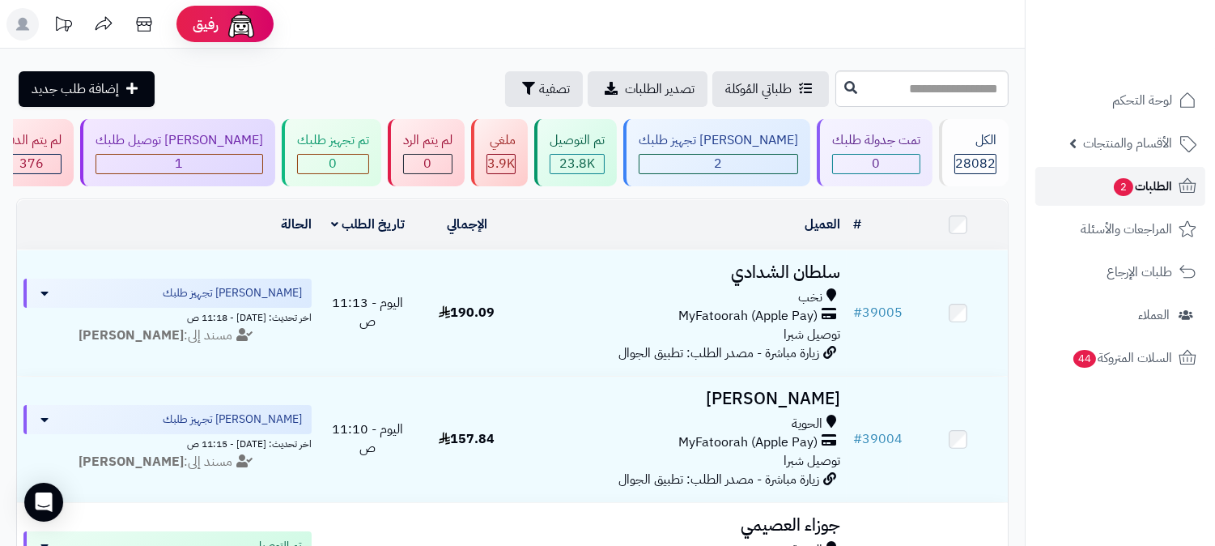
click at [1132, 185] on span "الطلبات 2" at bounding box center [1143, 186] width 60 height 23
click at [1168, 187] on span "الطلبات 2" at bounding box center [1143, 186] width 60 height 23
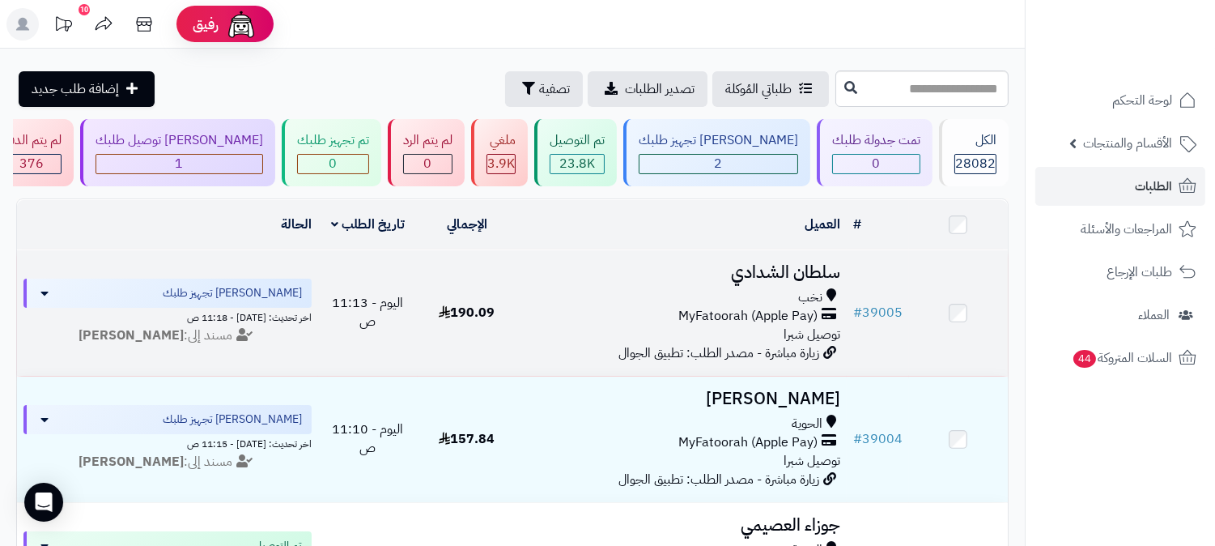
click at [794, 276] on h3 "سلطان الشدادي" at bounding box center [681, 272] width 317 height 19
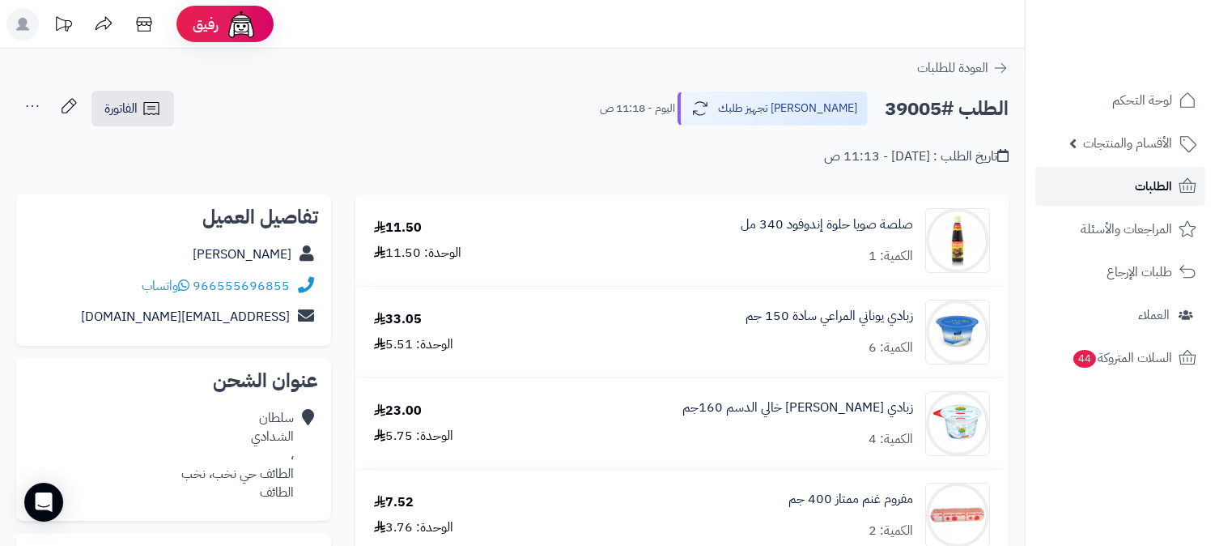
click at [1079, 199] on link "الطلبات" at bounding box center [1121, 186] width 170 height 39
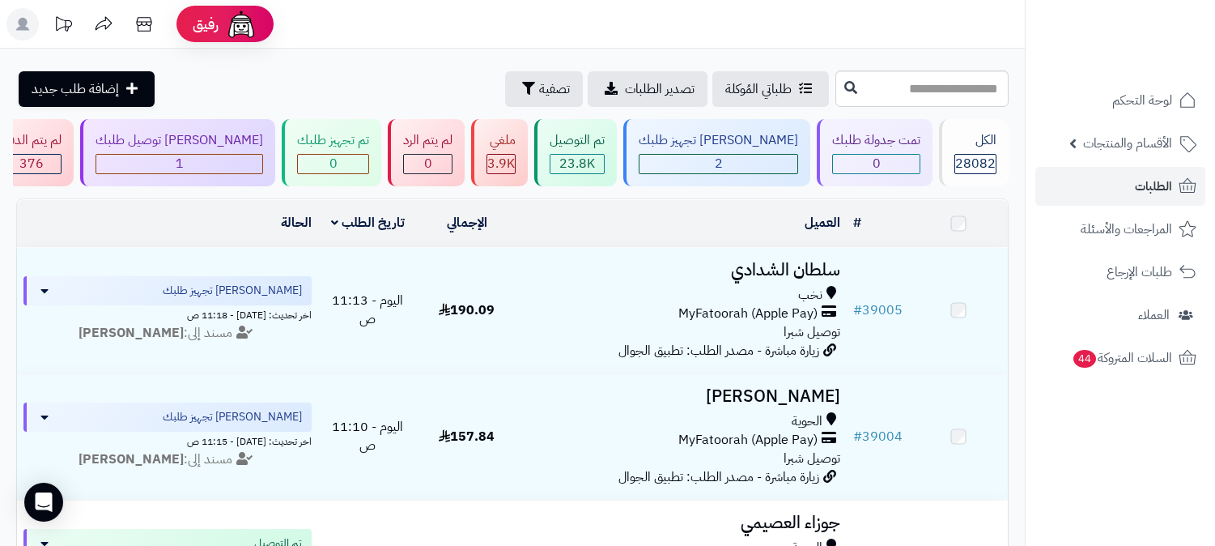
scroll to position [270, 0]
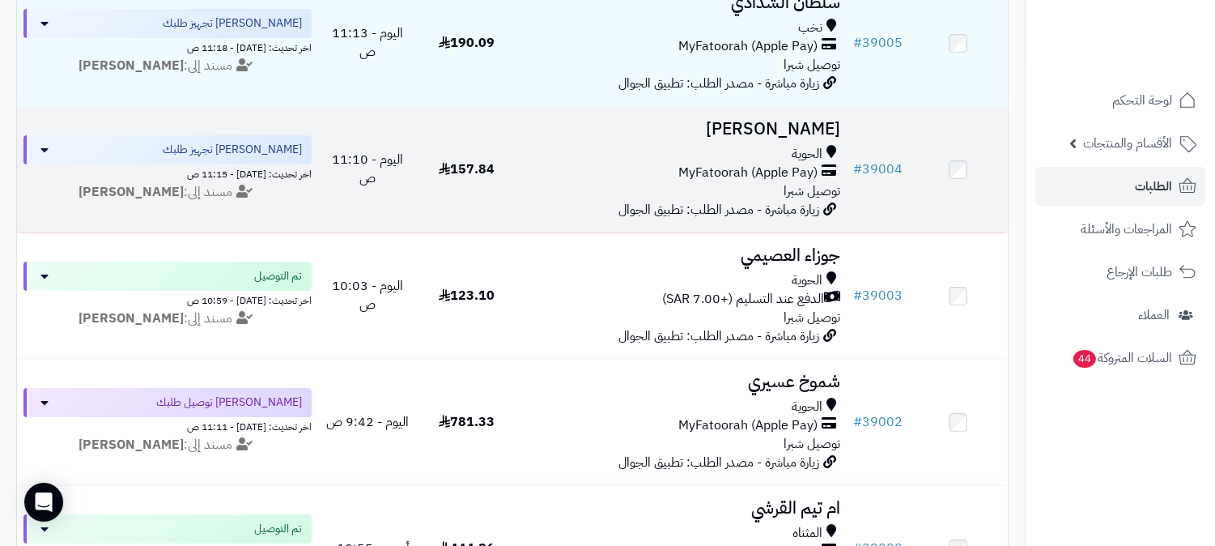
click at [749, 168] on span "MyFatoorah (Apple Pay)" at bounding box center [748, 173] width 139 height 19
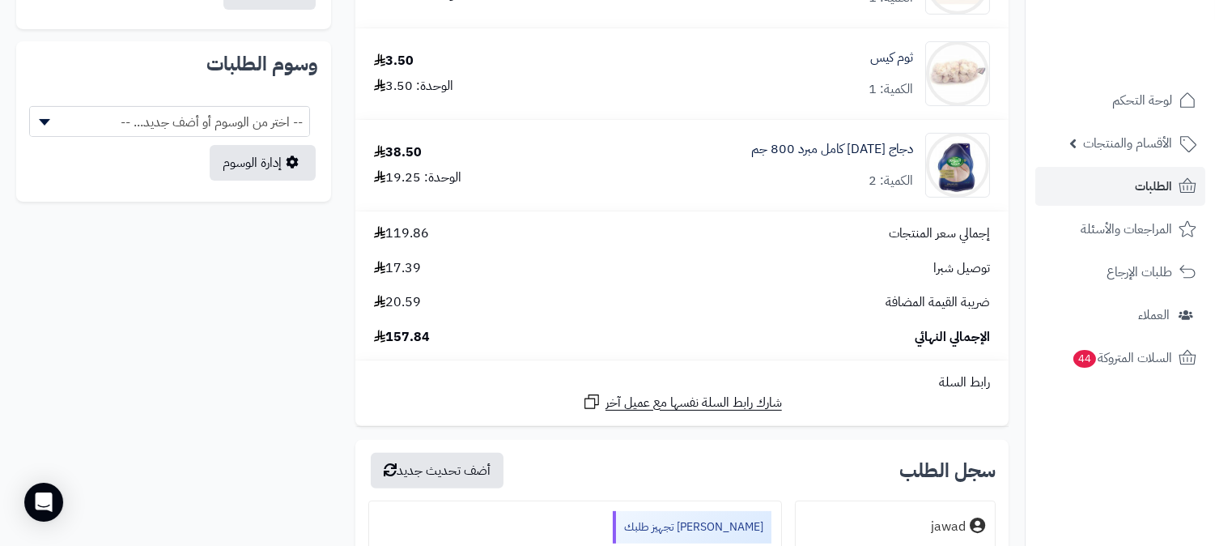
scroll to position [989, 0]
click at [1132, 183] on link "الطلبات" at bounding box center [1121, 186] width 170 height 39
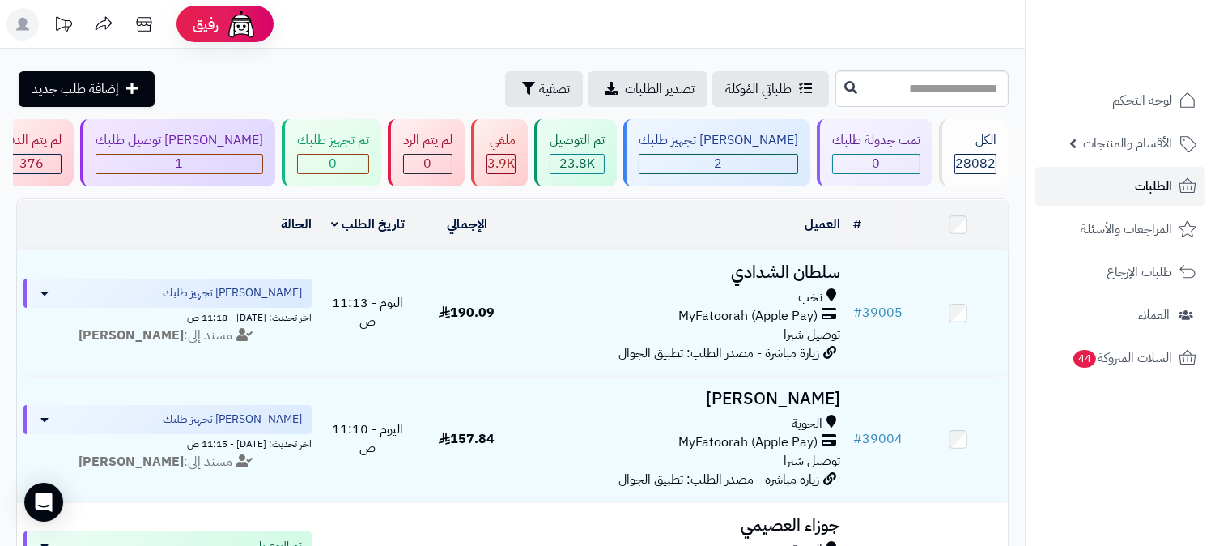
click at [1147, 192] on span "الطلبات" at bounding box center [1153, 186] width 37 height 23
click at [1142, 196] on span "الطلبات" at bounding box center [1153, 186] width 37 height 23
